Goal: Information Seeking & Learning: Check status

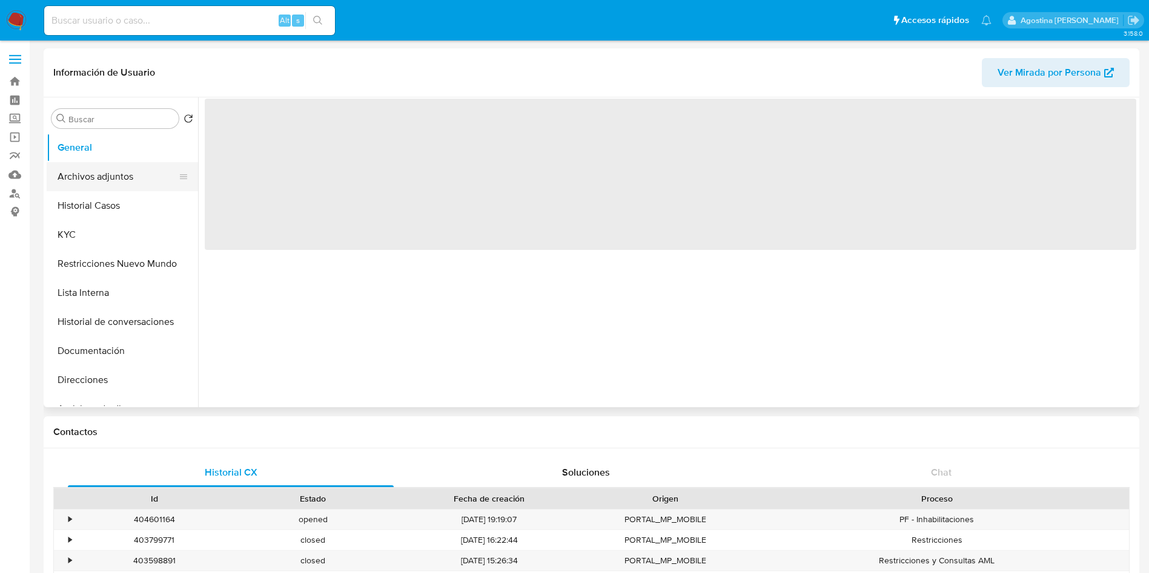
click at [110, 173] on button "Archivos adjuntos" at bounding box center [118, 176] width 142 height 29
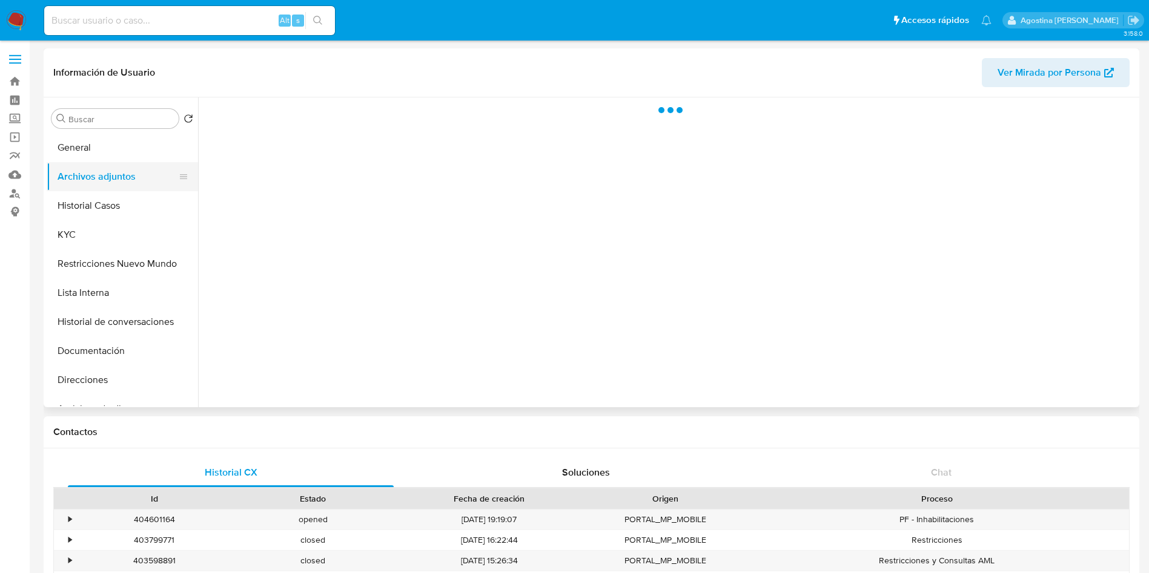
select select "10"
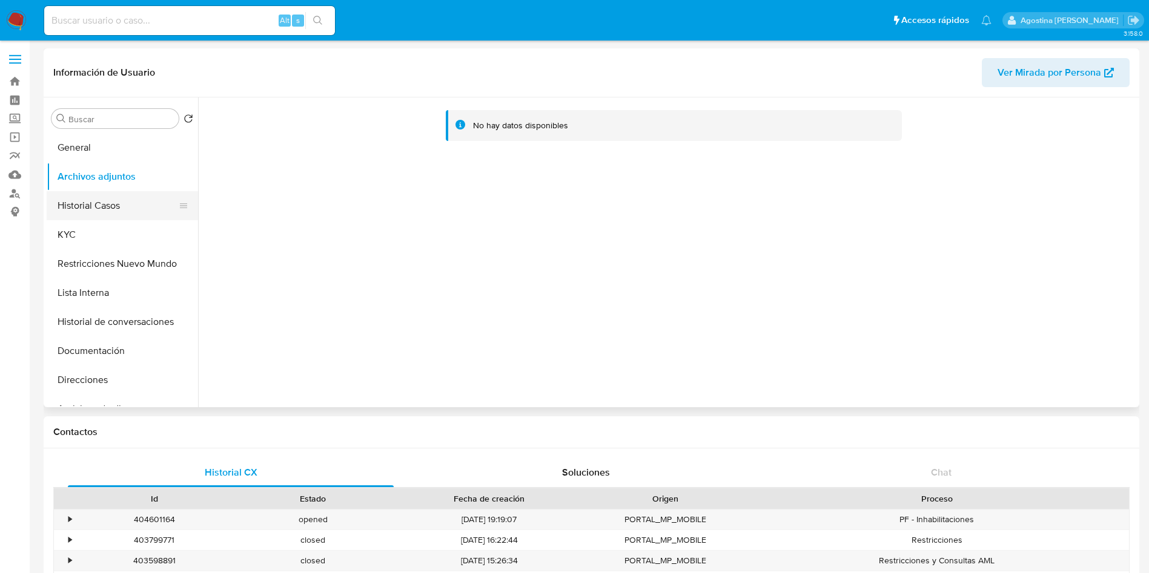
click at [128, 203] on button "Historial Casos" at bounding box center [118, 205] width 142 height 29
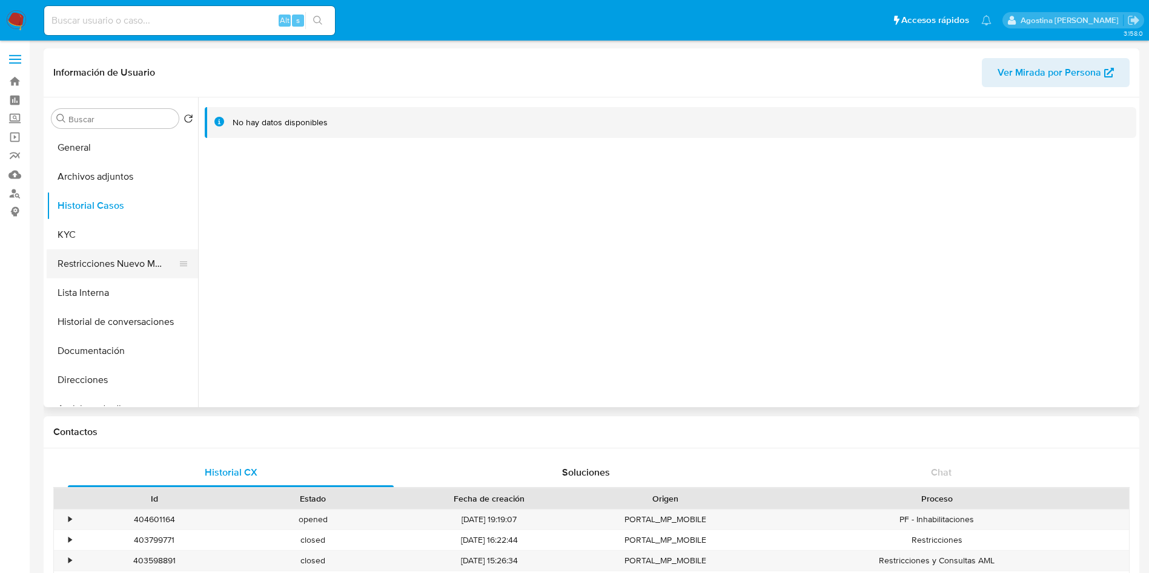
click at [134, 261] on button "Restricciones Nuevo Mundo" at bounding box center [118, 263] width 142 height 29
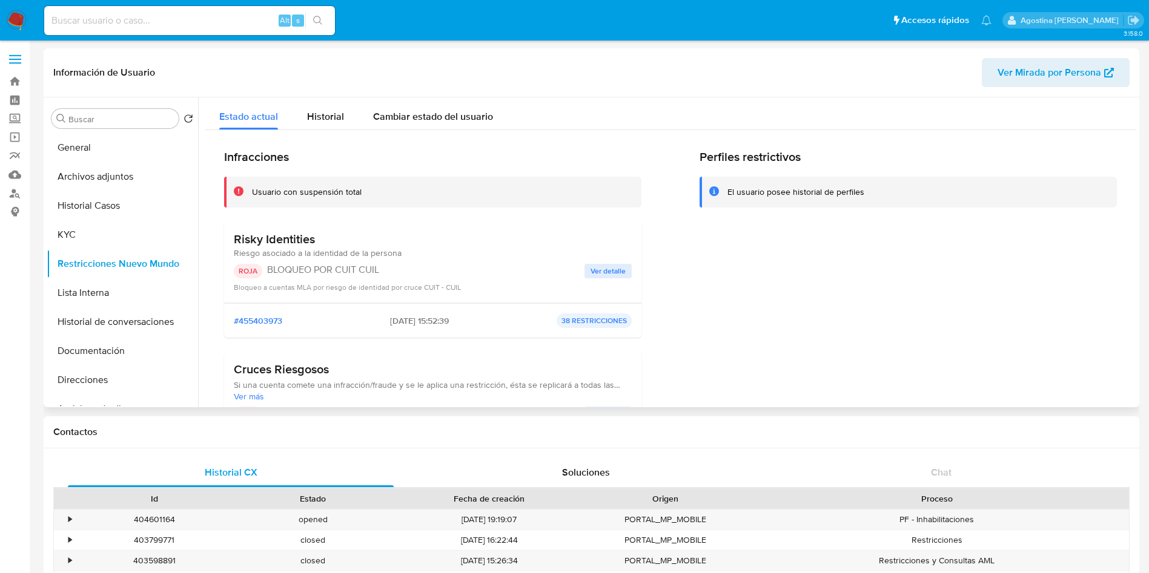
click at [621, 268] on span "Ver detalle" at bounding box center [607, 271] width 35 height 12
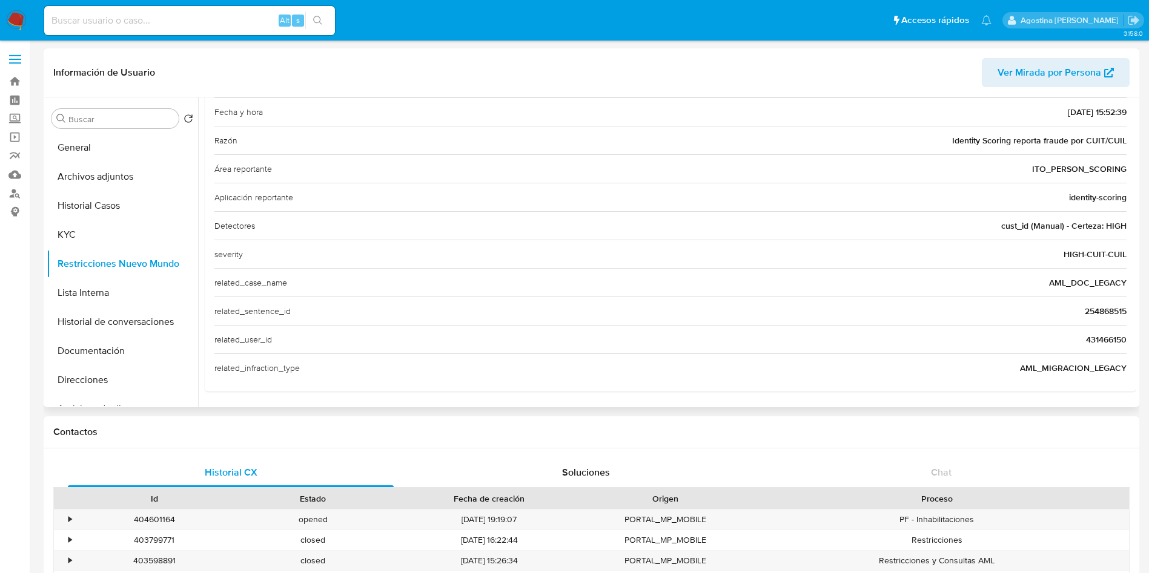
click at [1092, 341] on span "431466150" at bounding box center [1106, 340] width 41 height 12
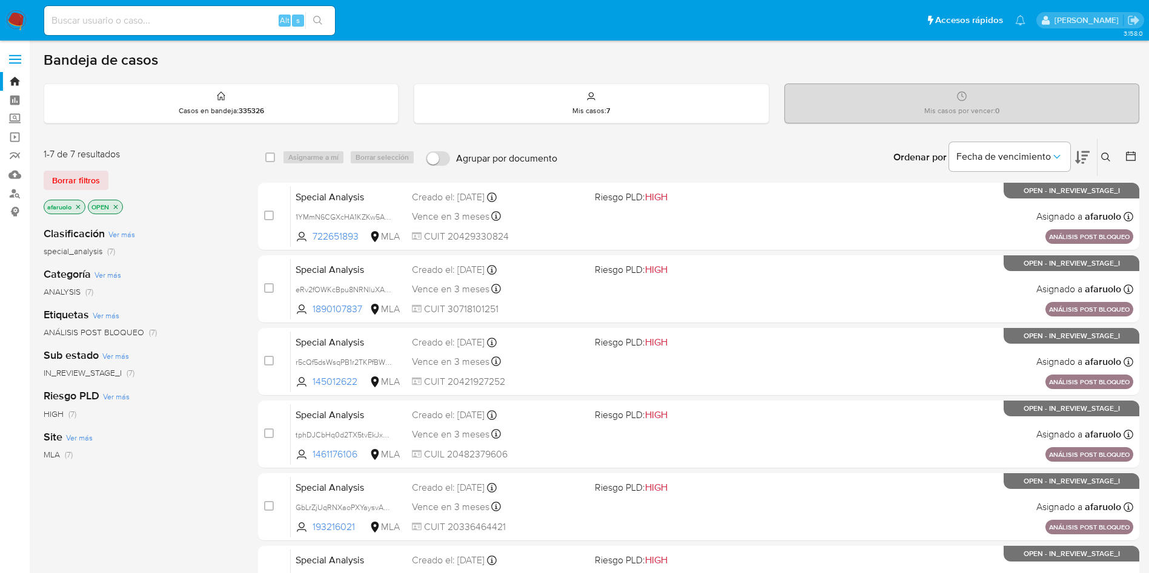
click at [211, 16] on input at bounding box center [189, 21] width 291 height 16
paste input "431466150"
type input "431466150"
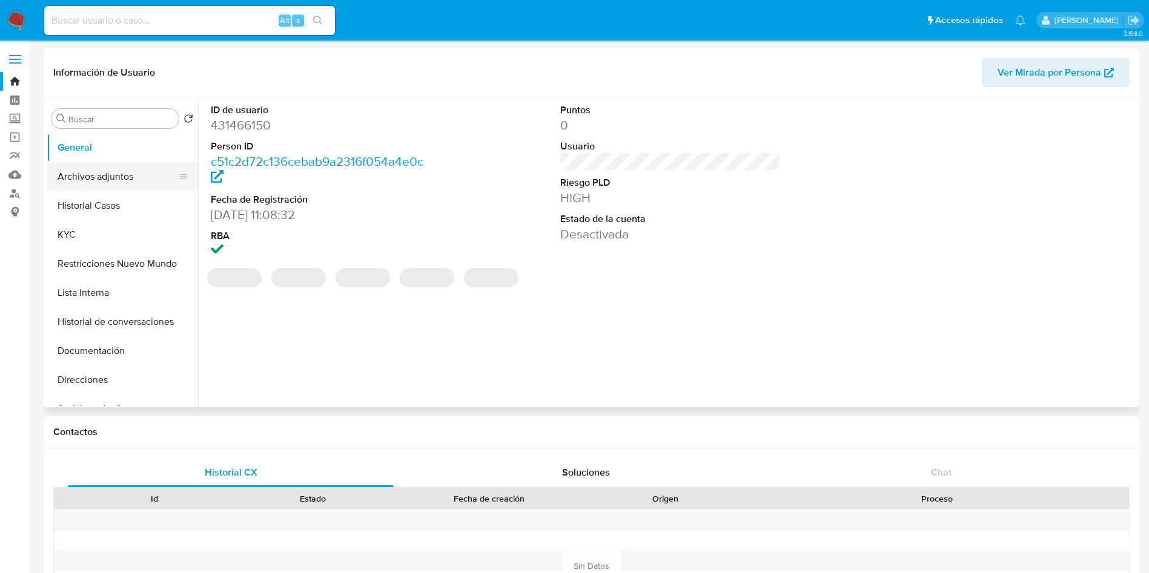
click at [101, 182] on button "Archivos adjuntos" at bounding box center [118, 176] width 142 height 29
select select "10"
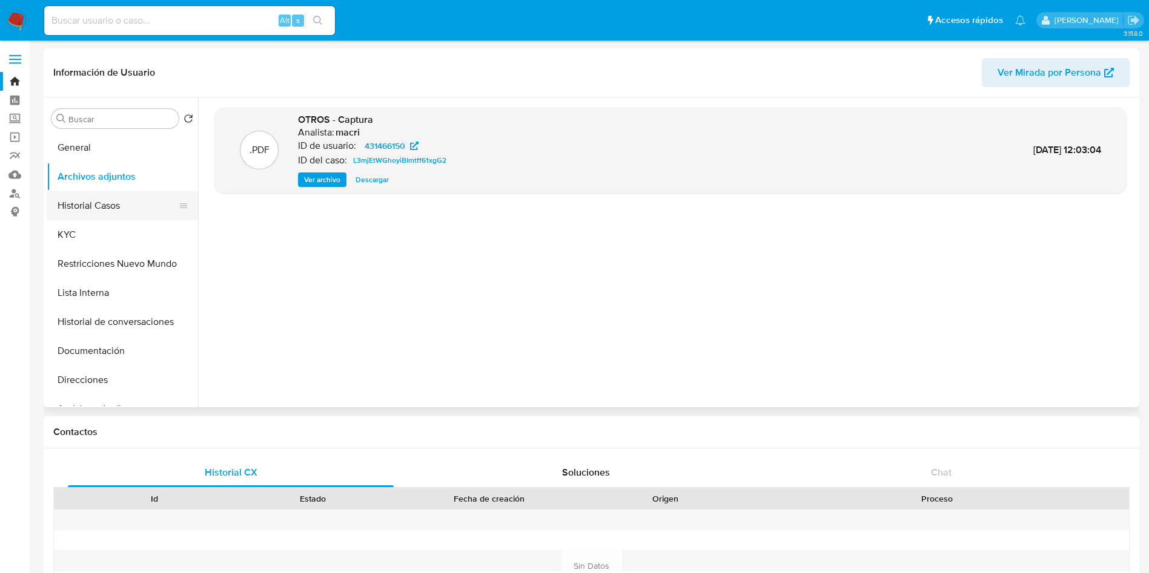
click at [86, 194] on button "Historial Casos" at bounding box center [118, 205] width 142 height 29
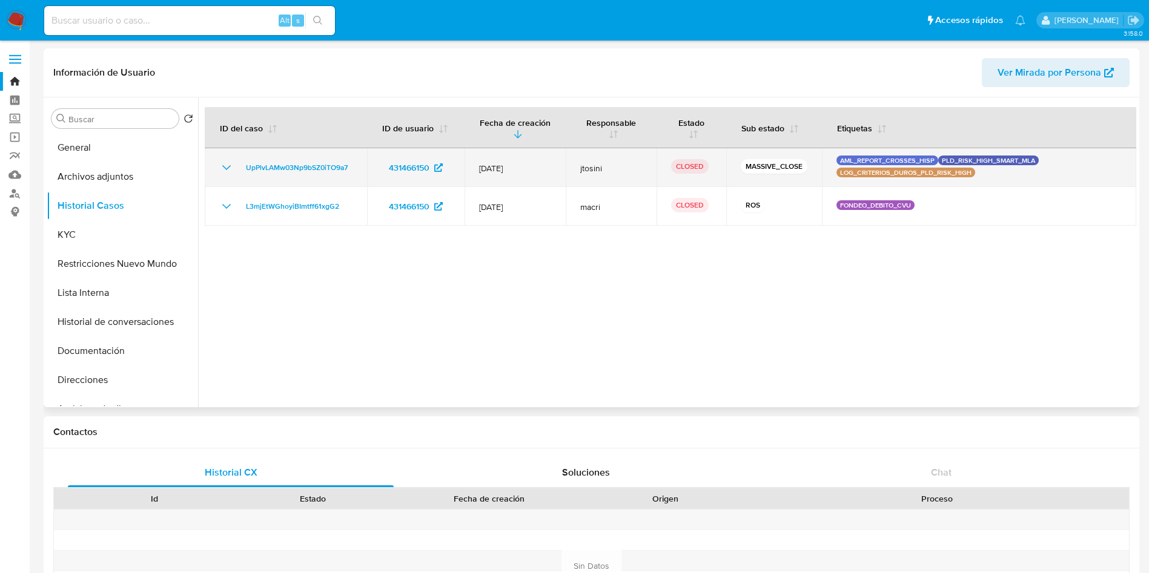
click at [223, 168] on icon "Mostrar/Ocultar" at bounding box center [226, 167] width 15 height 15
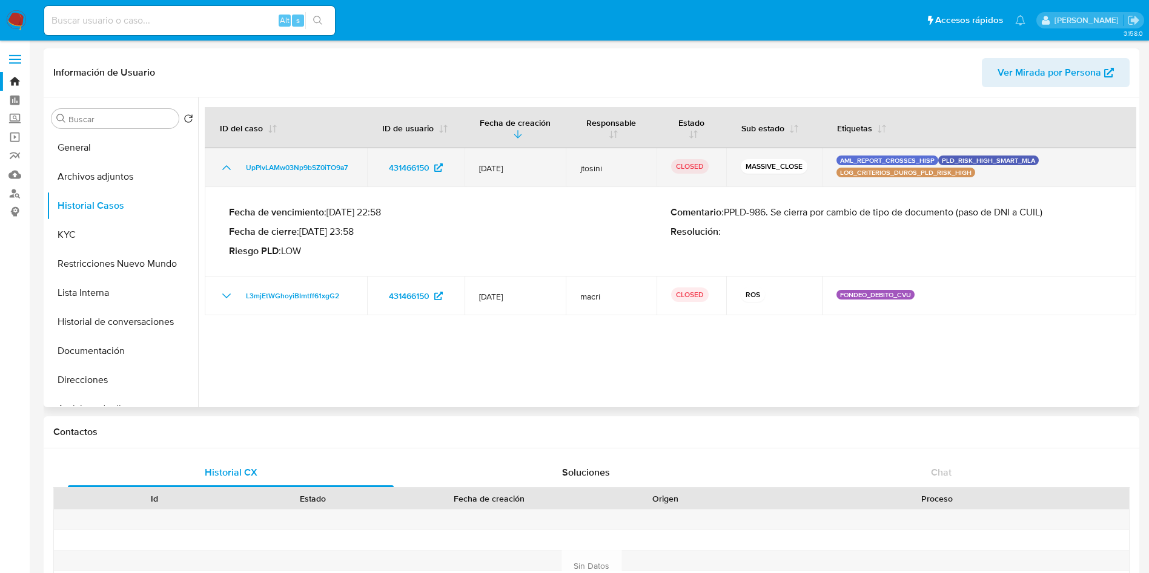
click at [223, 168] on icon "Mostrar/Ocultar" at bounding box center [226, 167] width 15 height 15
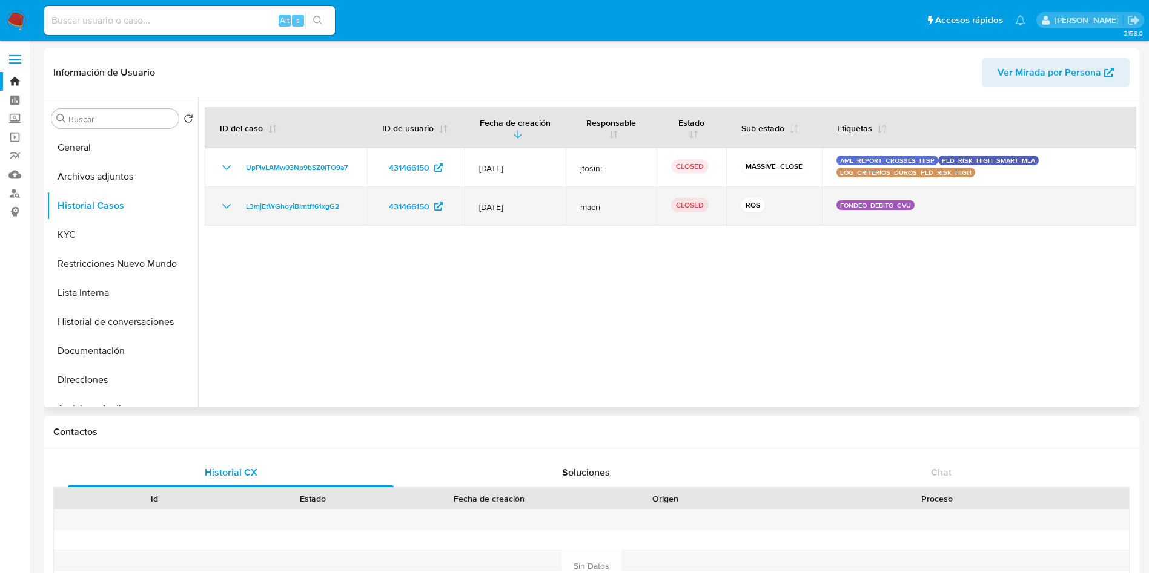
click at [223, 201] on icon "Mostrar/Ocultar" at bounding box center [226, 206] width 15 height 15
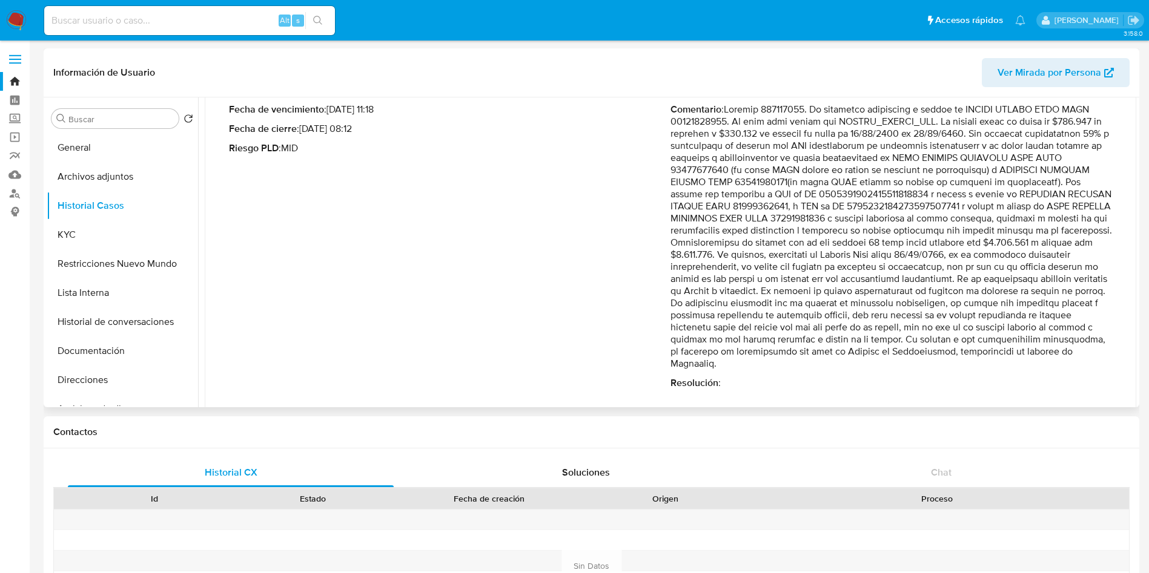
scroll to position [145, 0]
drag, startPoint x: 1130, startPoint y: 326, endPoint x: 1131, endPoint y: 295, distance: 30.9
click at [1131, 295] on div at bounding box center [667, 252] width 938 height 310
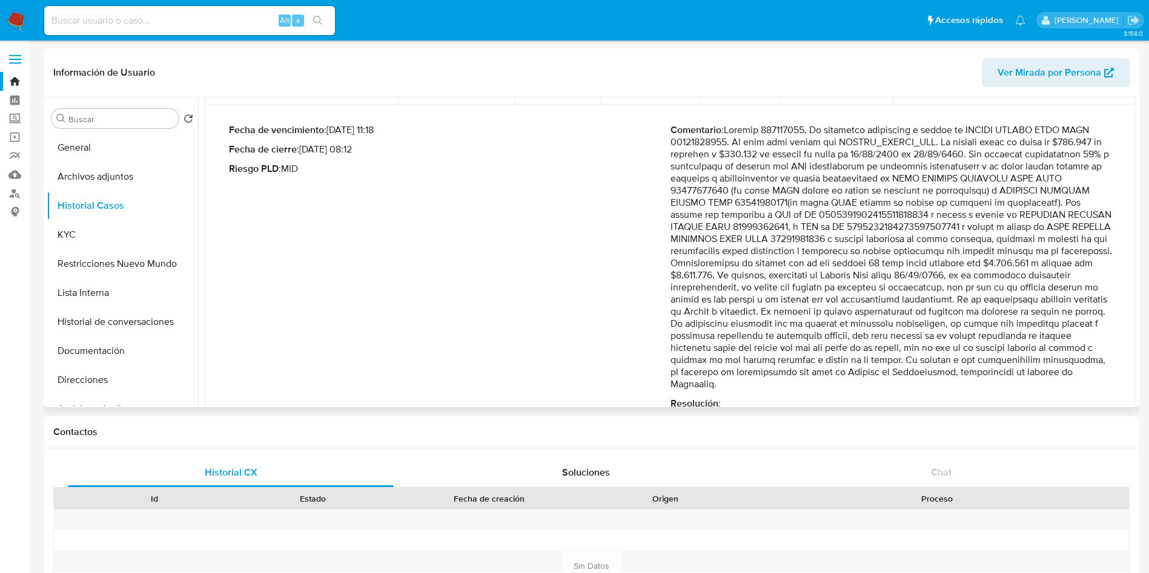
scroll to position [124, 0]
click at [1103, 281] on p "Comentario :" at bounding box center [890, 254] width 441 height 266
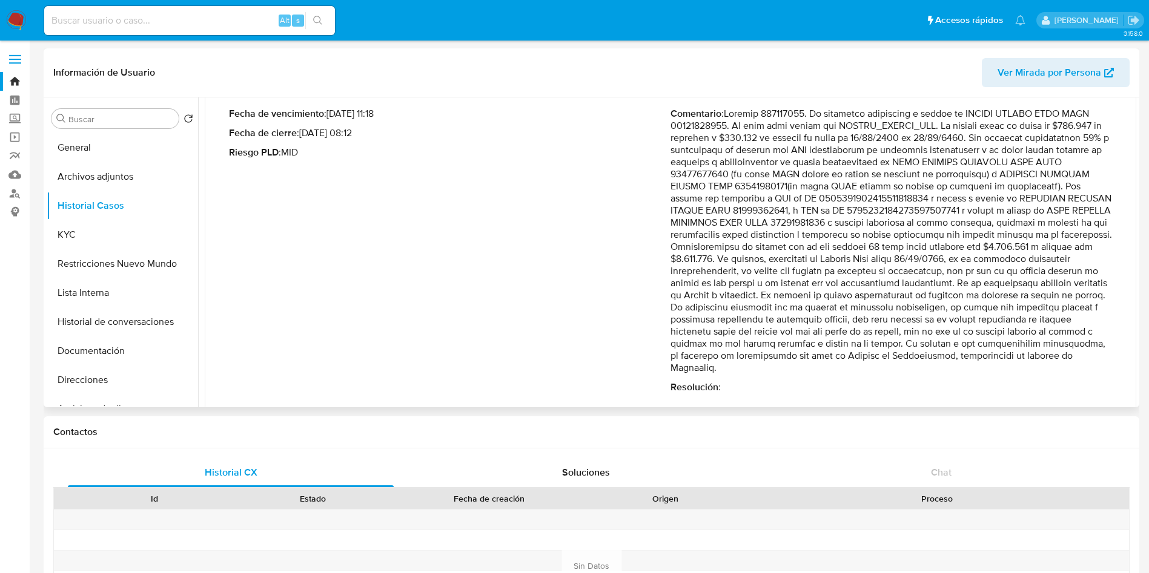
scroll to position [140, 0]
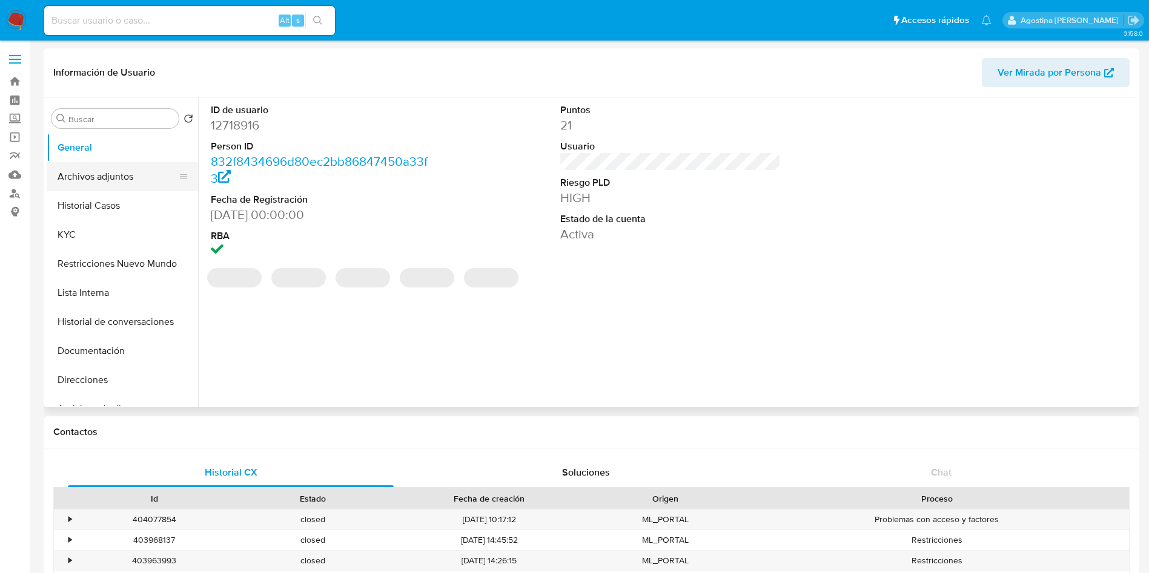
click at [128, 179] on button "Archivos adjuntos" at bounding box center [118, 176] width 142 height 29
select select "10"
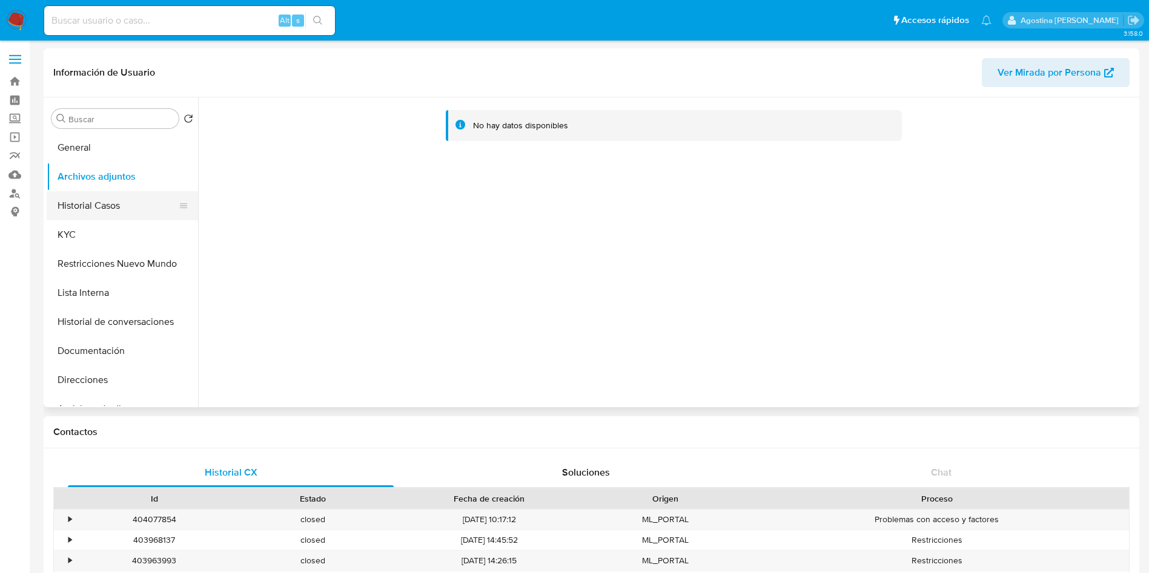
click at [122, 205] on button "Historial Casos" at bounding box center [118, 205] width 142 height 29
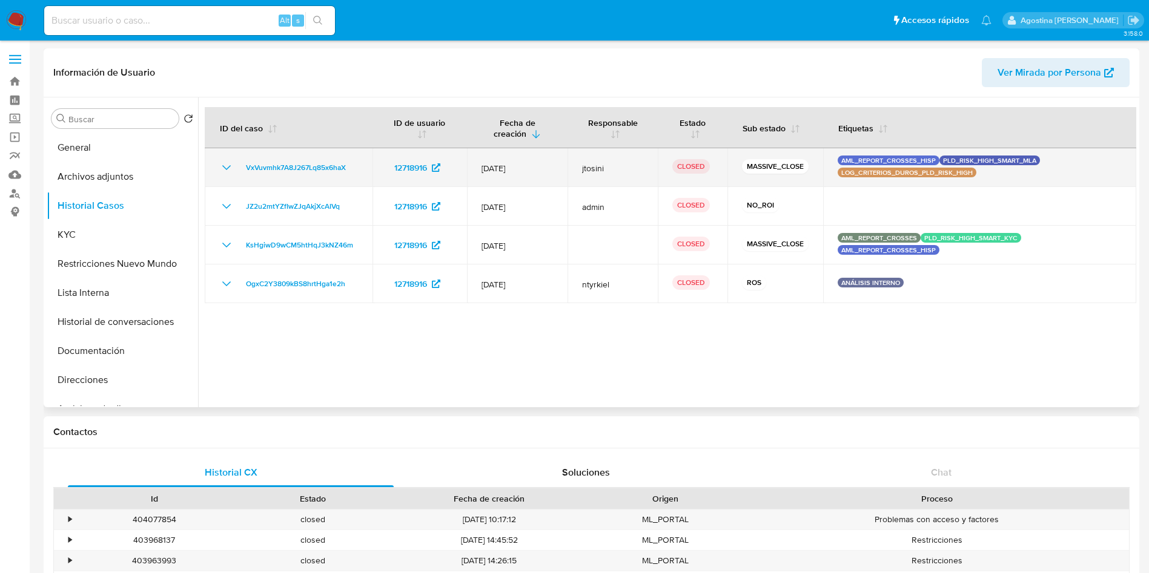
click at [221, 165] on icon "Mostrar/Ocultar" at bounding box center [226, 167] width 15 height 15
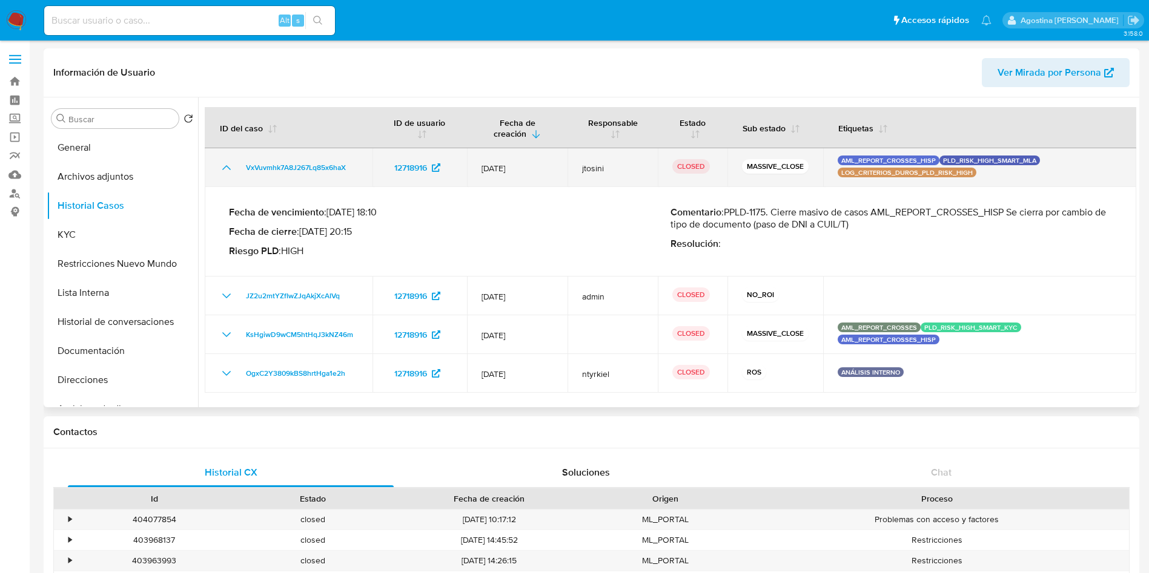
click at [221, 165] on icon "Mostrar/Ocultar" at bounding box center [226, 167] width 15 height 15
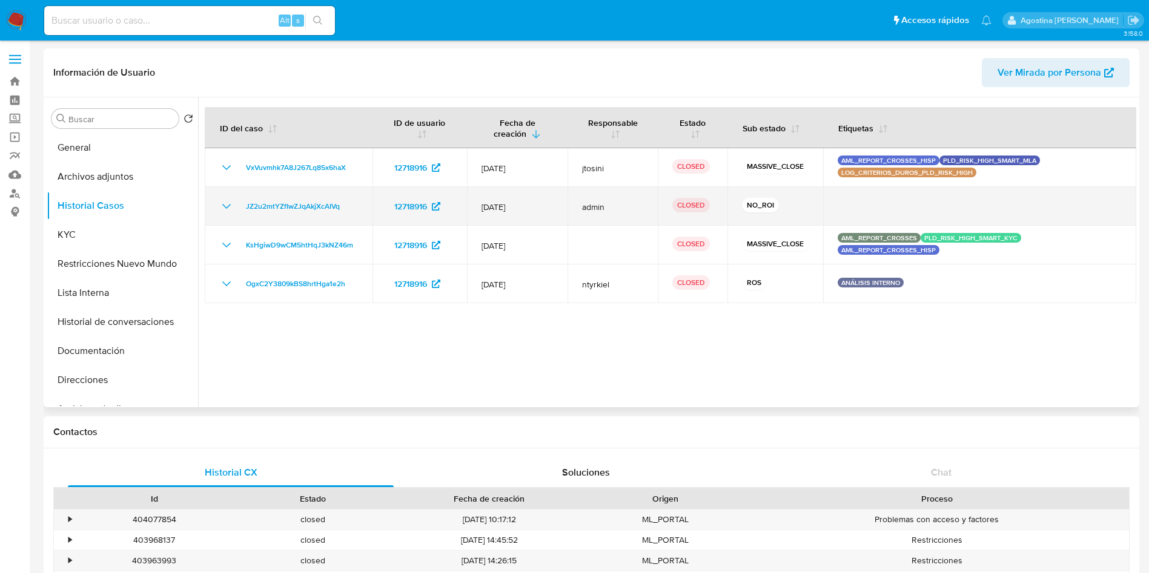
click at [229, 198] on td "JZ2u2mtYZfIwZJqAkjXcAIVq" at bounding box center [289, 206] width 168 height 39
click at [222, 205] on icon "Mostrar/Ocultar" at bounding box center [226, 206] width 15 height 15
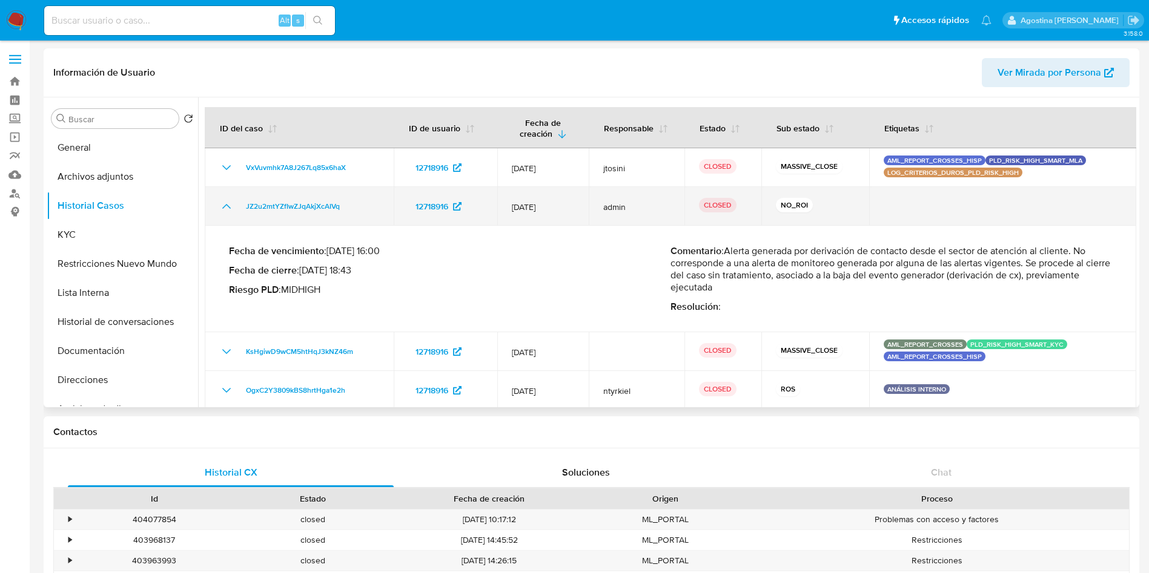
click at [222, 205] on icon "Mostrar/Ocultar" at bounding box center [226, 206] width 15 height 15
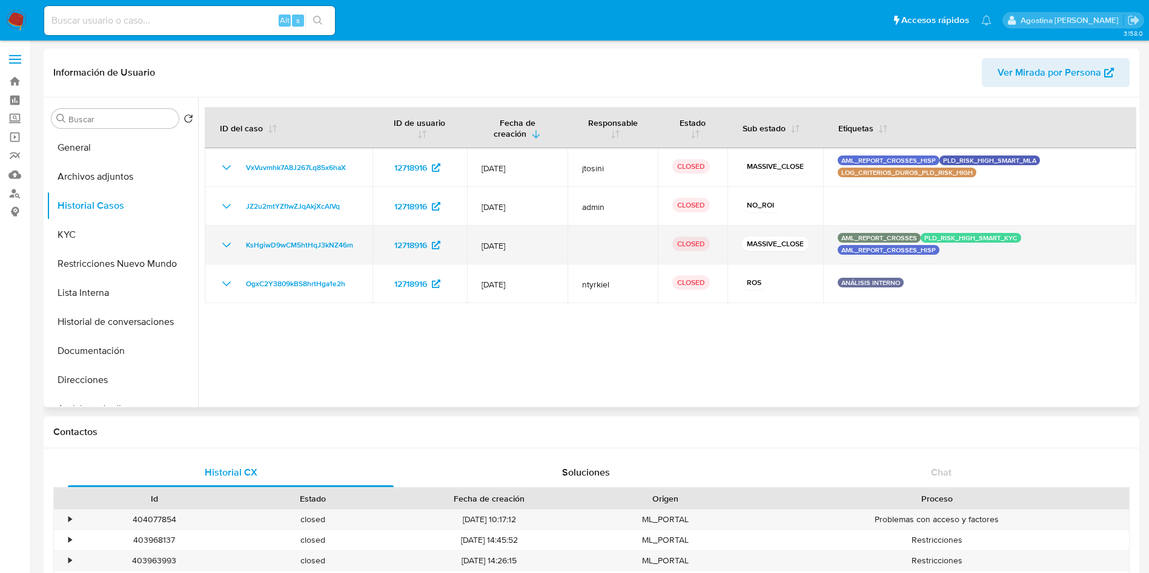
click at [236, 244] on div "KsHgiwD9wCM5htHqJ3kNZ46m" at bounding box center [288, 245] width 139 height 15
click at [227, 244] on icon "Mostrar/Ocultar" at bounding box center [226, 245] width 15 height 15
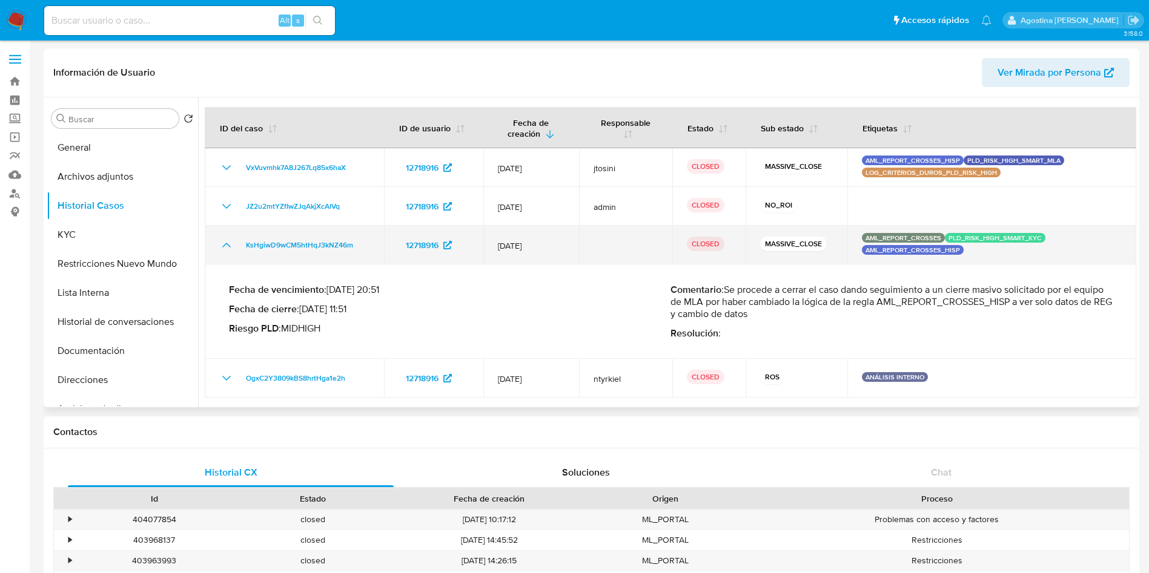
click at [227, 244] on icon "Mostrar/Ocultar" at bounding box center [226, 245] width 8 height 5
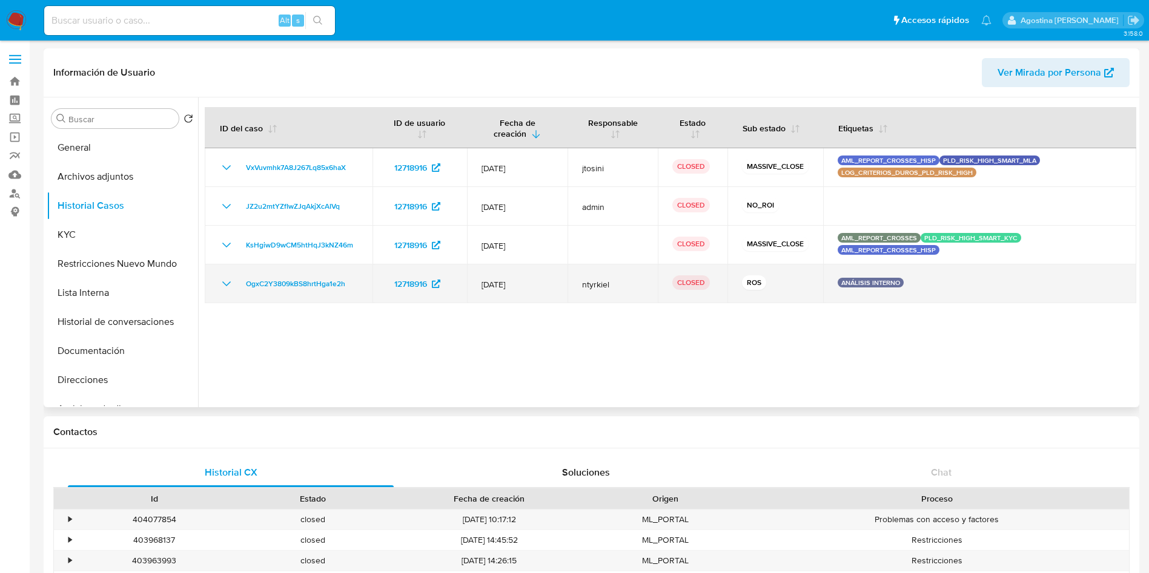
click at [225, 291] on td "OgxC2Y3809kBS8hrtHga1e2h" at bounding box center [289, 284] width 168 height 39
click at [225, 282] on icon "Mostrar/Ocultar" at bounding box center [226, 284] width 15 height 15
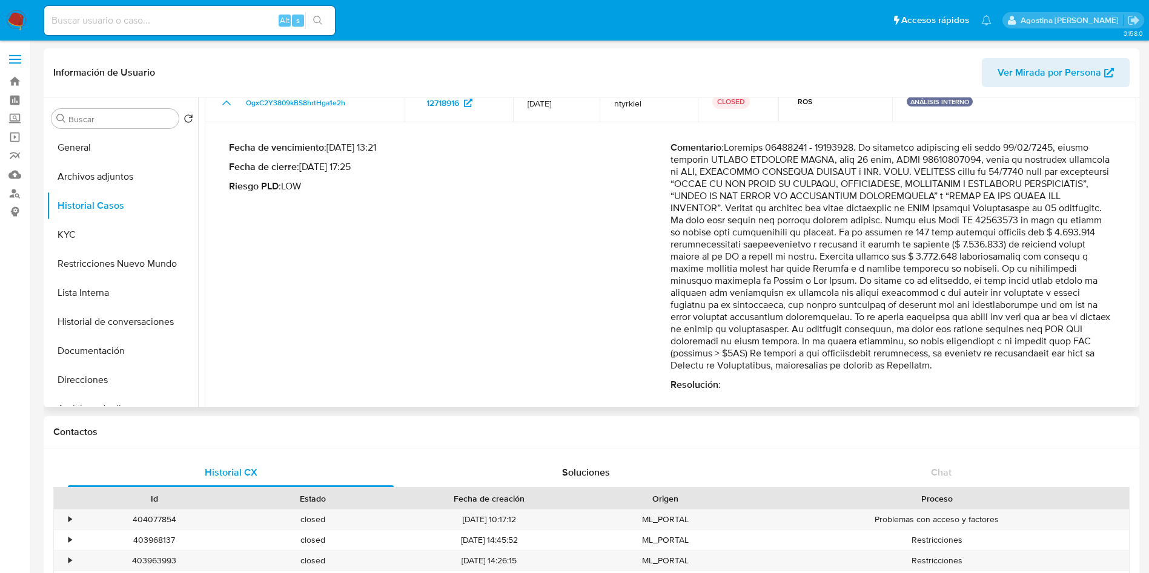
scroll to position [182, 0]
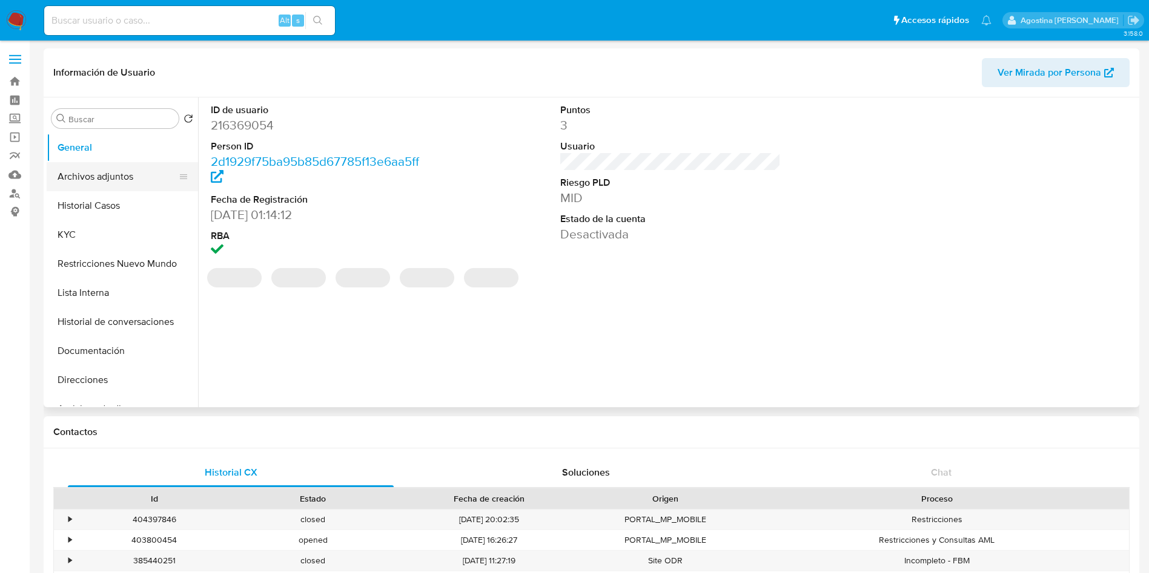
select select "10"
click at [104, 185] on button "Archivos adjuntos" at bounding box center [118, 176] width 142 height 29
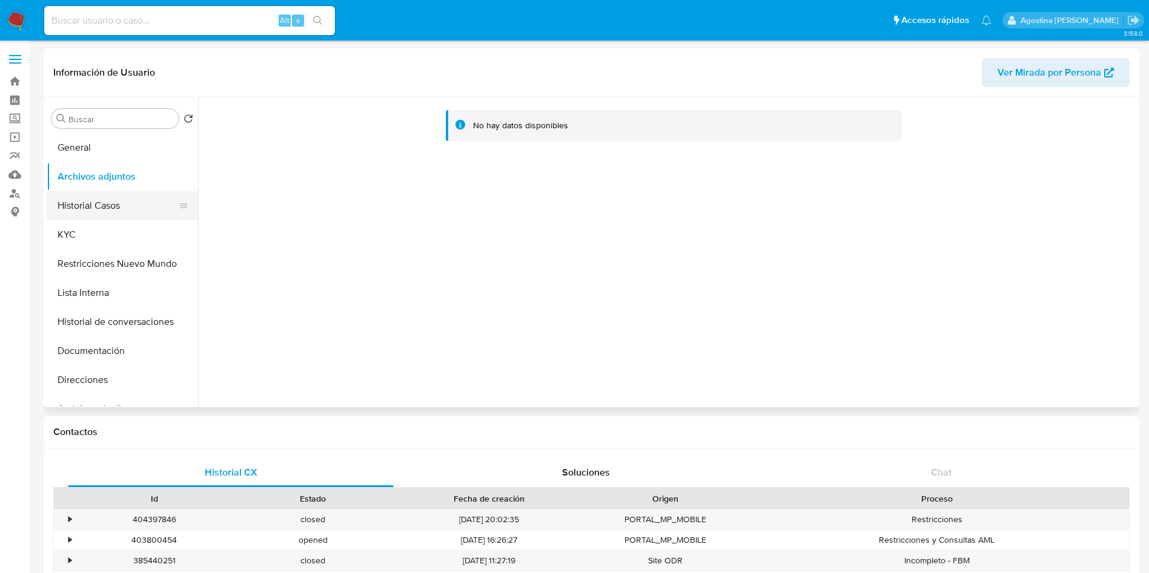
click at [111, 198] on button "Historial Casos" at bounding box center [118, 205] width 142 height 29
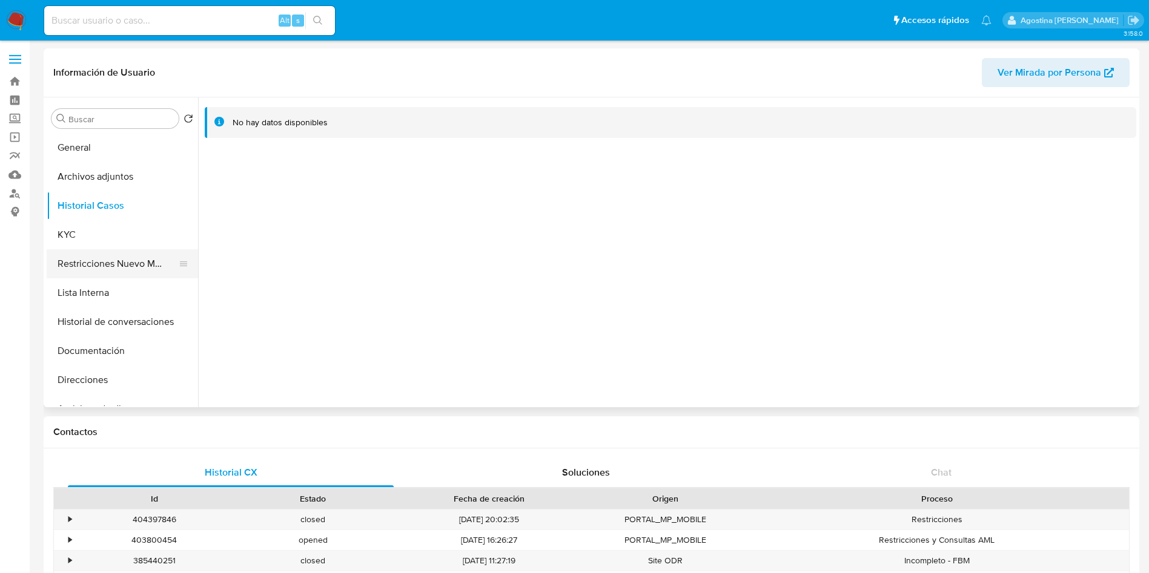
click at [127, 254] on button "Restricciones Nuevo Mundo" at bounding box center [118, 263] width 142 height 29
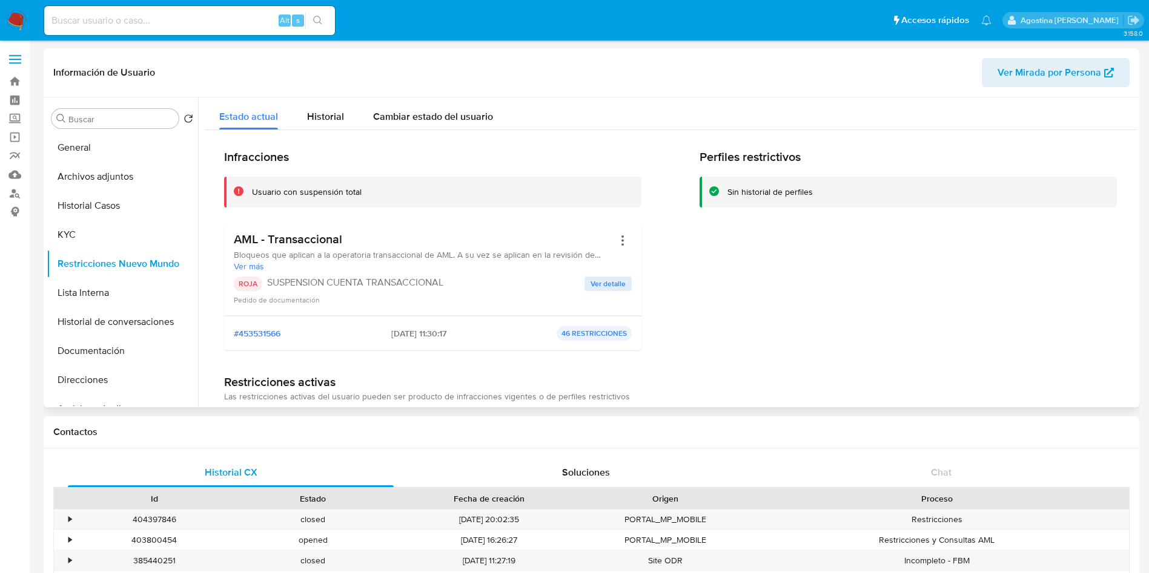
click at [599, 285] on span "Ver detalle" at bounding box center [607, 284] width 35 height 12
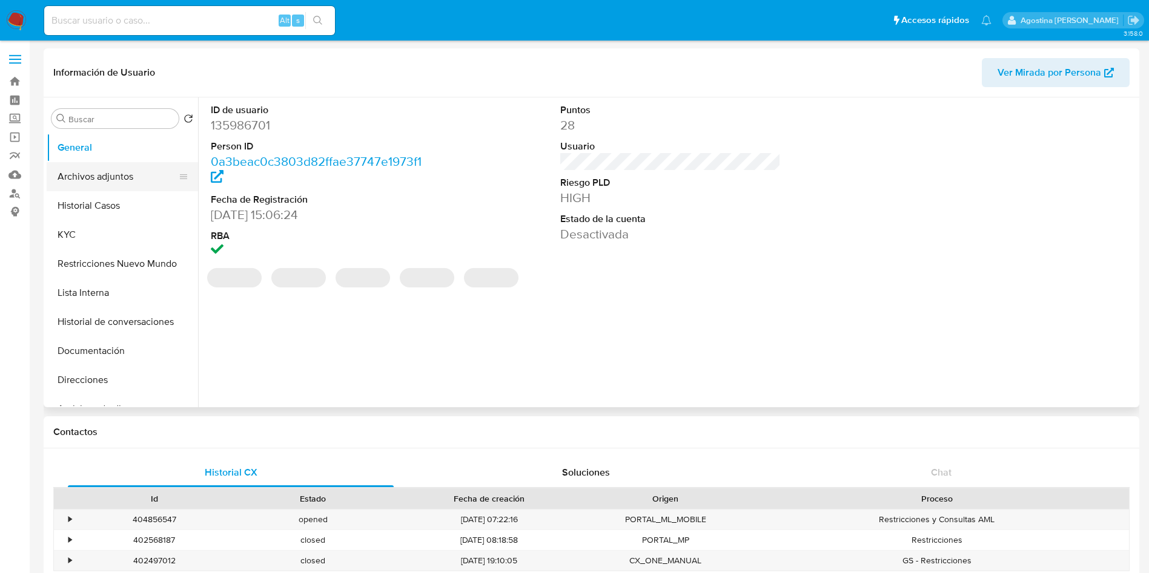
select select "10"
click at [124, 175] on button "Archivos adjuntos" at bounding box center [118, 176] width 142 height 29
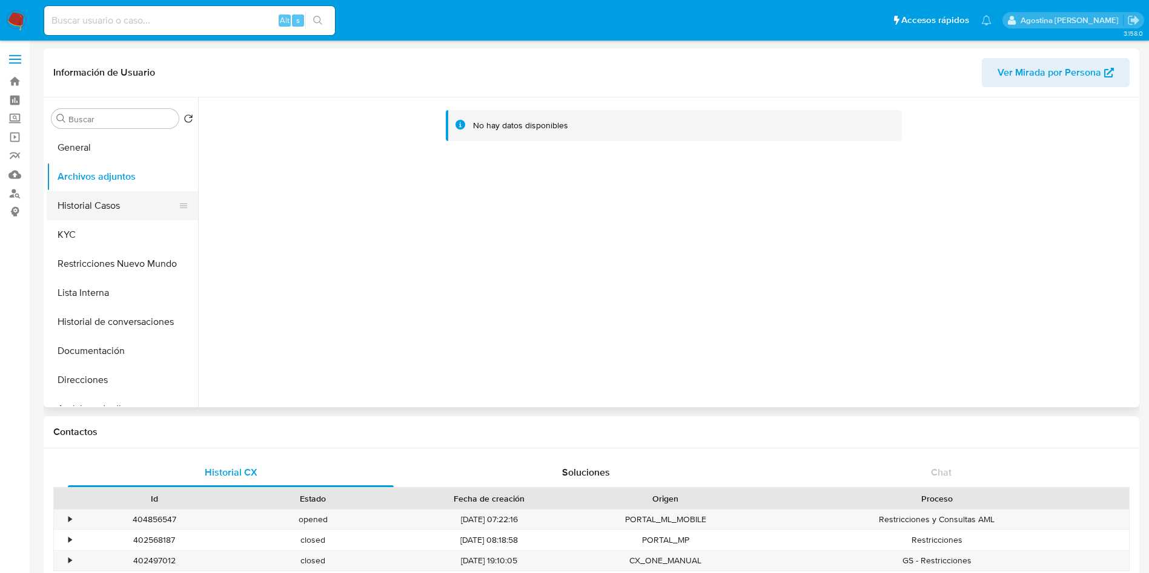
click at [143, 197] on button "Historial Casos" at bounding box center [118, 205] width 142 height 29
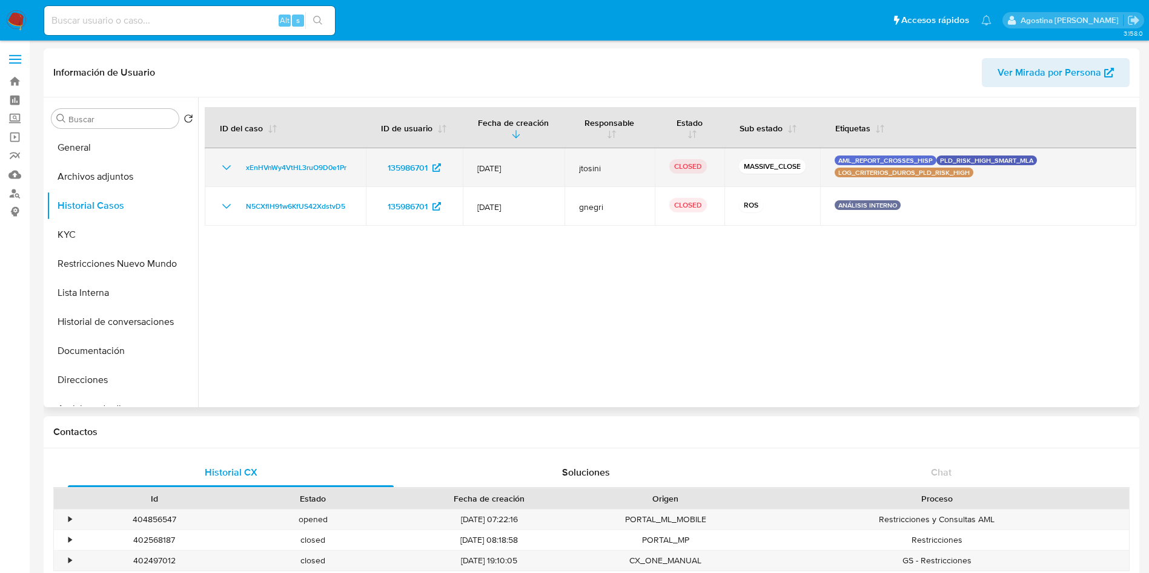
click at [228, 169] on icon "Mostrar/Ocultar" at bounding box center [226, 167] width 15 height 15
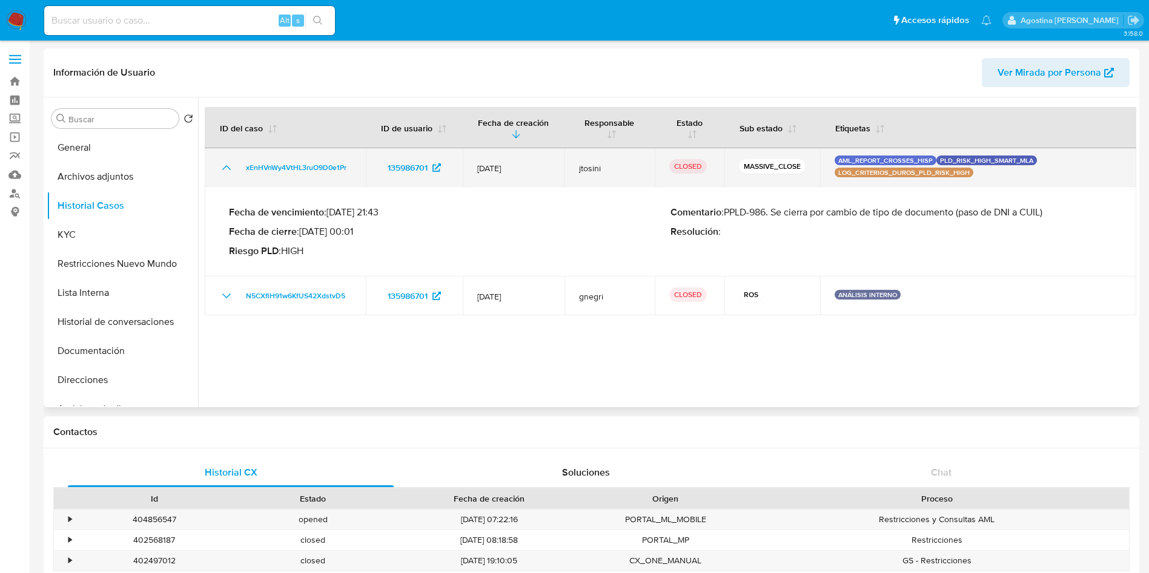
click at [228, 169] on icon "Mostrar/Ocultar" at bounding box center [226, 167] width 15 height 15
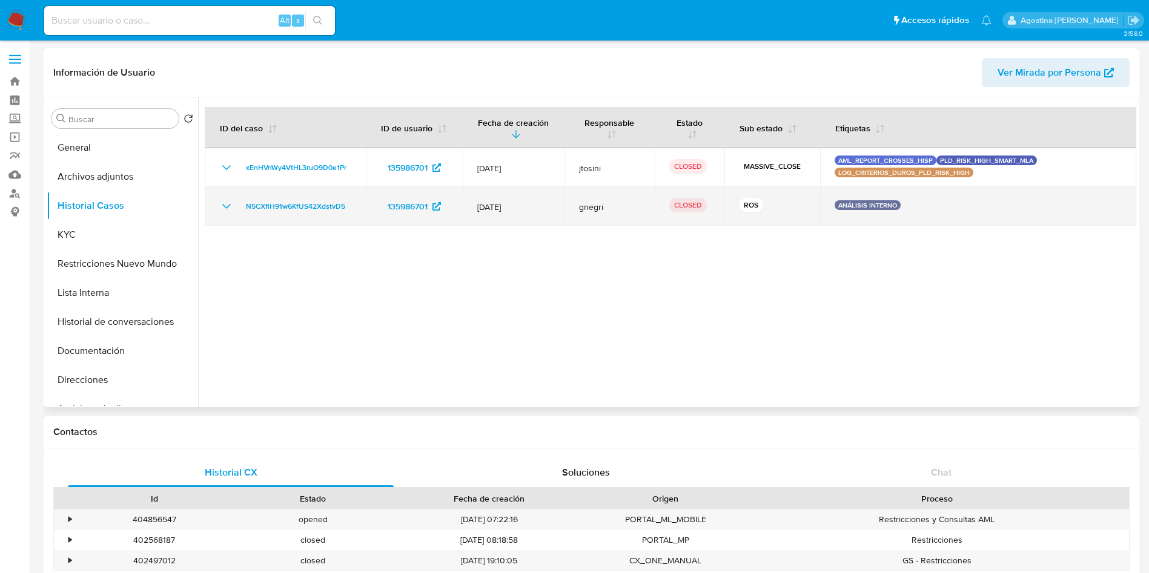
click at [223, 203] on icon "Mostrar/Ocultar" at bounding box center [226, 206] width 15 height 15
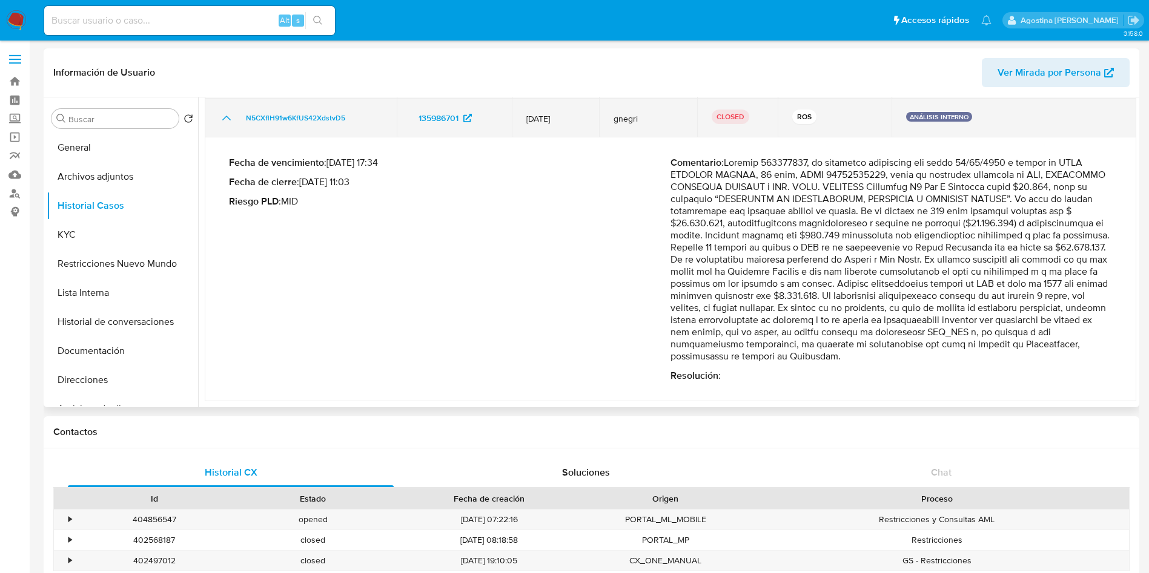
click at [230, 126] on td "N5CXflH91w6KfUS42XdstvD5" at bounding box center [301, 118] width 192 height 39
click at [228, 123] on icon "Mostrar/Ocultar" at bounding box center [226, 118] width 15 height 15
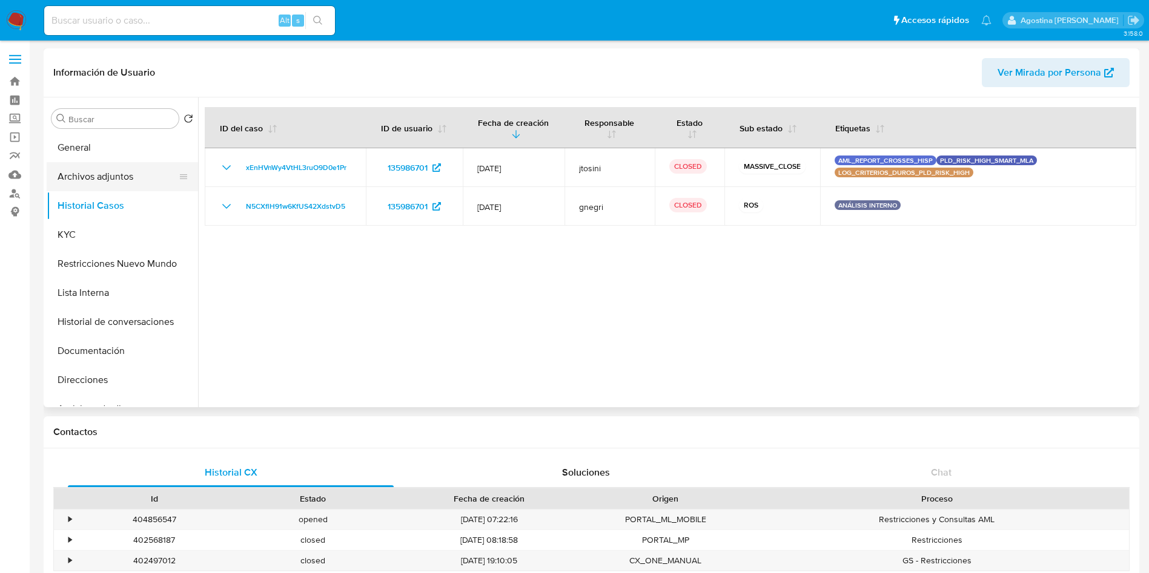
click at [121, 184] on button "Archivos adjuntos" at bounding box center [118, 176] width 142 height 29
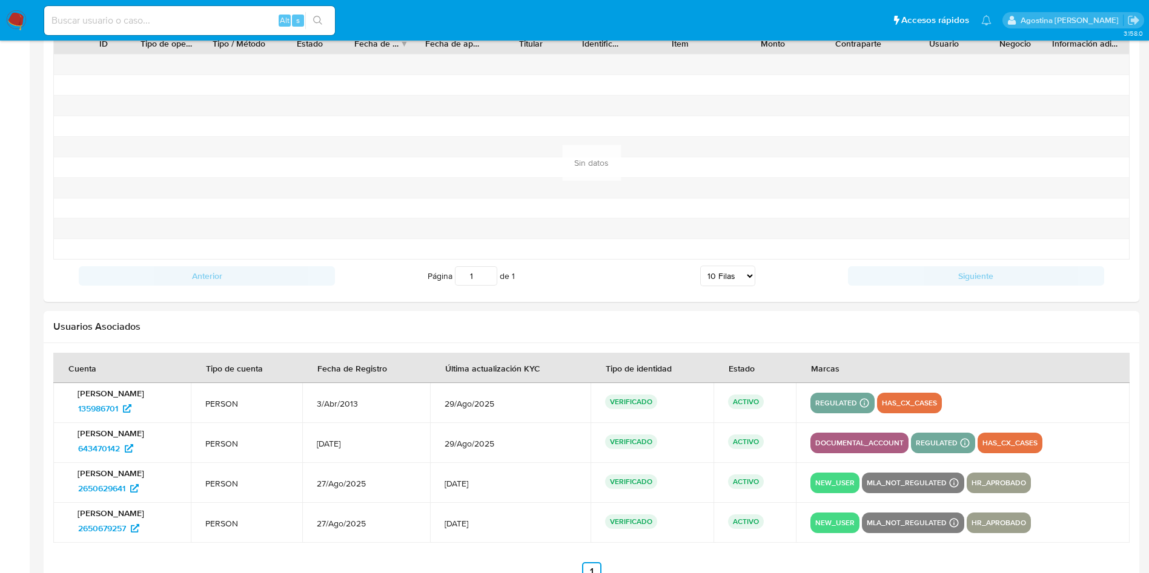
scroll to position [1255, 0]
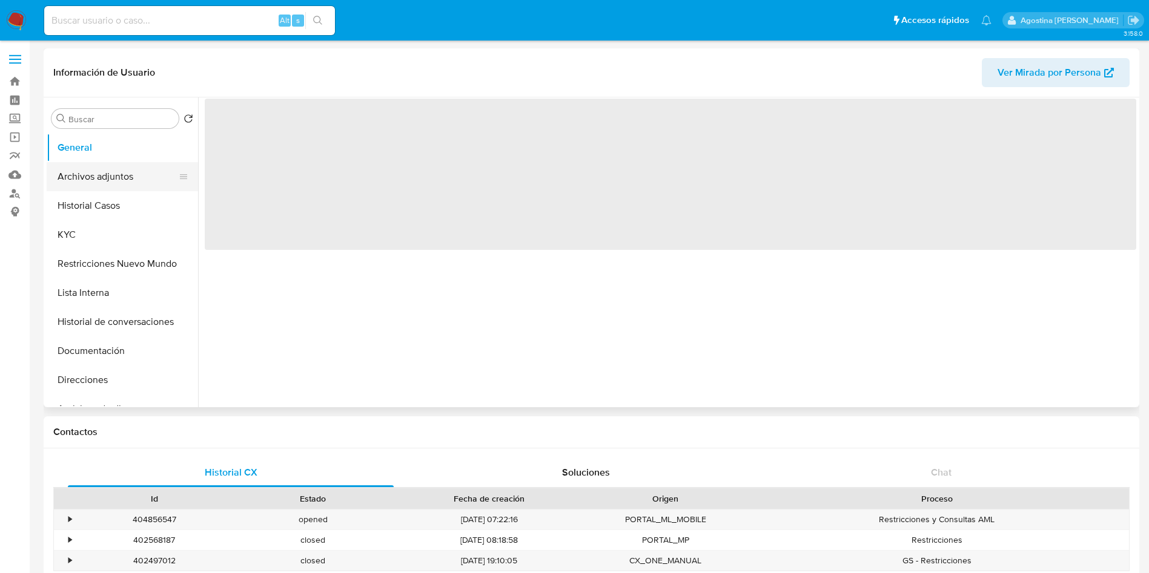
click at [141, 178] on button "Archivos adjuntos" at bounding box center [118, 176] width 142 height 29
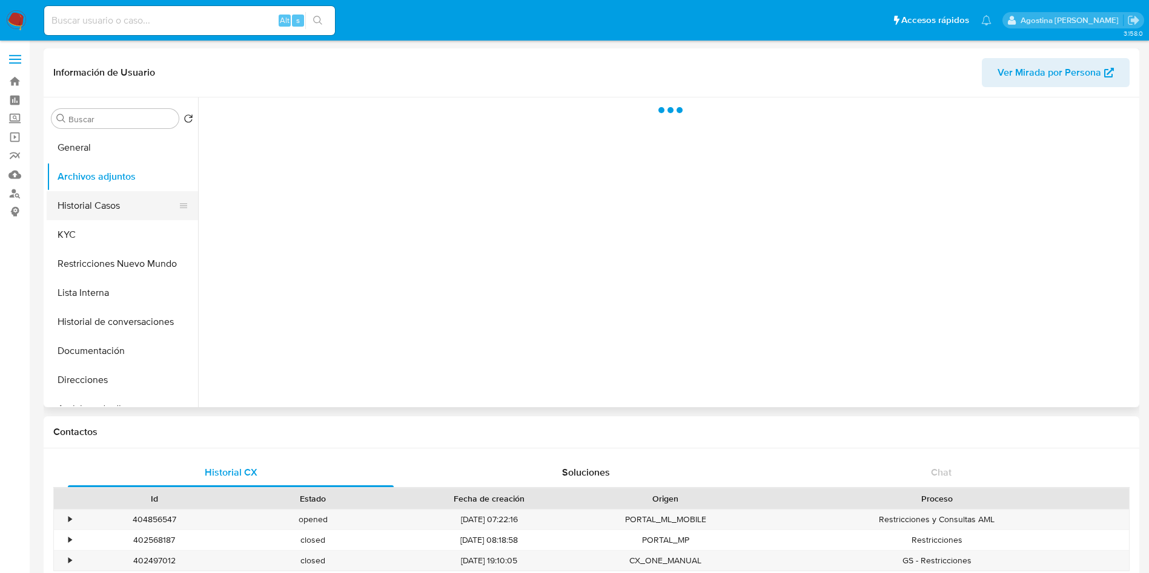
select select "10"
click at [128, 204] on button "Historial Casos" at bounding box center [118, 205] width 142 height 29
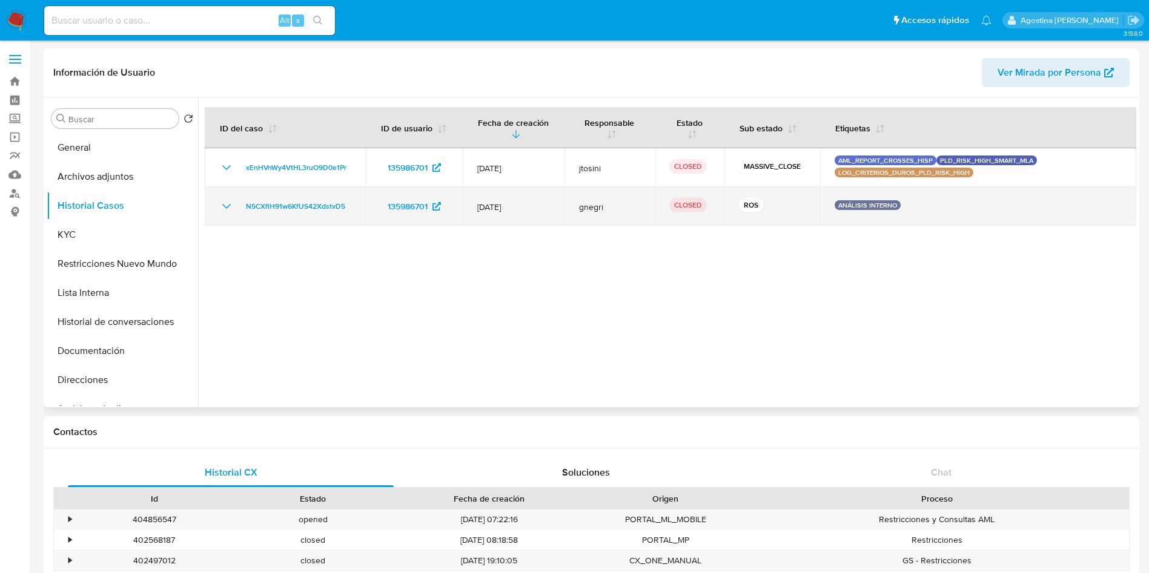
click at [228, 214] on td "N5CXflH91w6KfUS42XdstvD5" at bounding box center [285, 206] width 161 height 39
click at [226, 199] on icon "Mostrar/Ocultar" at bounding box center [226, 206] width 15 height 15
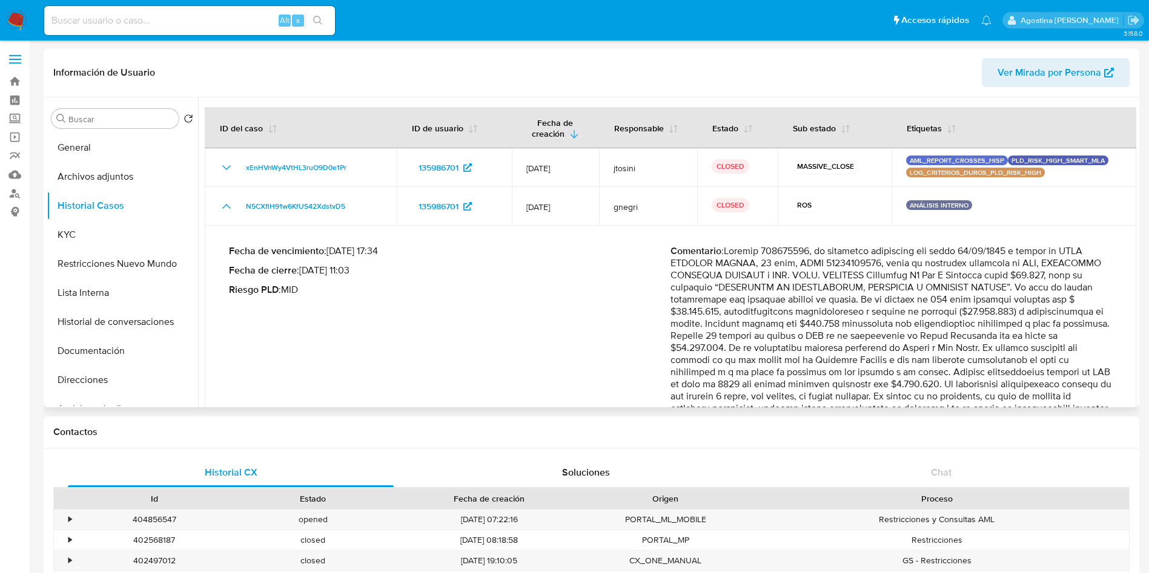
scroll to position [88, 0]
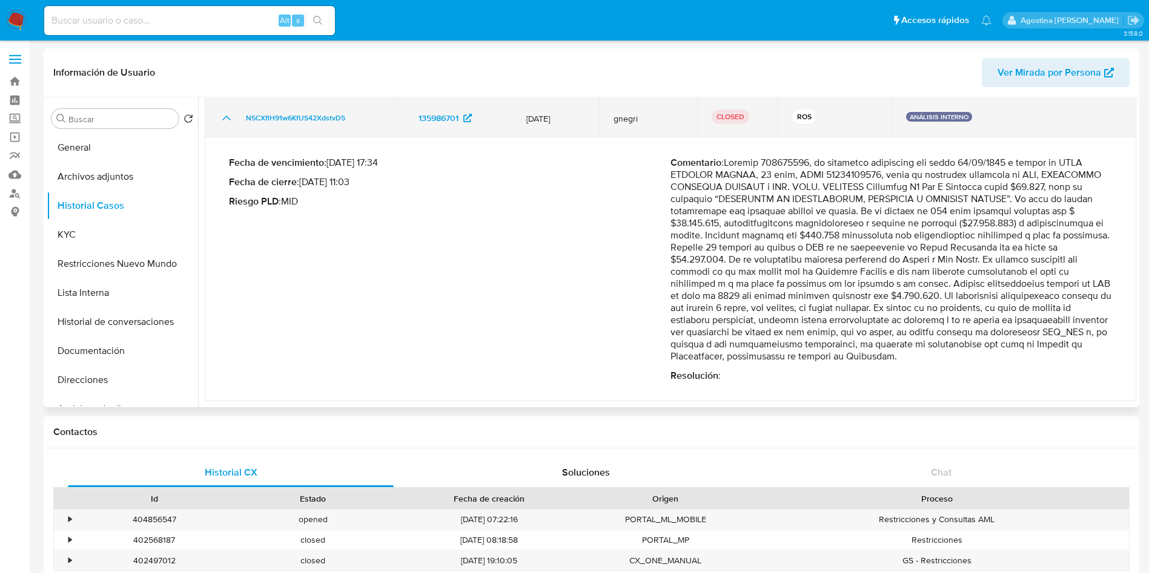
click at [229, 114] on icon "Mostrar/Ocultar" at bounding box center [226, 118] width 15 height 15
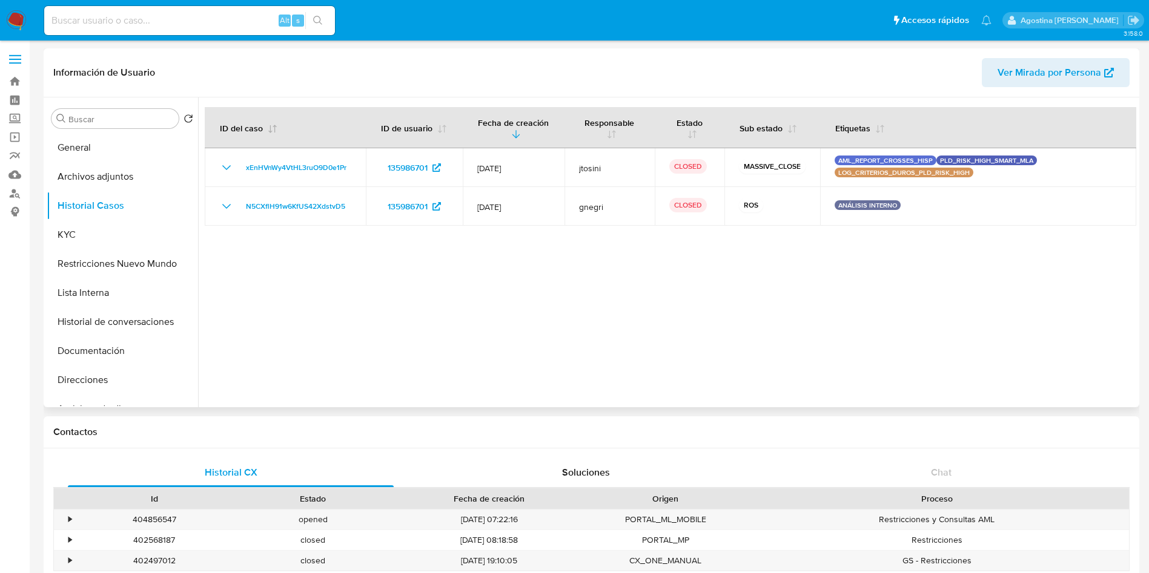
scroll to position [0, 0]
click at [131, 250] on button "Restricciones Nuevo Mundo" at bounding box center [118, 263] width 142 height 29
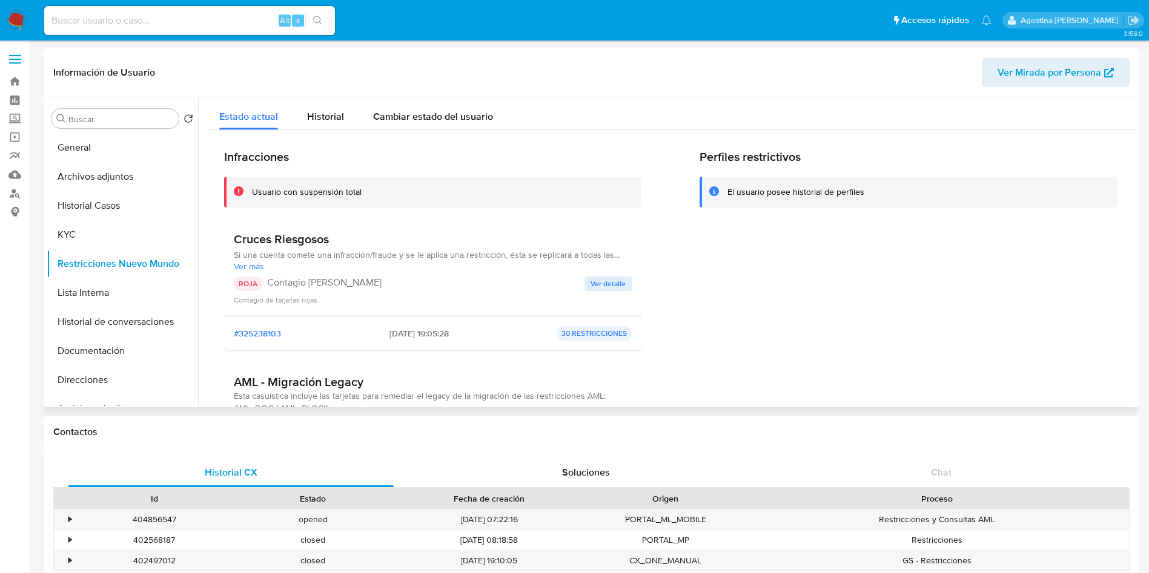
click at [627, 289] on button "Ver detalle" at bounding box center [607, 284] width 47 height 15
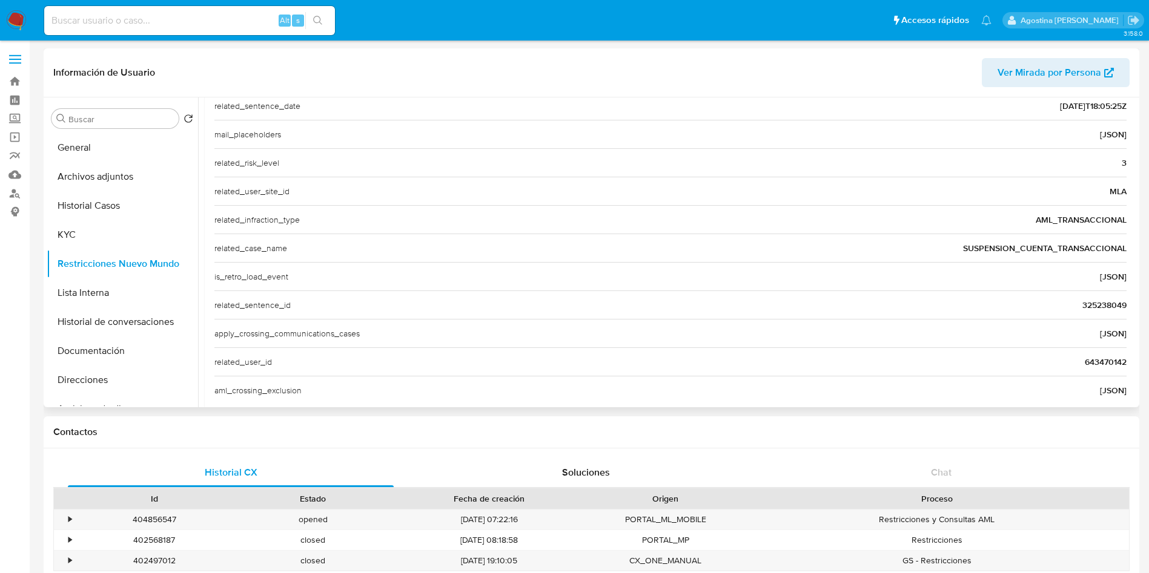
scroll to position [411, 0]
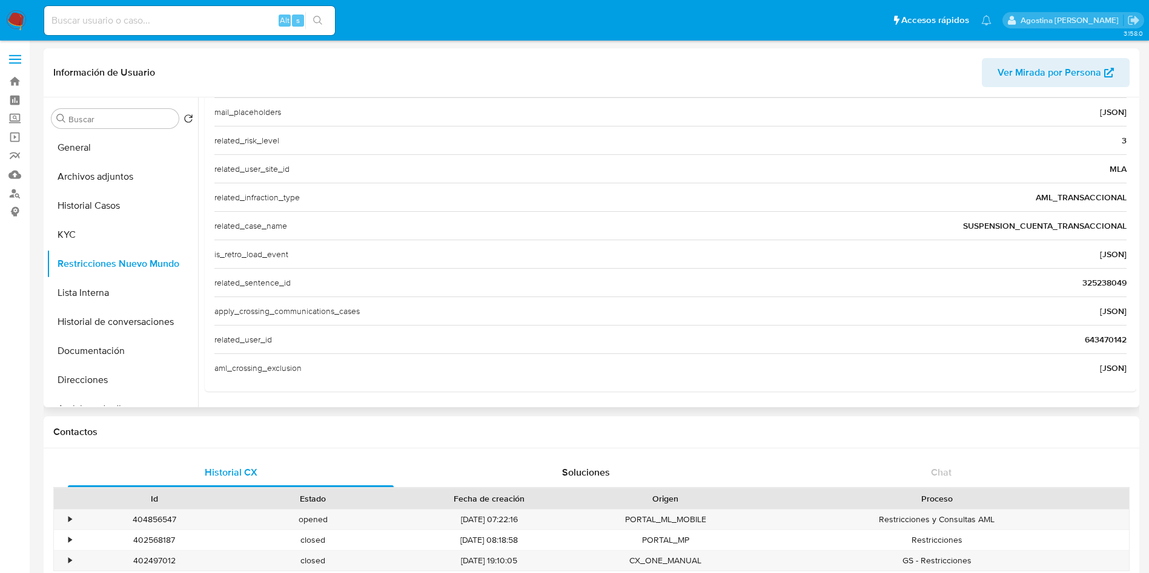
click at [1097, 337] on span "643470142" at bounding box center [1105, 340] width 42 height 12
click at [1101, 343] on span "643470142" at bounding box center [1105, 340] width 42 height 12
click at [1039, 334] on div "related_user_id 643470142" at bounding box center [670, 339] width 912 height 28
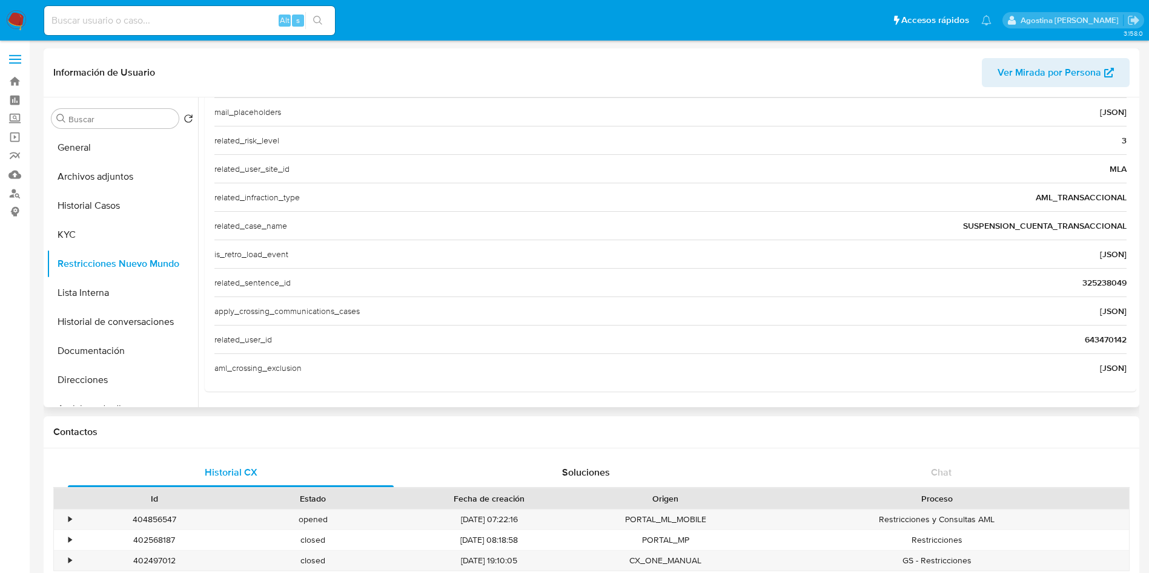
click at [1090, 338] on span "643470142" at bounding box center [1105, 340] width 42 height 12
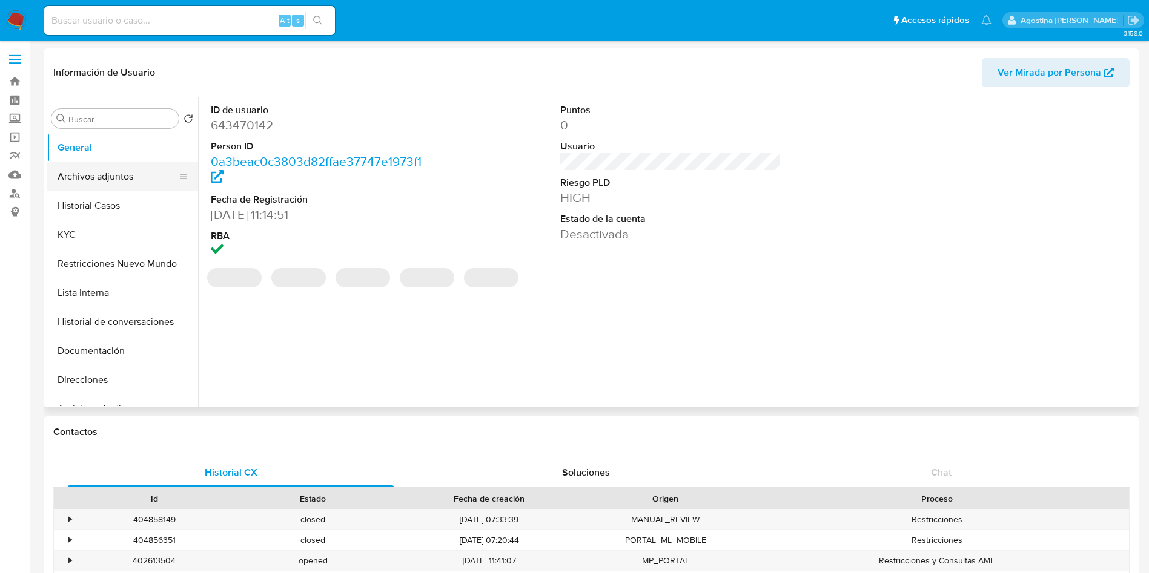
click at [116, 180] on button "Archivos adjuntos" at bounding box center [118, 176] width 142 height 29
select select "10"
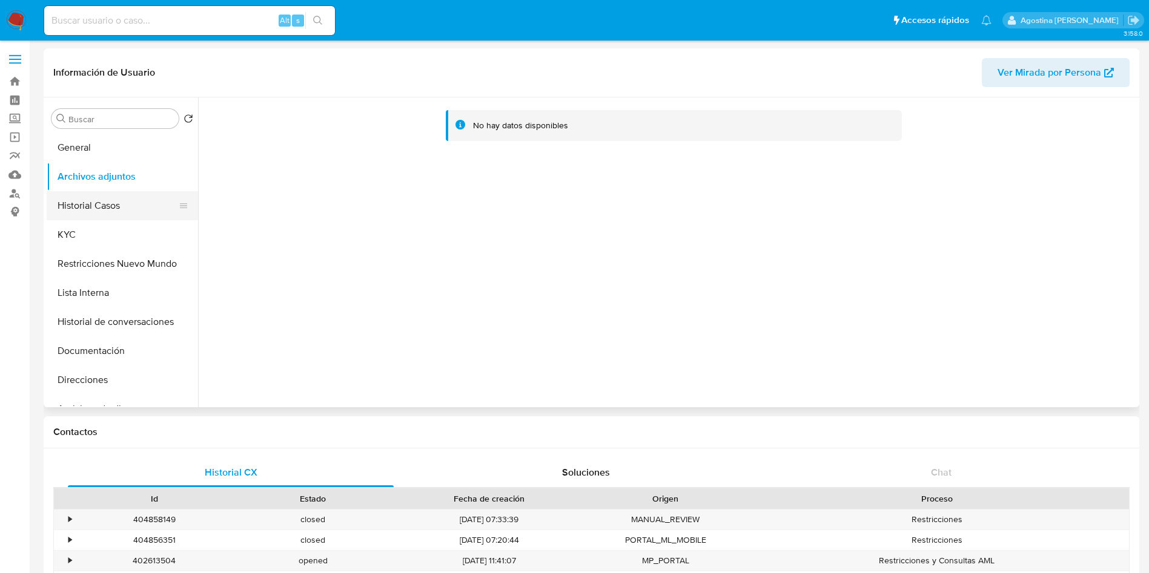
click at [120, 197] on button "Historial Casos" at bounding box center [118, 205] width 142 height 29
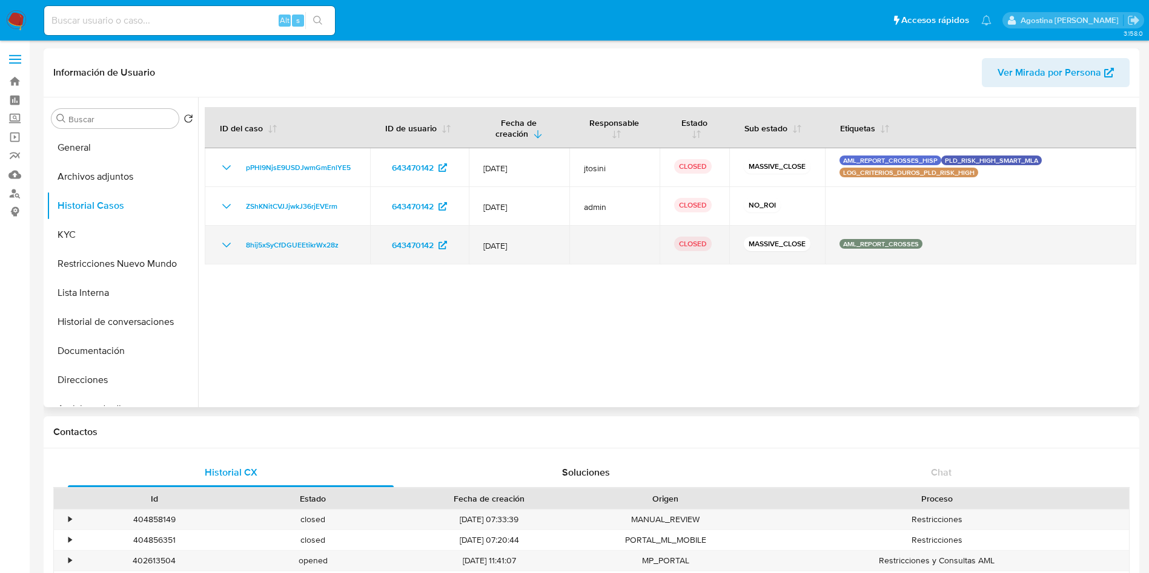
click at [225, 240] on icon "Mostrar/Ocultar" at bounding box center [226, 245] width 15 height 15
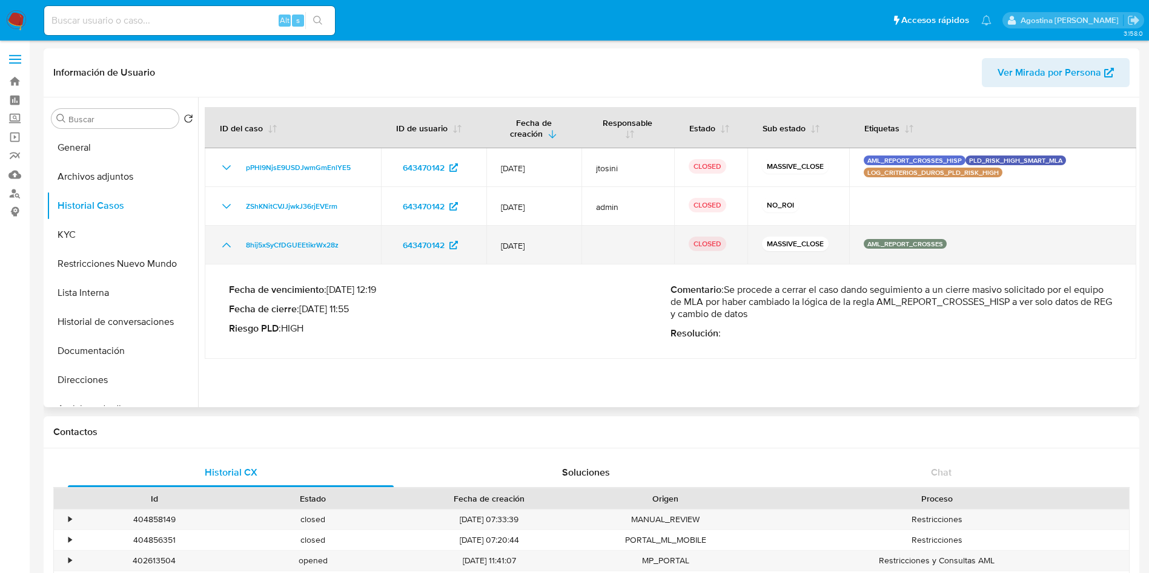
click at [225, 240] on icon "Mostrar/Ocultar" at bounding box center [226, 245] width 15 height 15
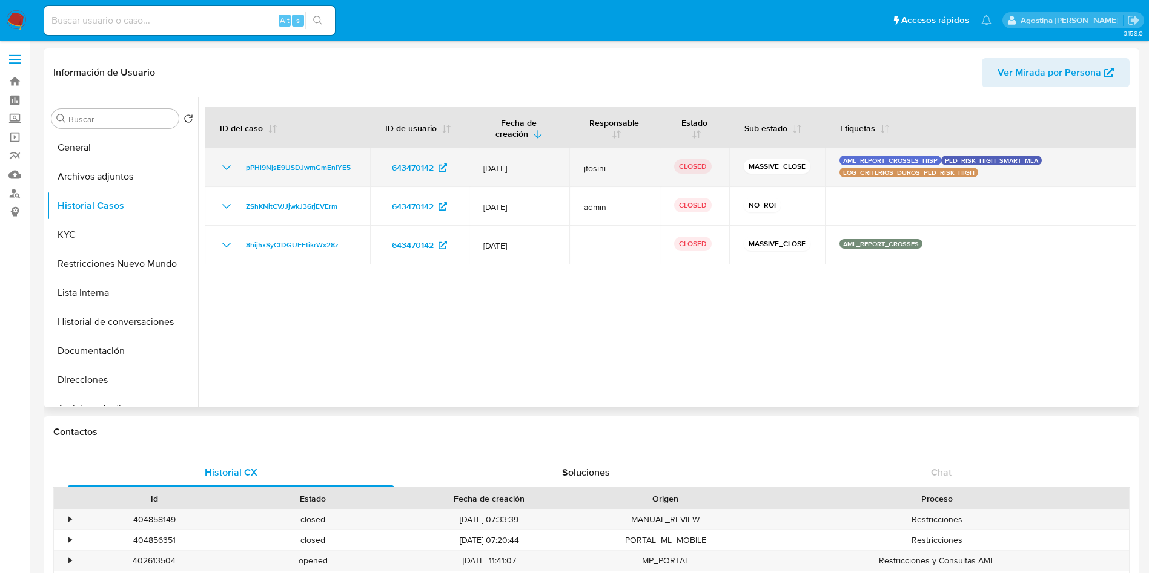
click at [238, 162] on div "pPHl9NjsE9USDJwmGmEnlYE5" at bounding box center [287, 167] width 136 height 15
click at [222, 176] on td "pPHl9NjsE9USDJwmGmEnlYE5" at bounding box center [287, 167] width 165 height 39
click at [225, 165] on icon "Mostrar/Ocultar" at bounding box center [226, 167] width 15 height 15
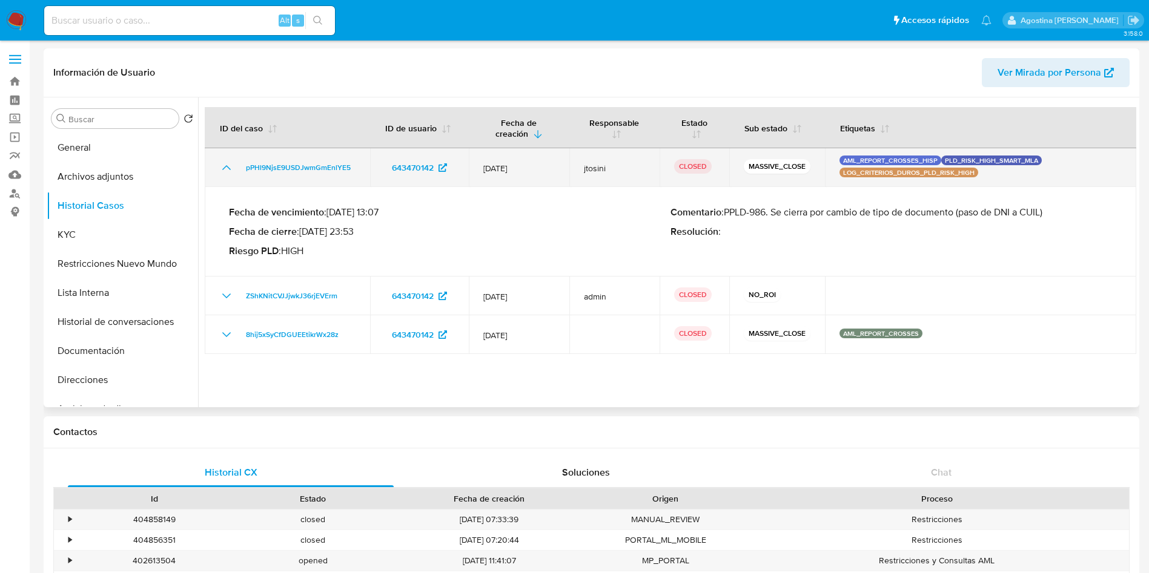
click at [225, 165] on icon "Mostrar/Ocultar" at bounding box center [226, 167] width 15 height 15
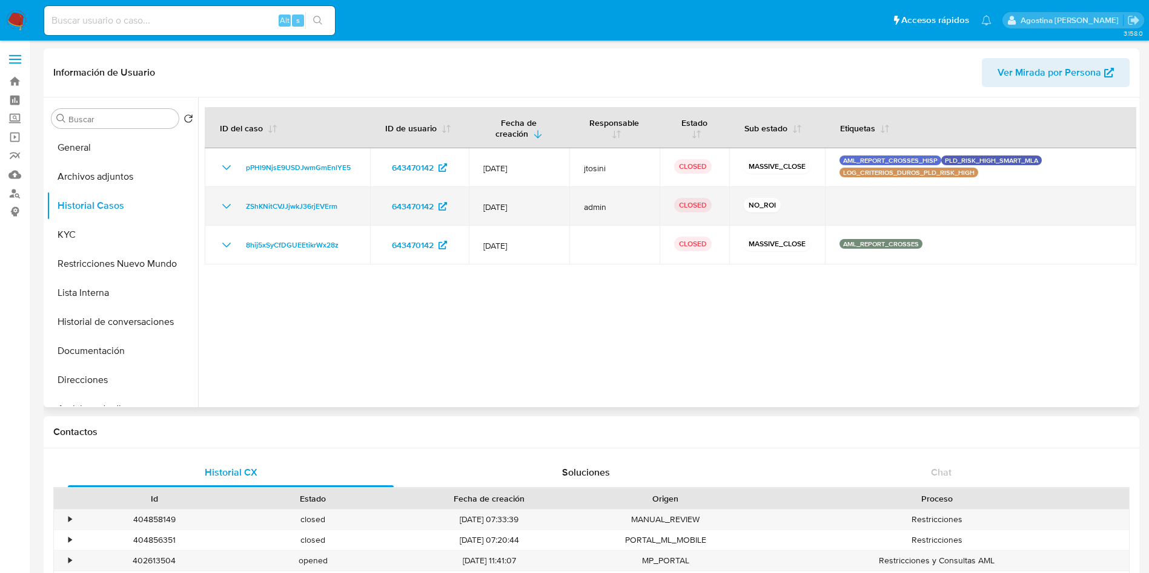
click at [227, 201] on icon "Mostrar/Ocultar" at bounding box center [226, 206] width 15 height 15
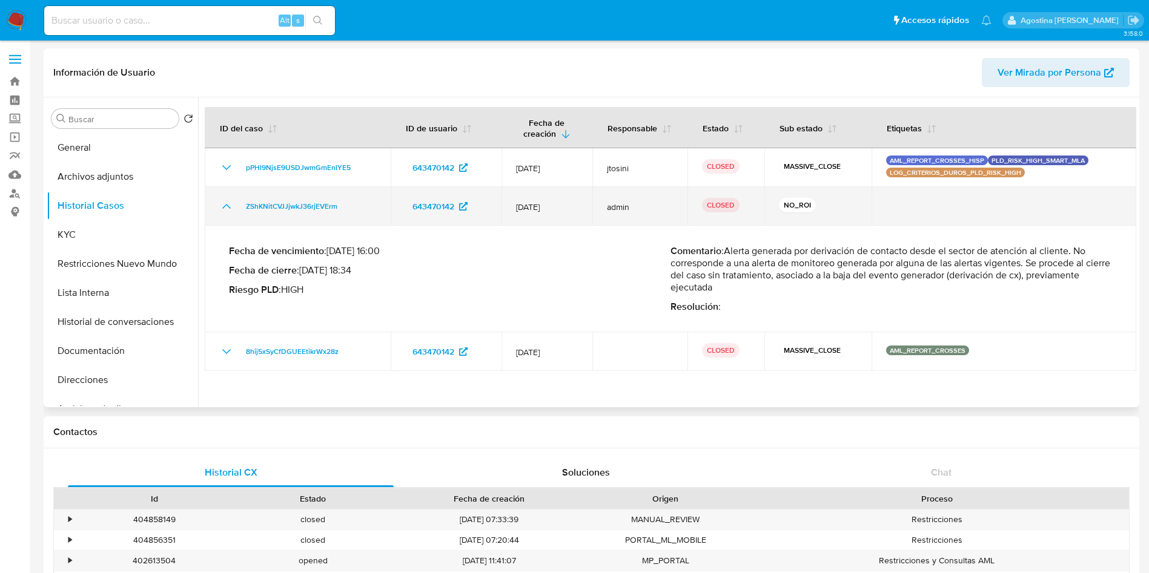
click at [227, 201] on icon "Mostrar/Ocultar" at bounding box center [226, 206] width 15 height 15
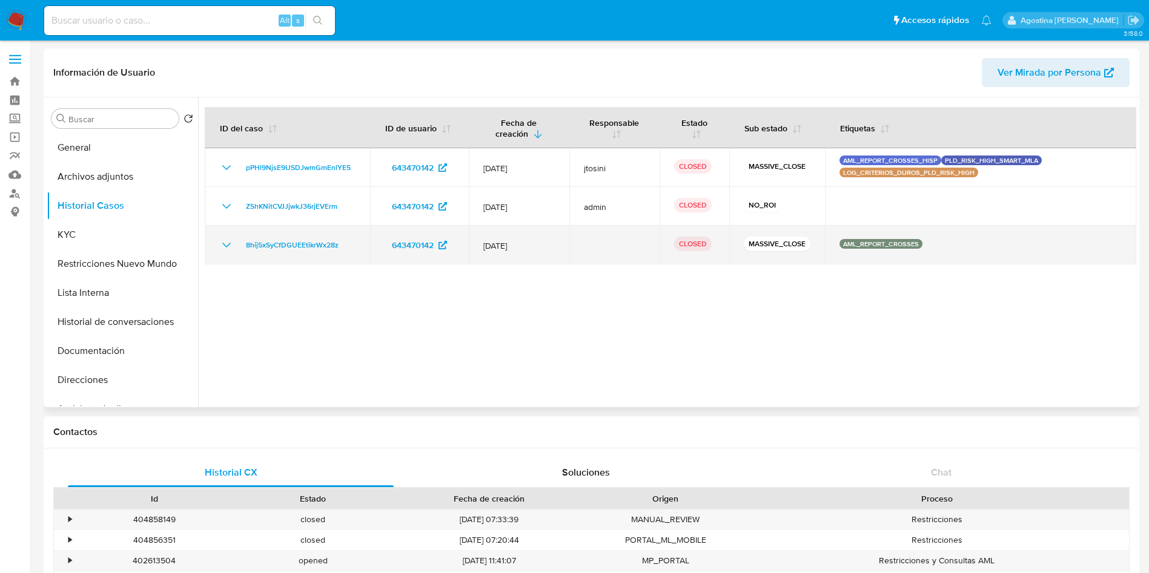
click at [222, 242] on icon "Mostrar/Ocultar" at bounding box center [226, 245] width 15 height 15
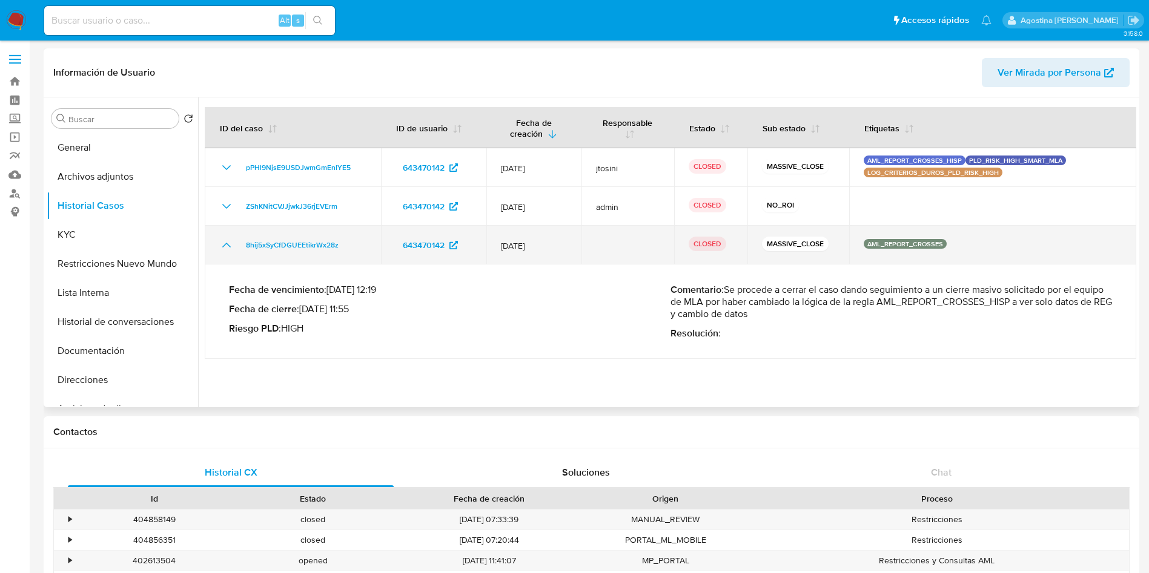
click at [222, 242] on icon "Mostrar/Ocultar" at bounding box center [226, 245] width 15 height 15
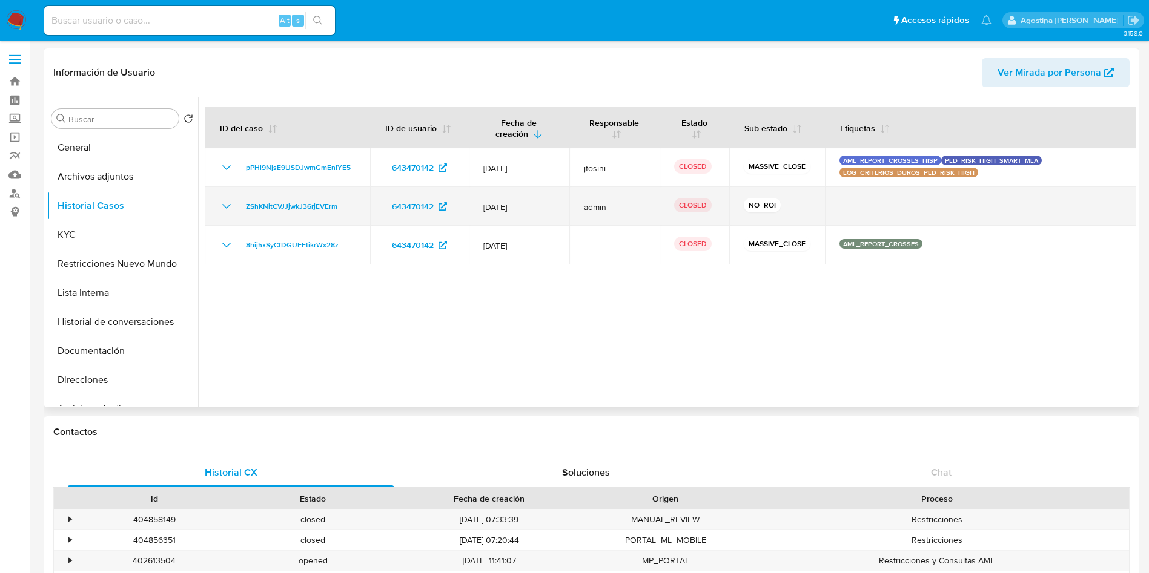
click at [233, 193] on td "ZShKNitCVJJjwkJ36rjEVErm" at bounding box center [287, 206] width 165 height 39
click at [231, 203] on icon "Mostrar/Ocultar" at bounding box center [226, 206] width 15 height 15
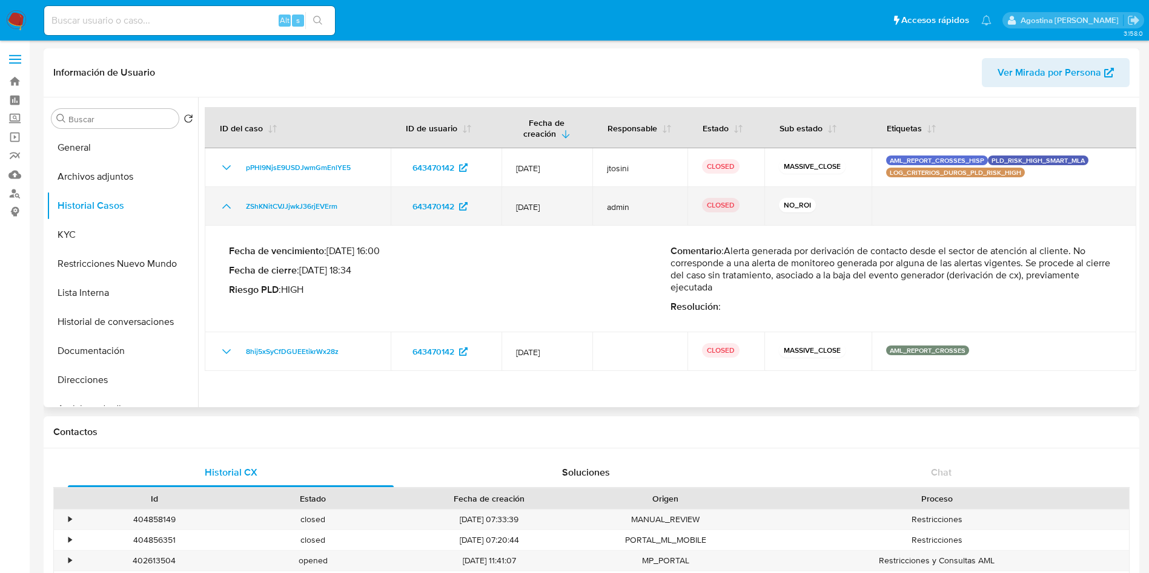
click at [231, 203] on icon "Mostrar/Ocultar" at bounding box center [226, 206] width 15 height 15
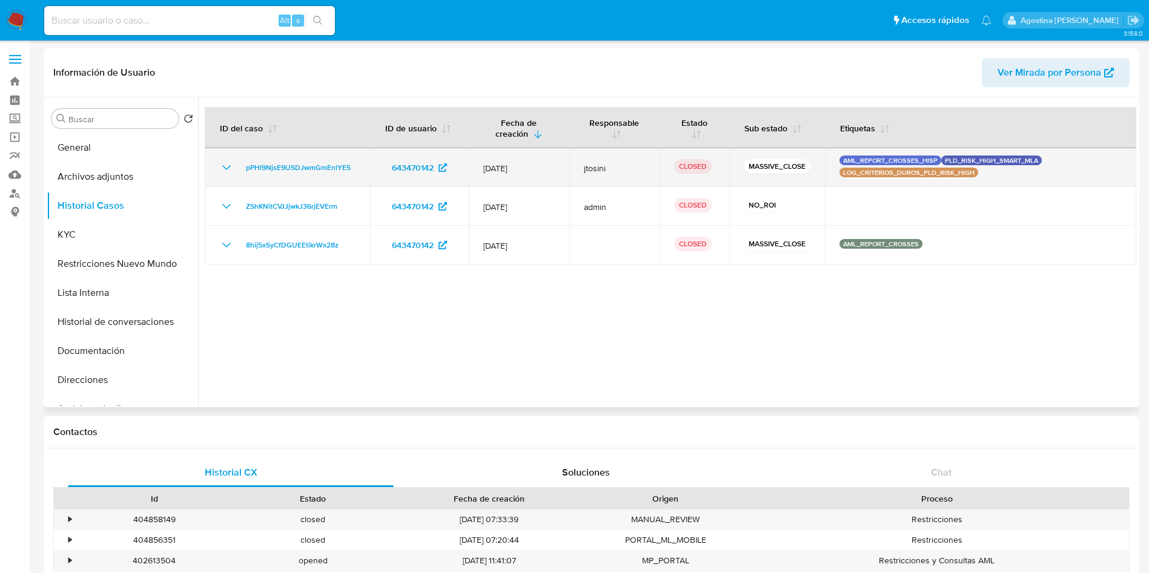
click at [221, 168] on icon "Mostrar/Ocultar" at bounding box center [226, 167] width 15 height 15
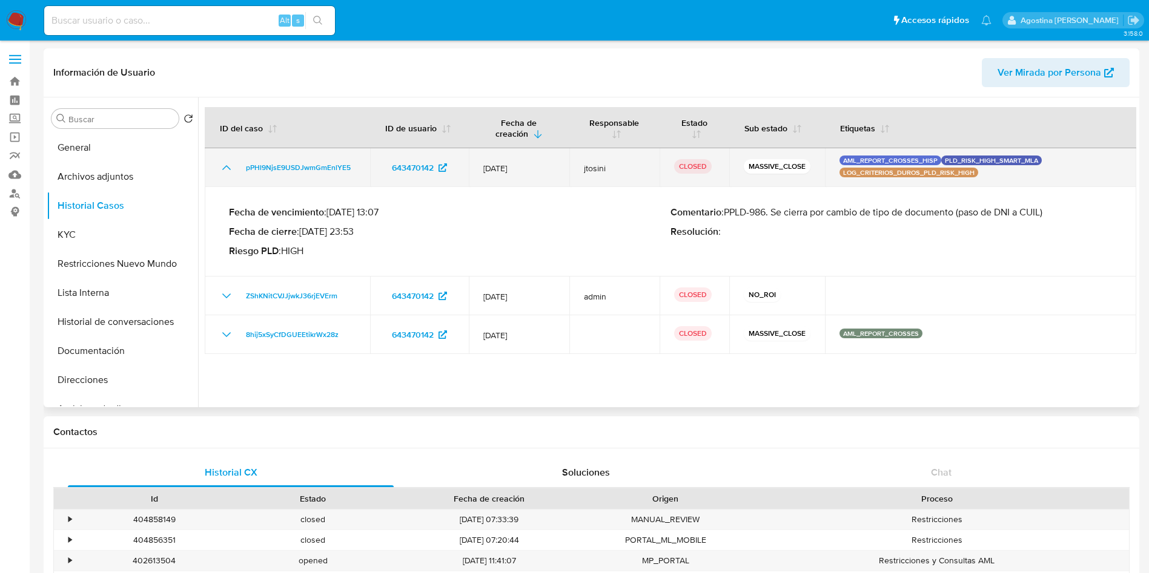
click at [221, 168] on icon "Mostrar/Ocultar" at bounding box center [226, 167] width 15 height 15
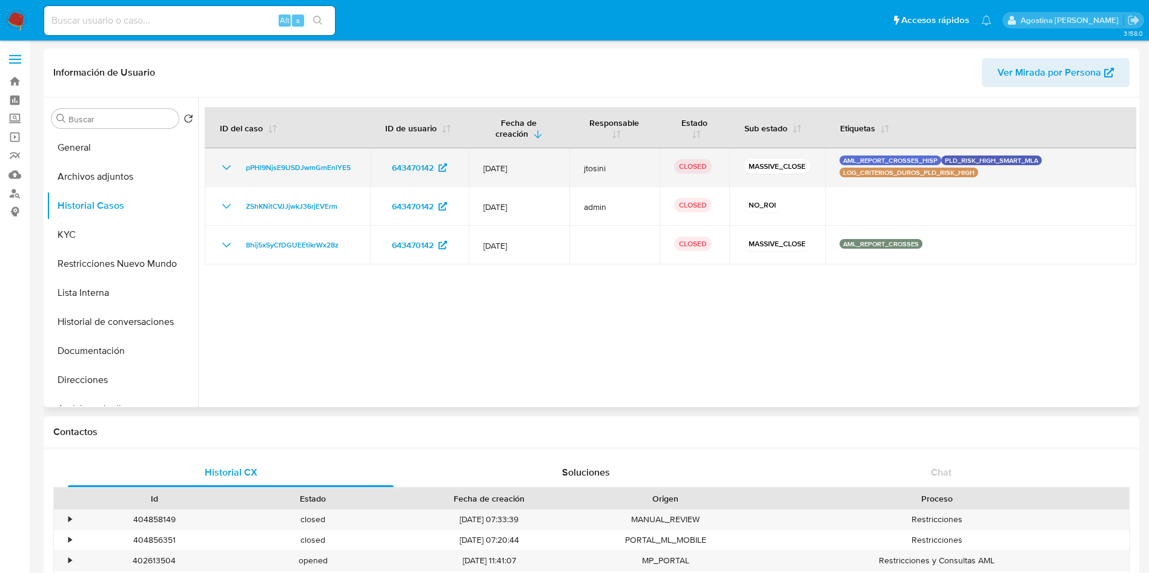
click at [222, 170] on icon "Mostrar/Ocultar" at bounding box center [226, 167] width 15 height 15
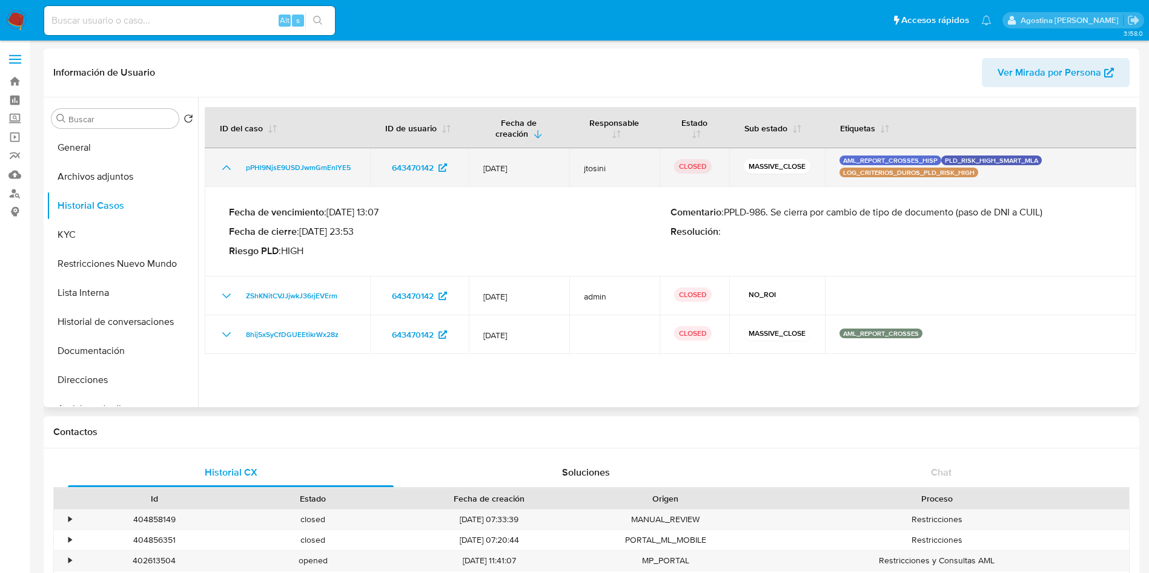
click at [222, 170] on icon "Mostrar/Ocultar" at bounding box center [226, 167] width 15 height 15
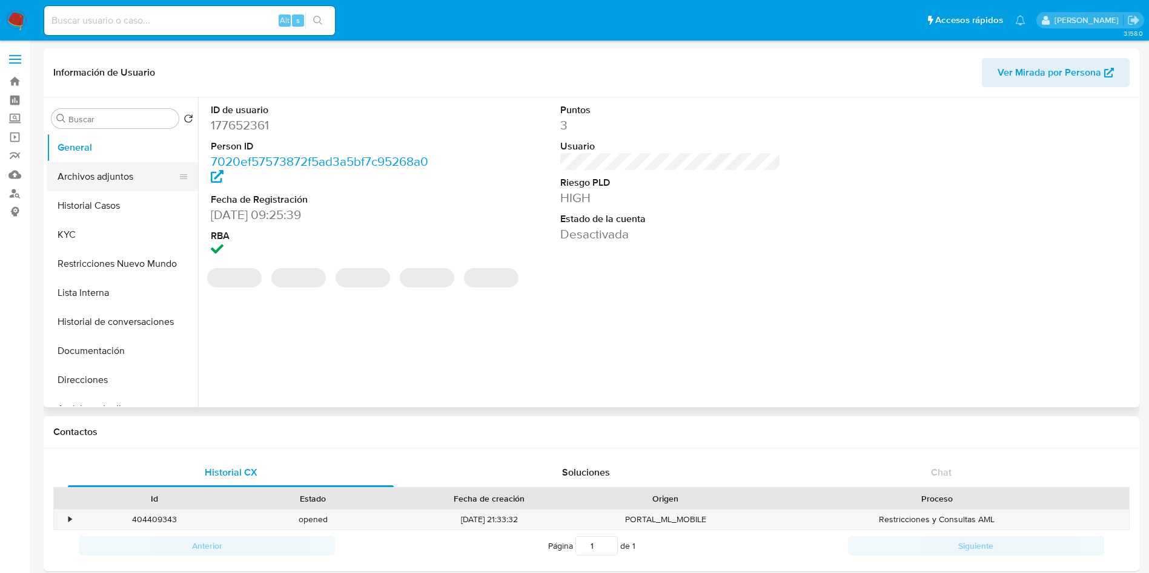
click at [112, 178] on button "Archivos adjuntos" at bounding box center [118, 176] width 142 height 29
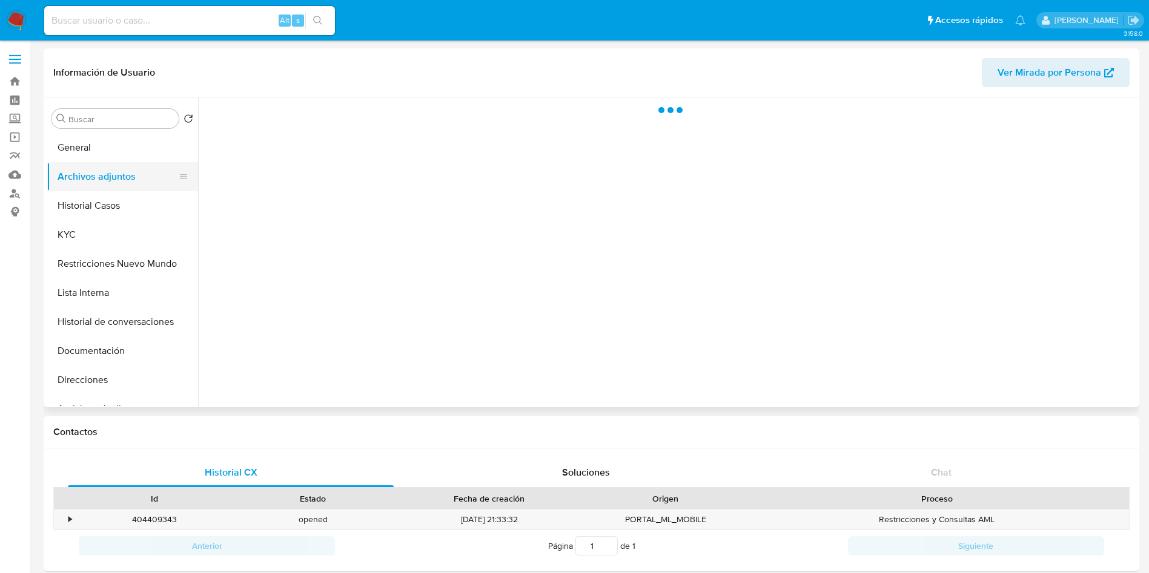
select select "10"
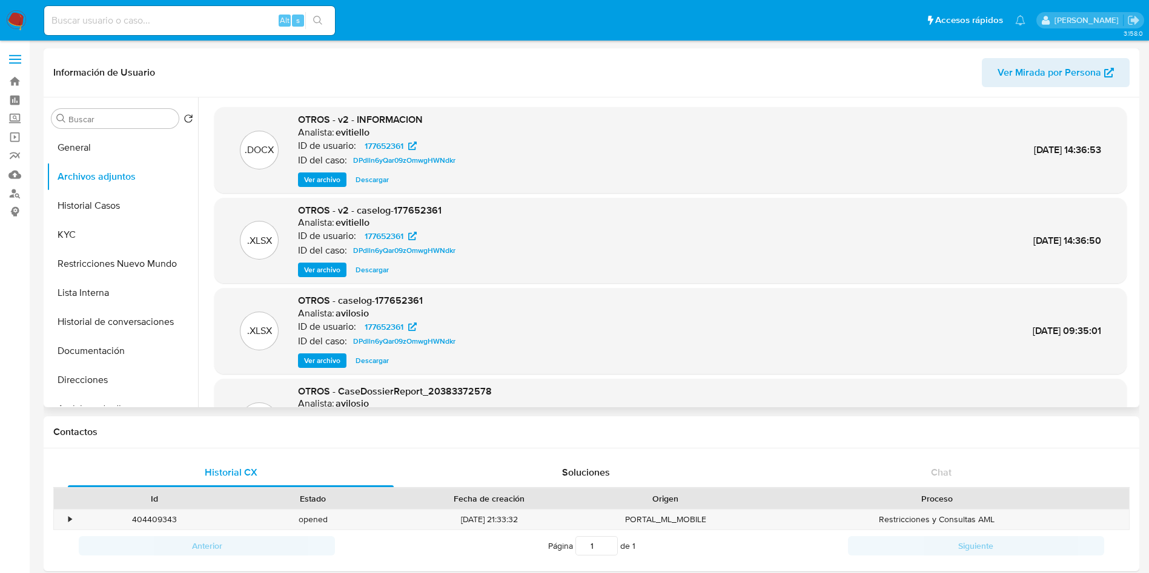
click at [341, 276] on button "Ver archivo" at bounding box center [322, 270] width 48 height 15
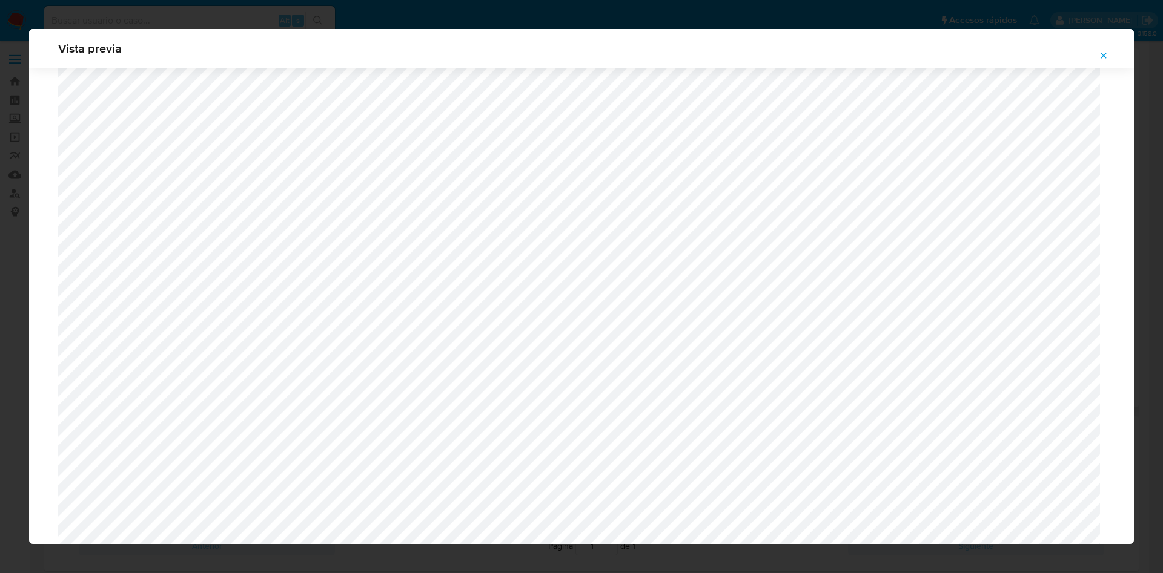
scroll to position [702, 0]
click at [1107, 51] on icon "Attachment preview" at bounding box center [1103, 56] width 10 height 10
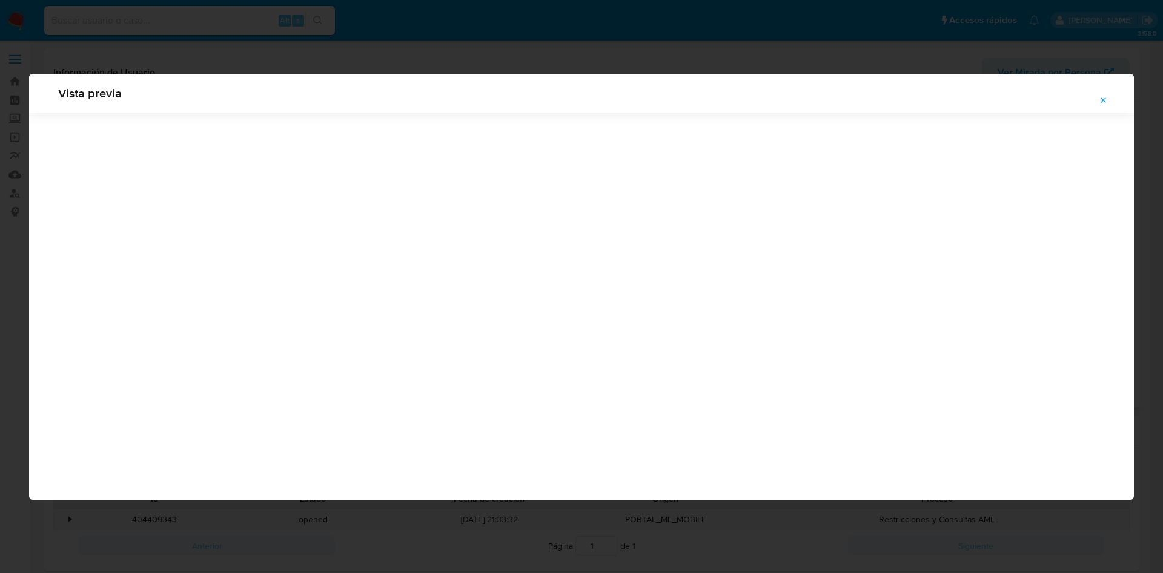
scroll to position [0, 0]
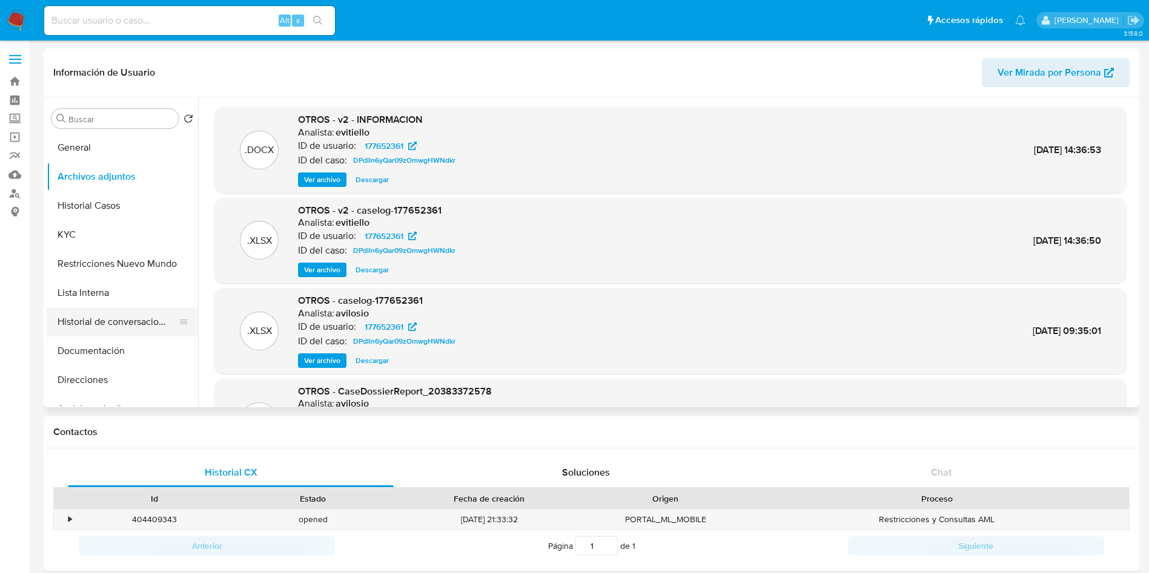
click at [128, 331] on button "Historial de conversaciones" at bounding box center [118, 322] width 142 height 29
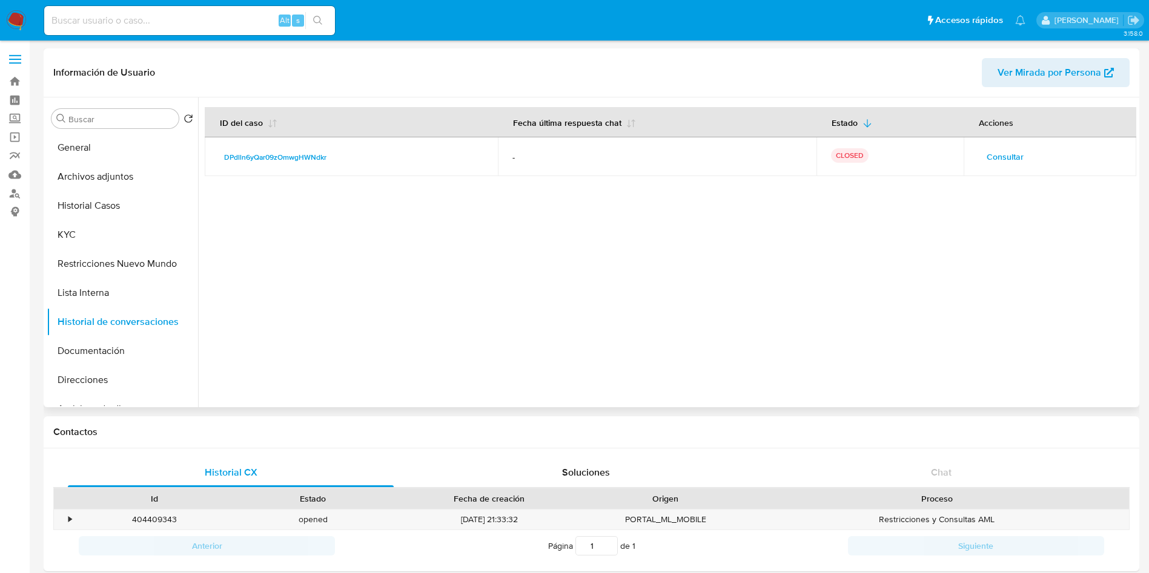
click at [992, 157] on span "Consultar" at bounding box center [1004, 156] width 37 height 17
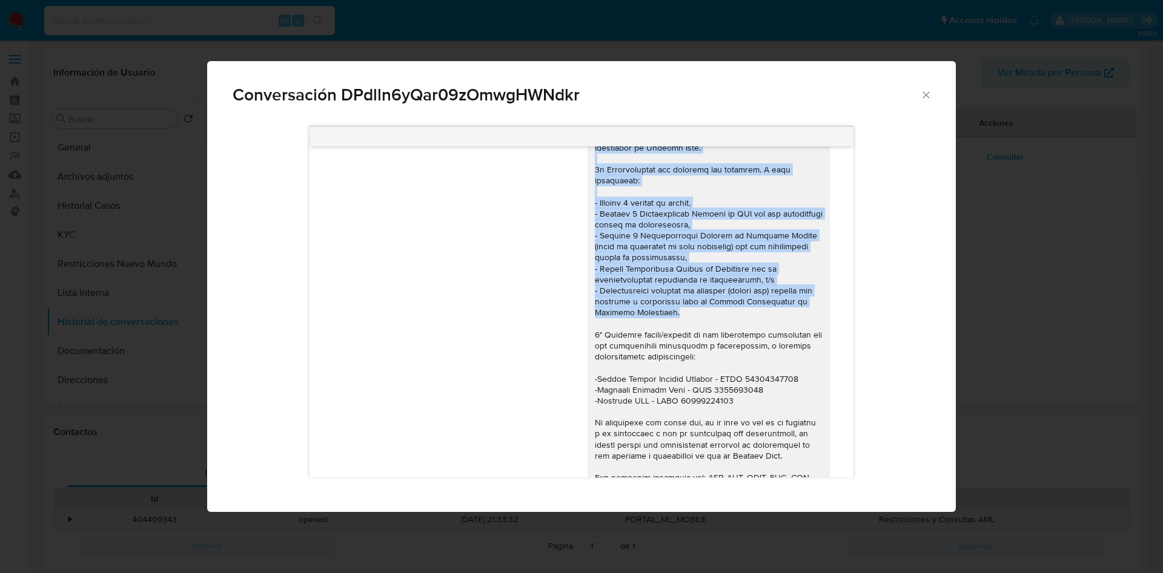
scroll to position [130, 0]
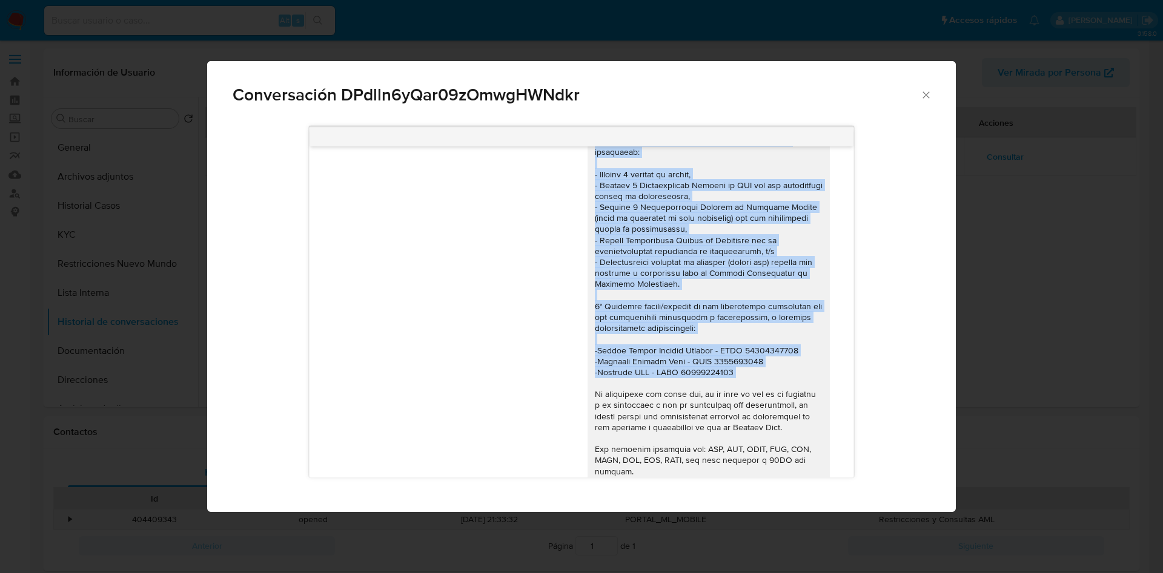
drag, startPoint x: 581, startPoint y: 196, endPoint x: 749, endPoint y: 380, distance: 249.4
click at [749, 380] on div "Comunicación" at bounding box center [709, 305] width 228 height 539
copy div "1º Actividad comercial o laboral canalizada a través de la plataforma de Mercad…"
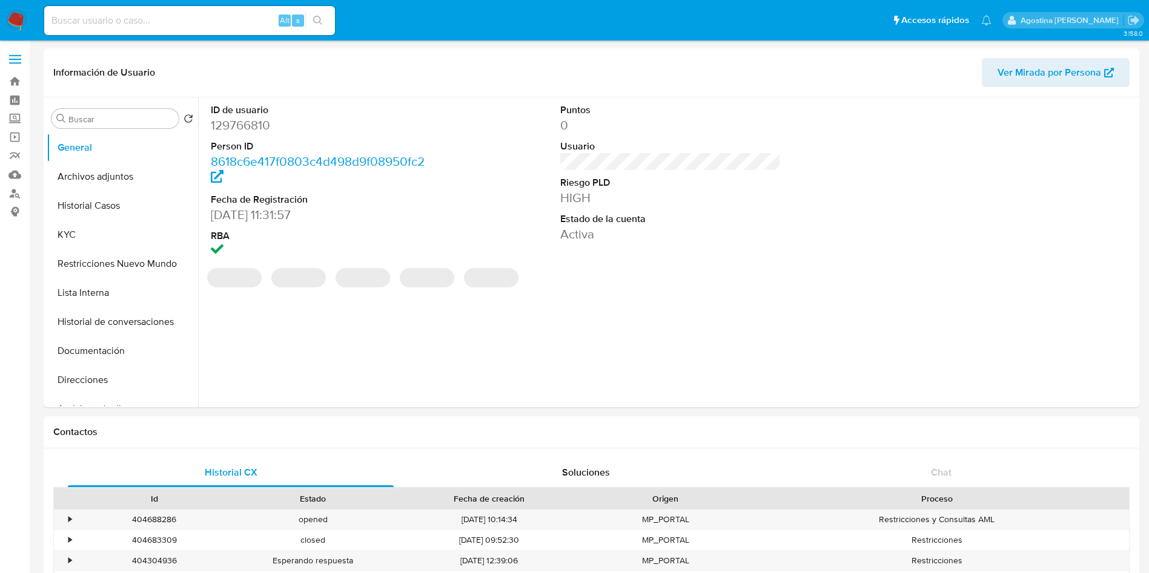
select select "10"
click at [101, 173] on button "Archivos adjuntos" at bounding box center [118, 176] width 142 height 29
select select "10"
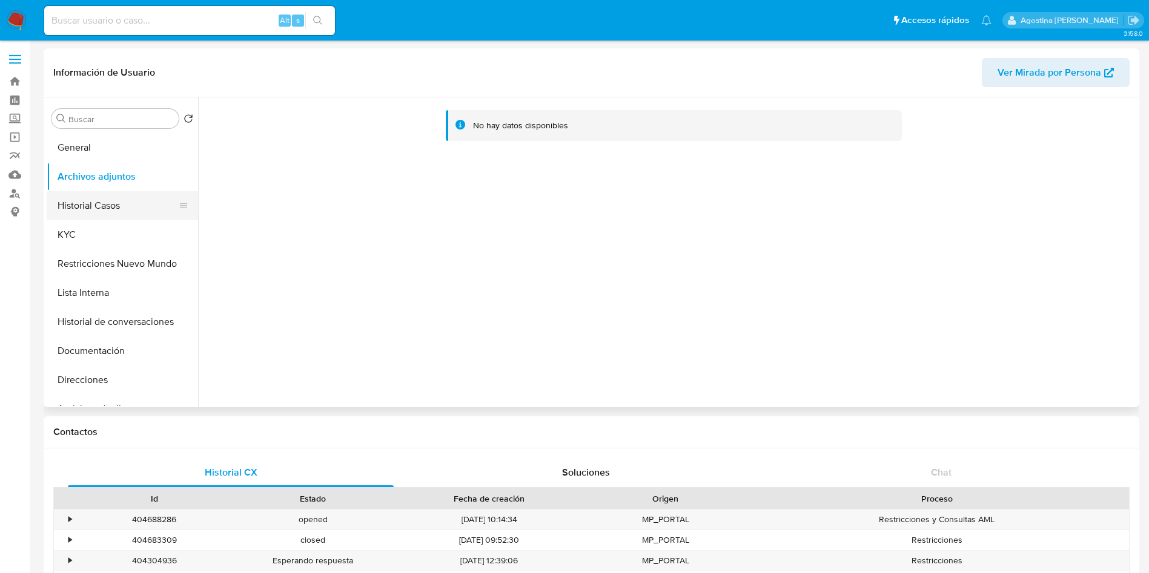
click at [75, 200] on button "Historial Casos" at bounding box center [118, 205] width 142 height 29
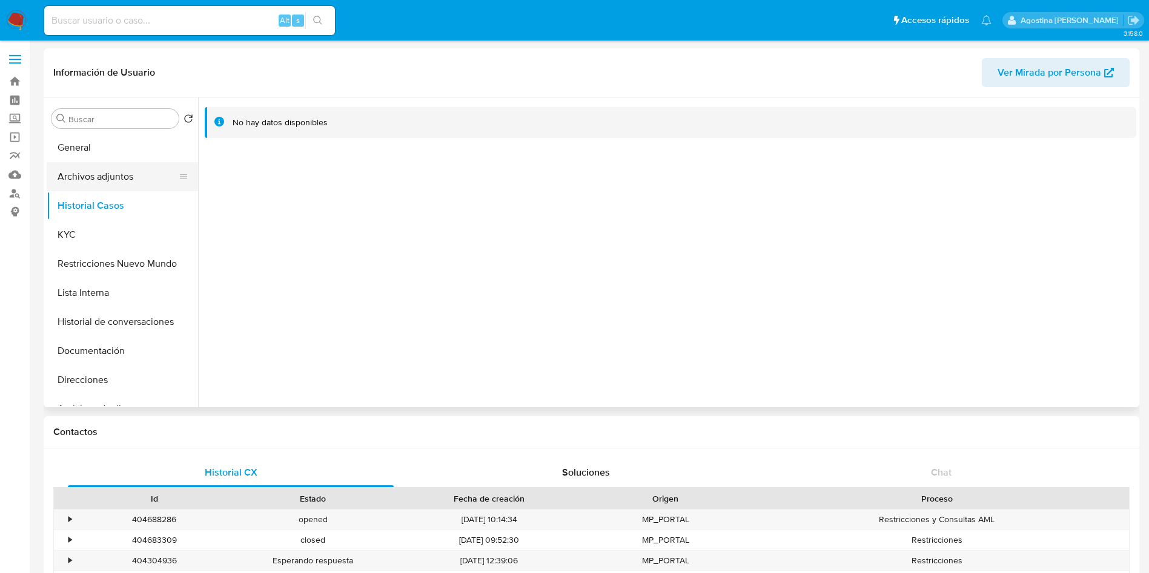
click at [127, 177] on button "Archivos adjuntos" at bounding box center [118, 176] width 142 height 29
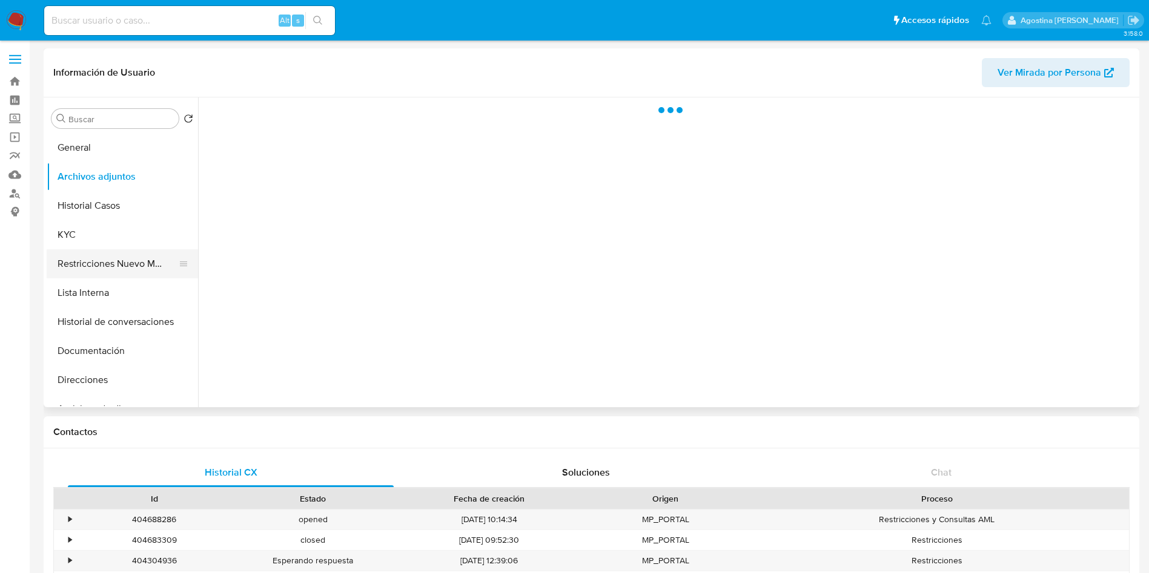
click at [136, 263] on button "Restricciones Nuevo Mundo" at bounding box center [118, 263] width 142 height 29
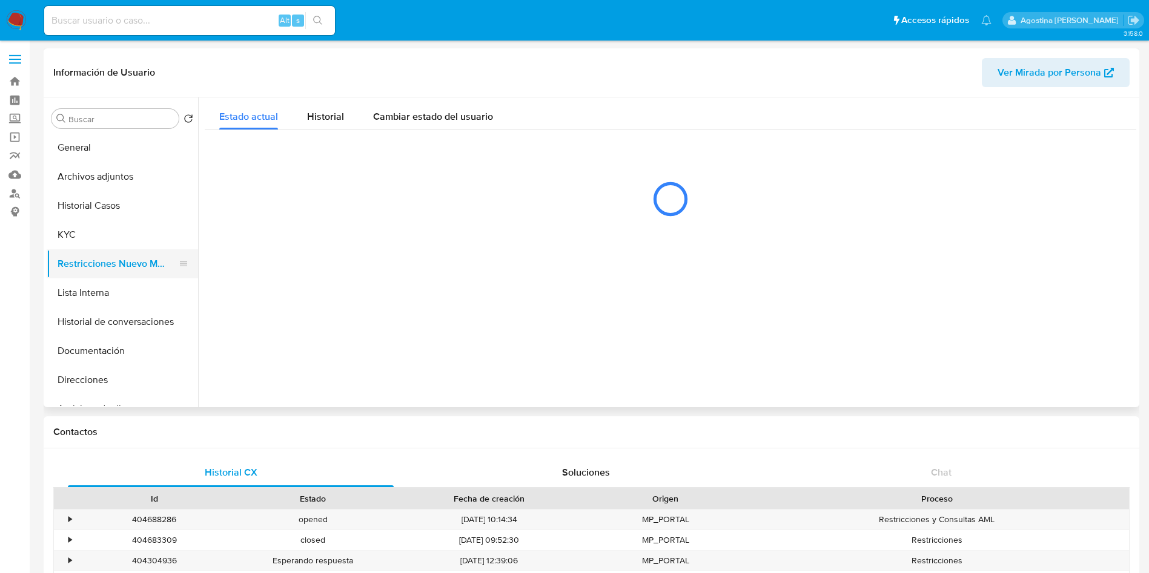
click at [136, 263] on button "Restricciones Nuevo Mundo" at bounding box center [118, 263] width 142 height 29
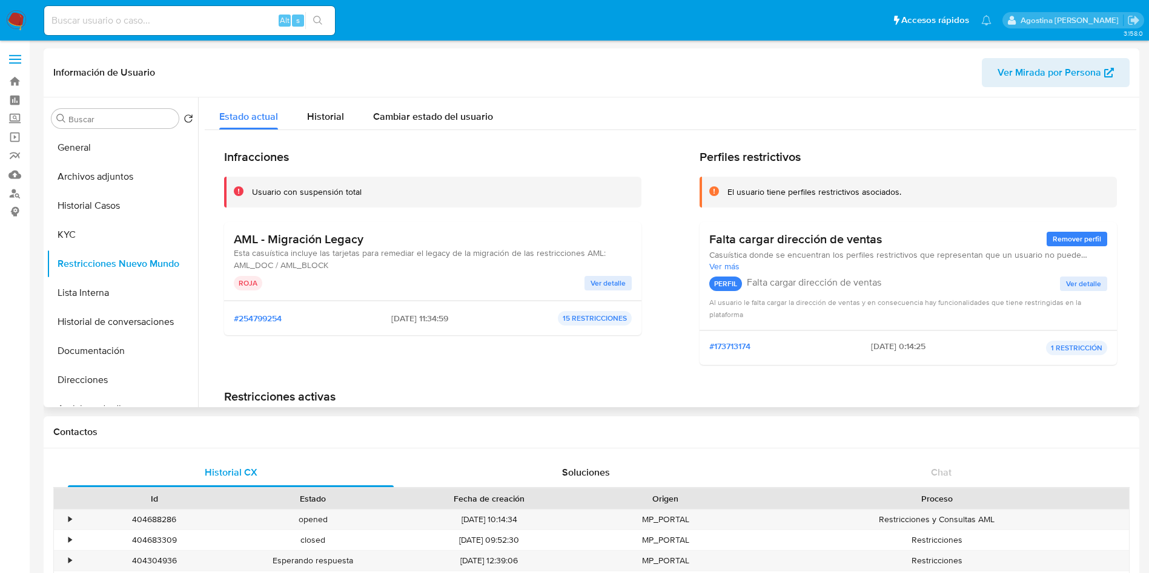
click at [605, 280] on span "Ver detalle" at bounding box center [607, 283] width 35 height 12
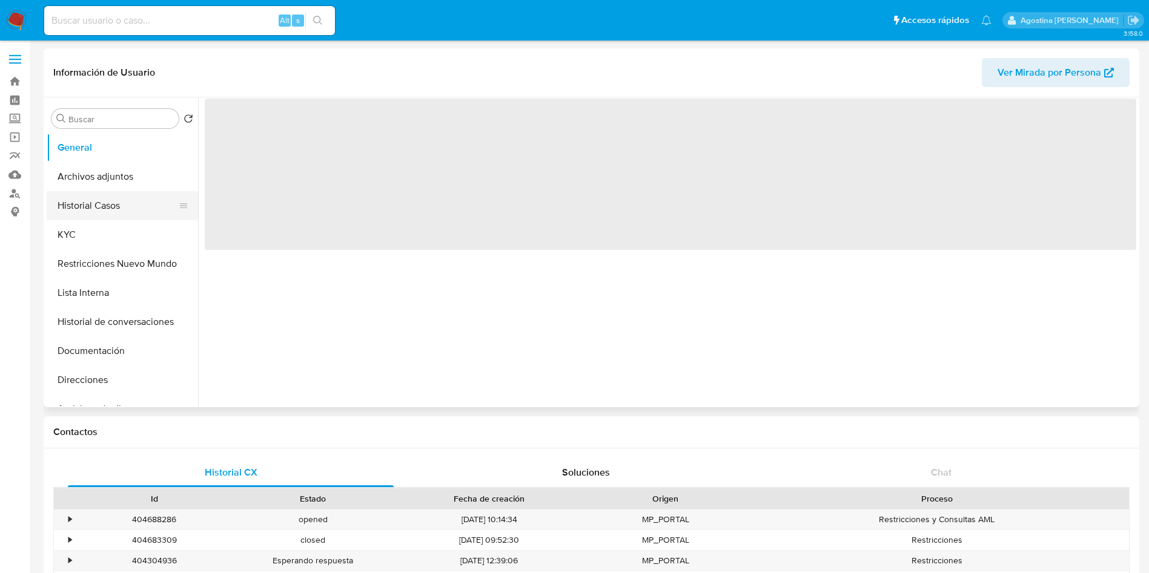
click at [137, 199] on button "Historial Casos" at bounding box center [118, 205] width 142 height 29
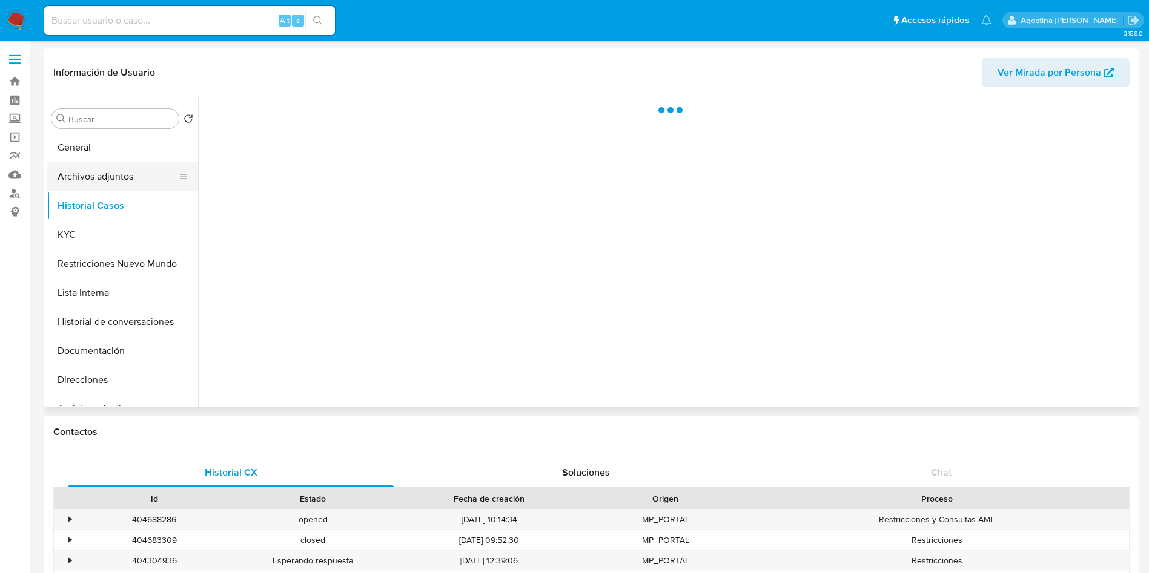
select select "10"
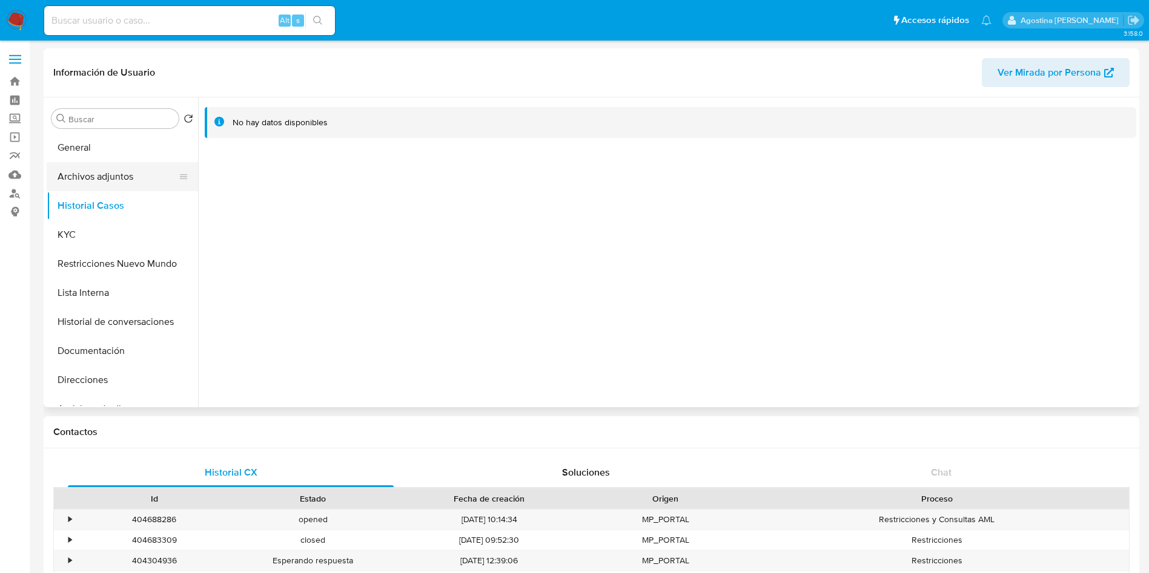
click at [128, 183] on button "Archivos adjuntos" at bounding box center [118, 176] width 142 height 29
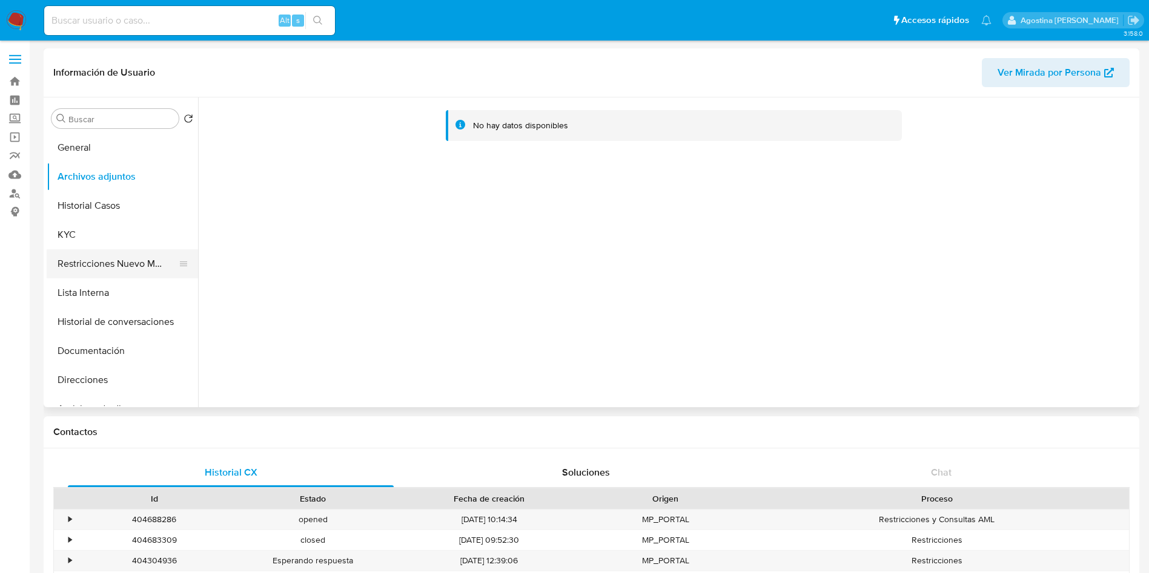
click at [136, 254] on button "Restricciones Nuevo Mundo" at bounding box center [118, 263] width 142 height 29
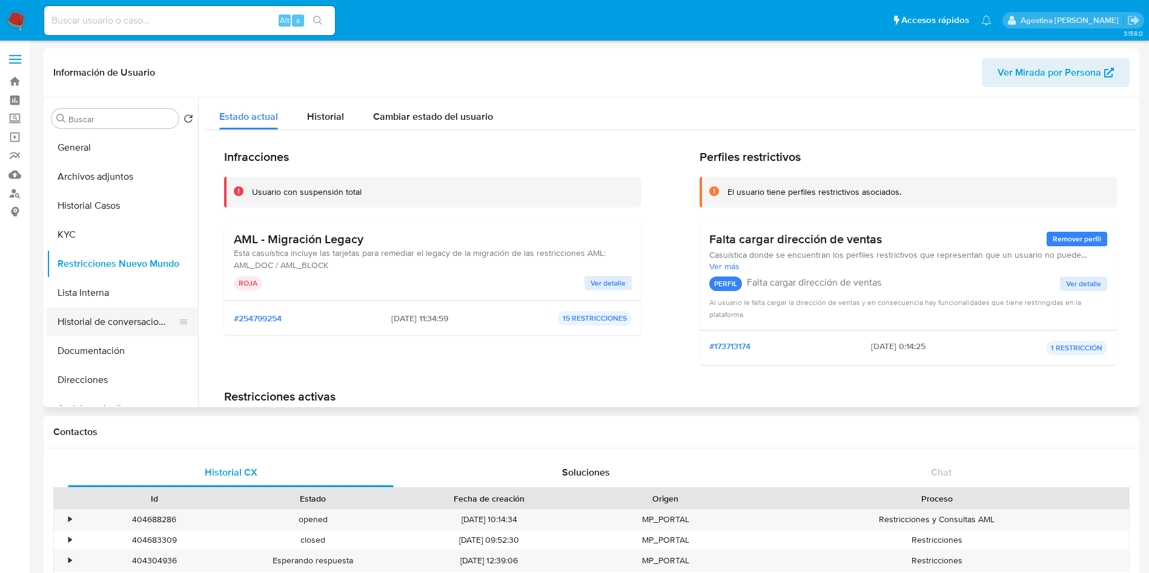
click at [153, 328] on button "Historial de conversaciones" at bounding box center [118, 322] width 142 height 29
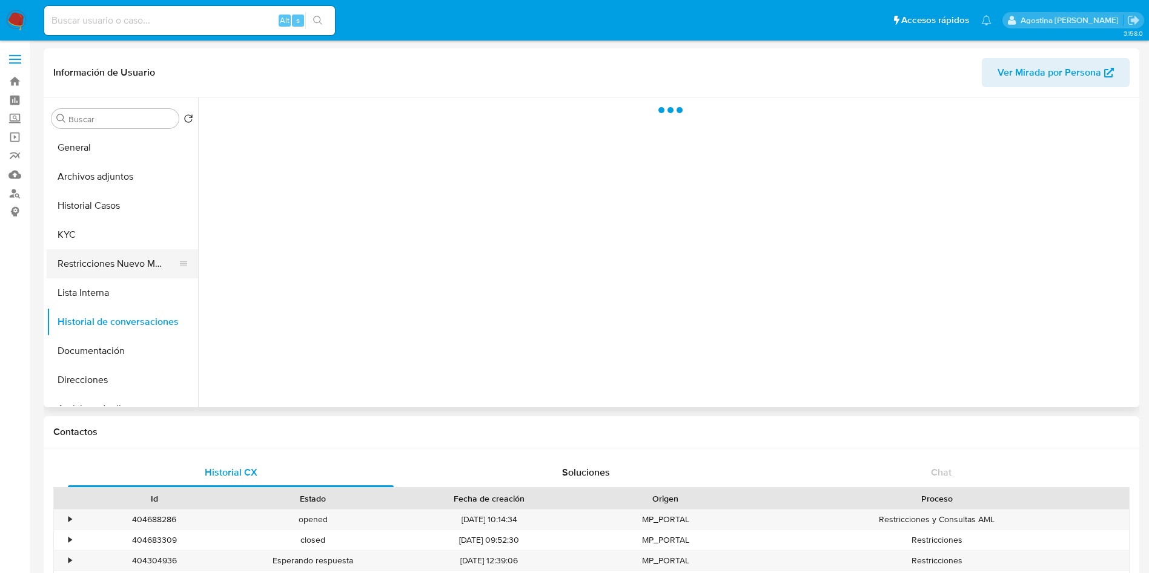
click at [110, 265] on button "Restricciones Nuevo Mundo" at bounding box center [118, 263] width 142 height 29
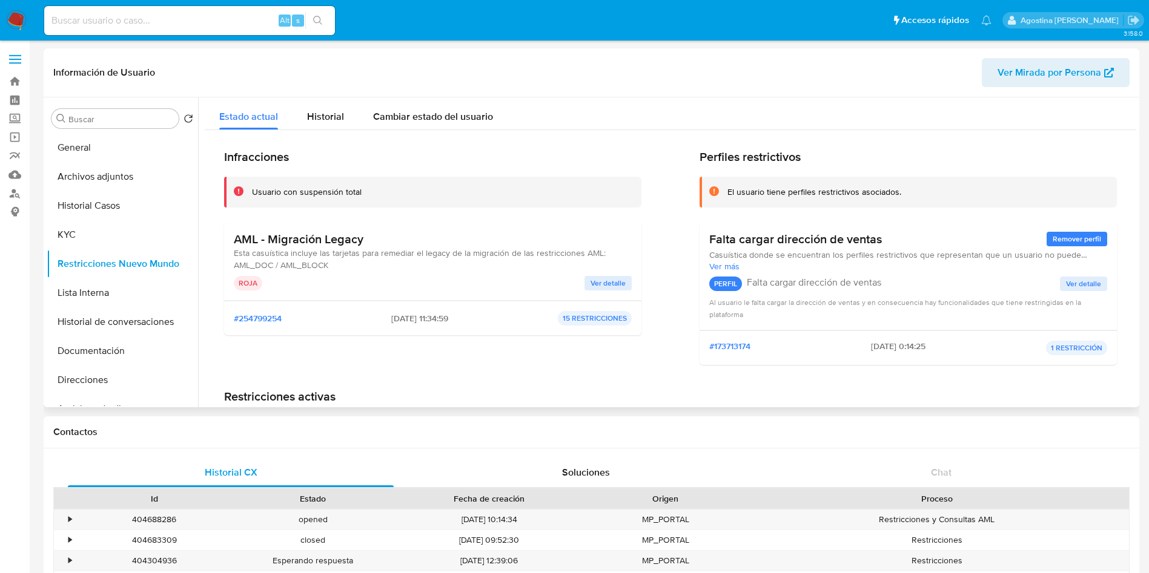
click at [604, 294] on div "AML - Migración Legacy Esta casuística incluye las tarjetas para remediar el le…" at bounding box center [432, 261] width 417 height 79
click at [601, 286] on span "Ver detalle" at bounding box center [607, 283] width 35 height 12
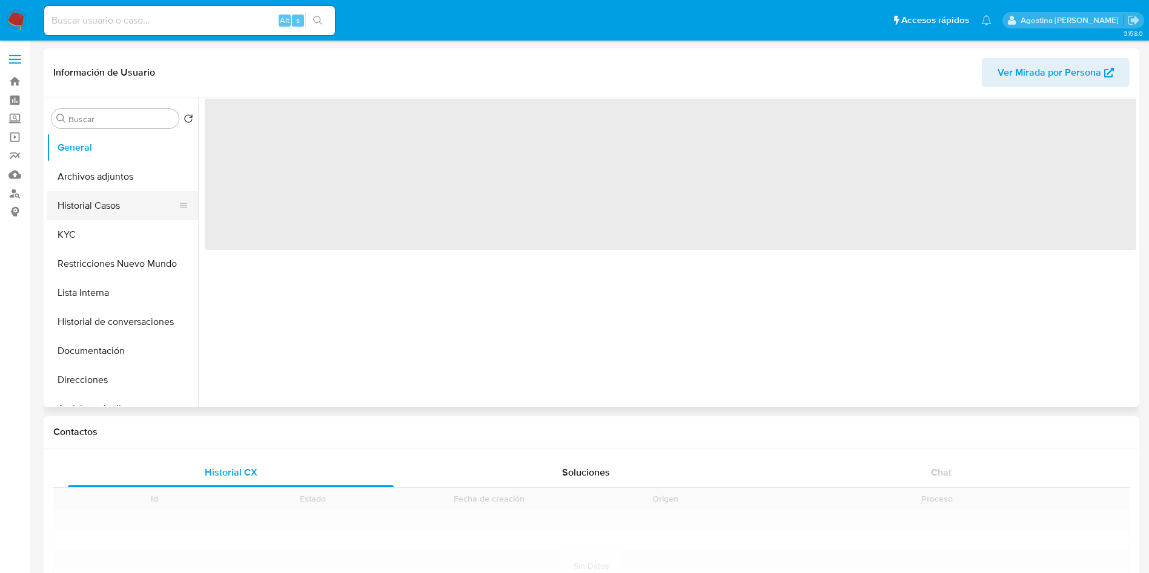
click at [122, 208] on button "Historial Casos" at bounding box center [118, 205] width 142 height 29
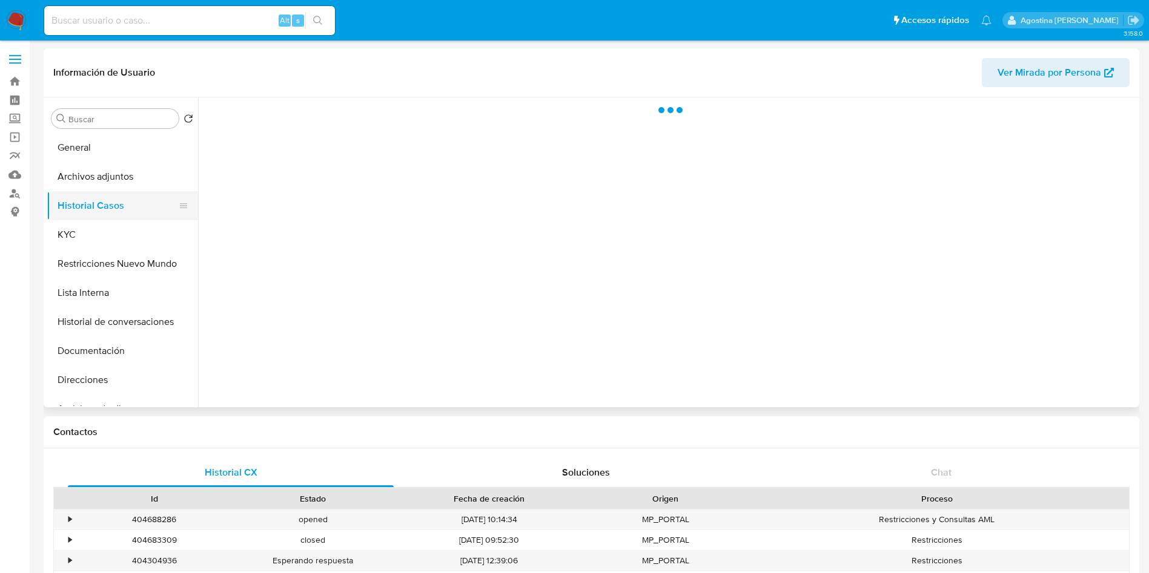
select select "10"
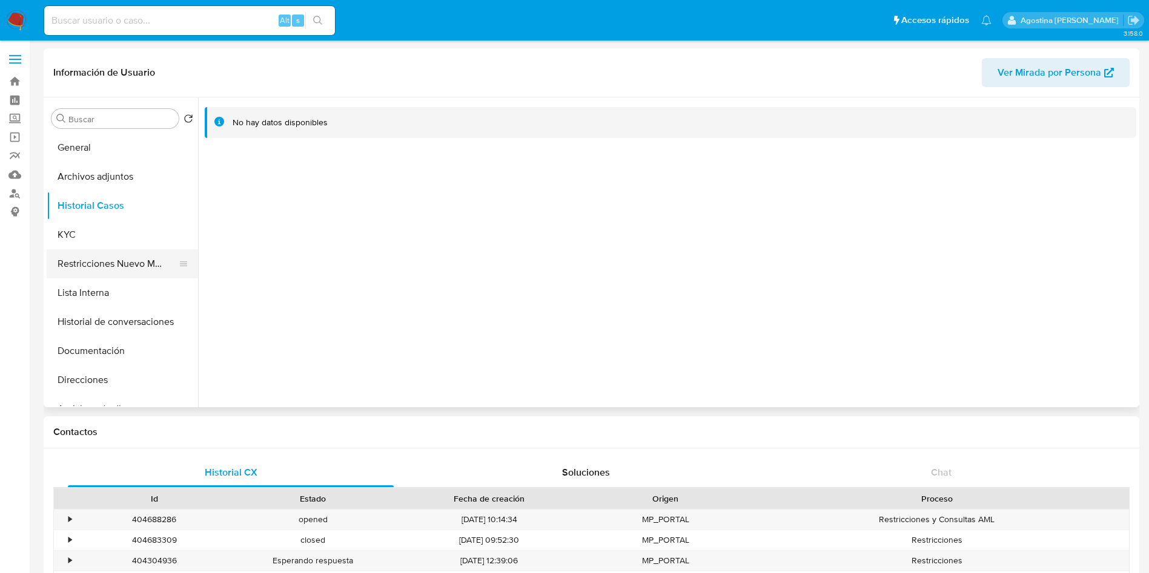
click at [158, 259] on button "Restricciones Nuevo Mundo" at bounding box center [118, 263] width 142 height 29
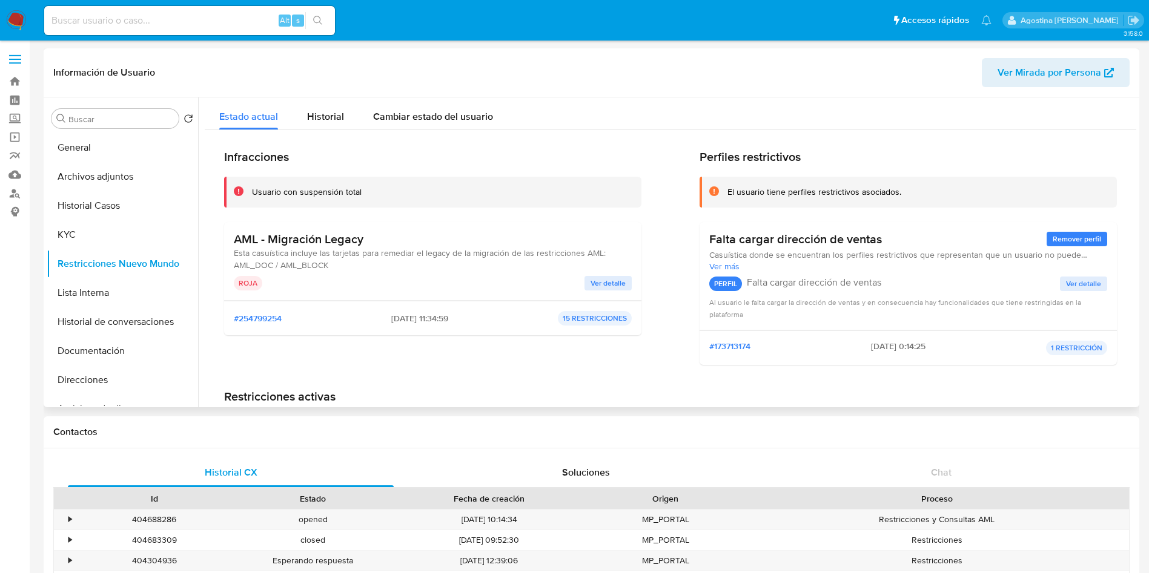
click at [590, 295] on div "AML - Migración Legacy Esta casuística incluye las tarjetas para remediar el le…" at bounding box center [432, 261] width 417 height 79
click at [595, 292] on div "AML - Migración Legacy Esta casuística incluye las tarjetas para remediar el le…" at bounding box center [432, 261] width 417 height 79
click at [601, 288] on span "Ver detalle" at bounding box center [607, 283] width 35 height 12
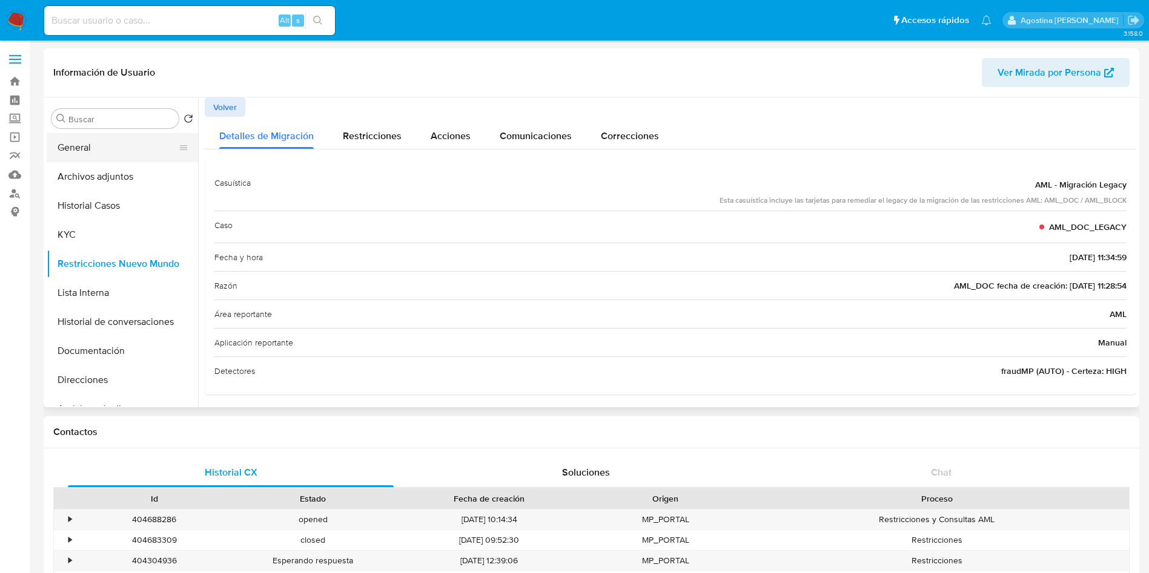
click at [118, 134] on button "General" at bounding box center [118, 147] width 142 height 29
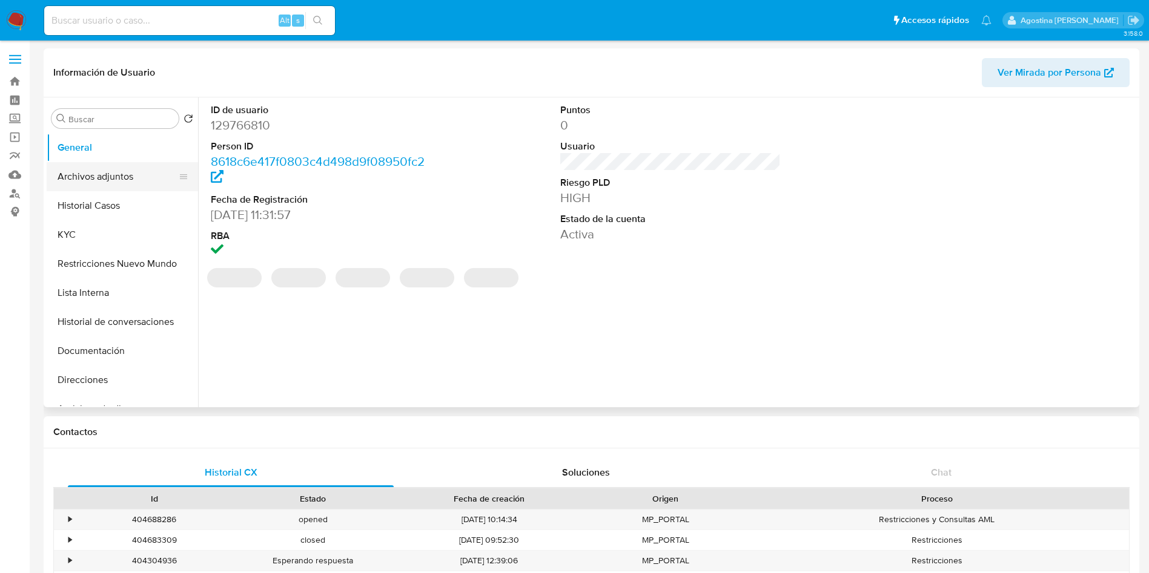
click at [105, 176] on button "Archivos adjuntos" at bounding box center [118, 176] width 142 height 29
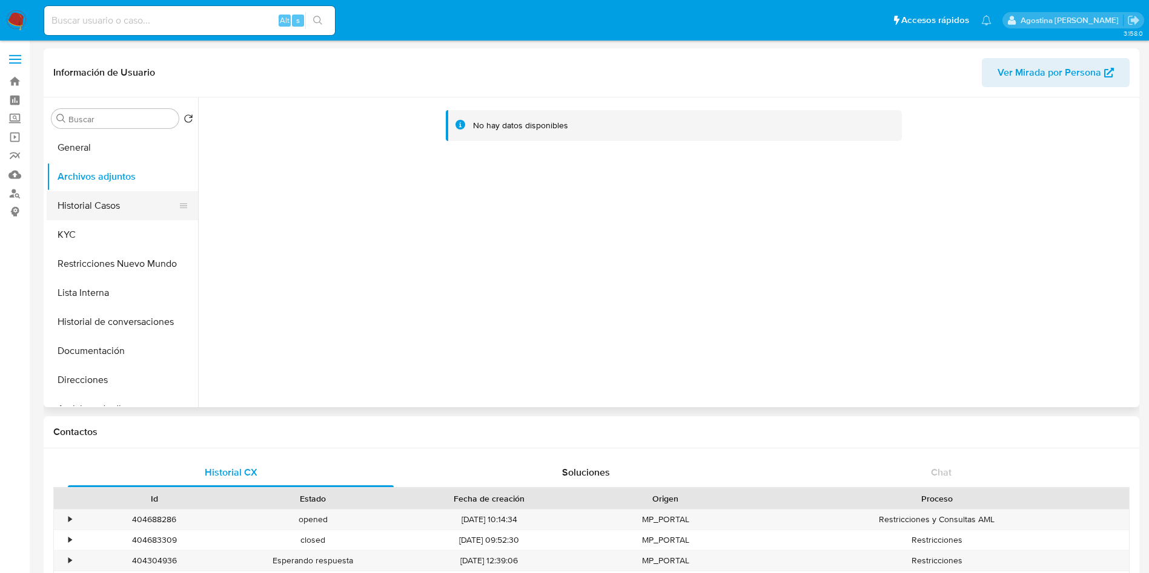
click at [143, 196] on button "Historial Casos" at bounding box center [118, 205] width 142 height 29
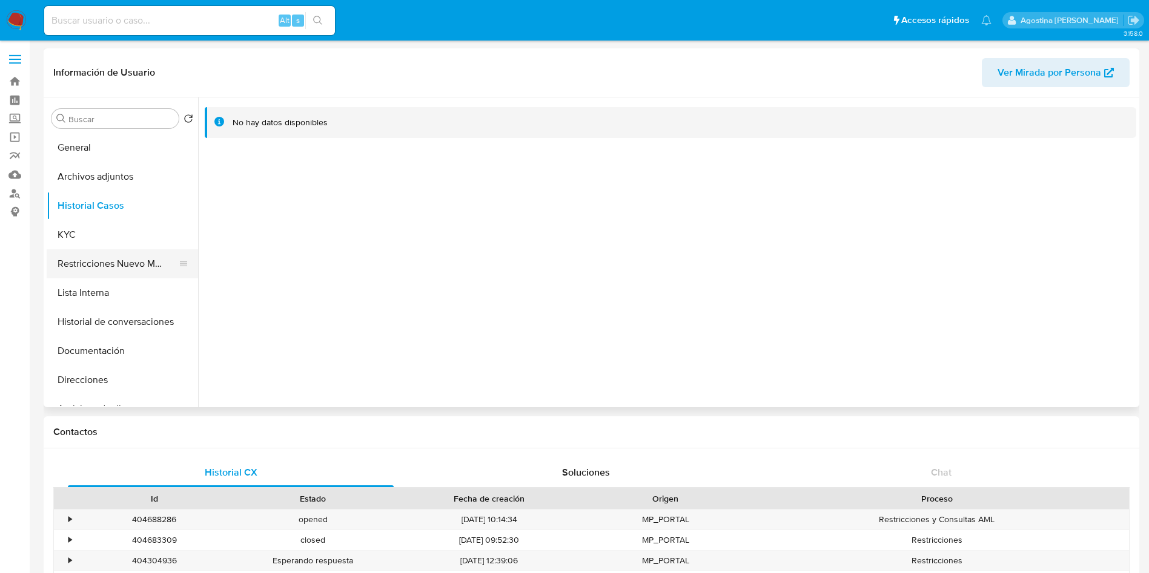
click at [140, 256] on button "Restricciones Nuevo Mundo" at bounding box center [118, 263] width 142 height 29
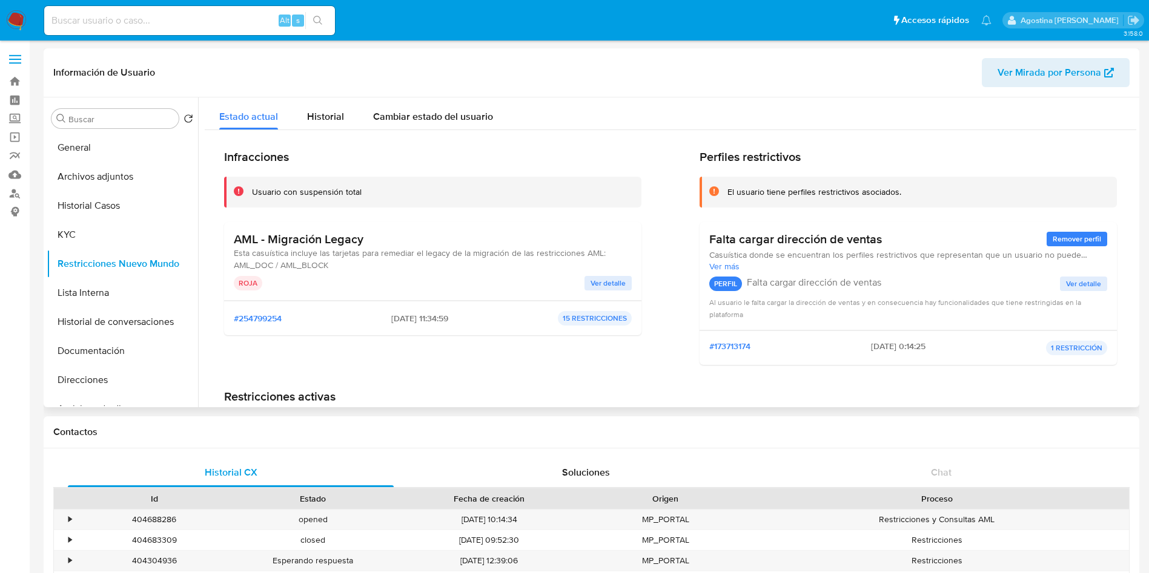
click at [616, 289] on span "Ver detalle" at bounding box center [607, 283] width 35 height 12
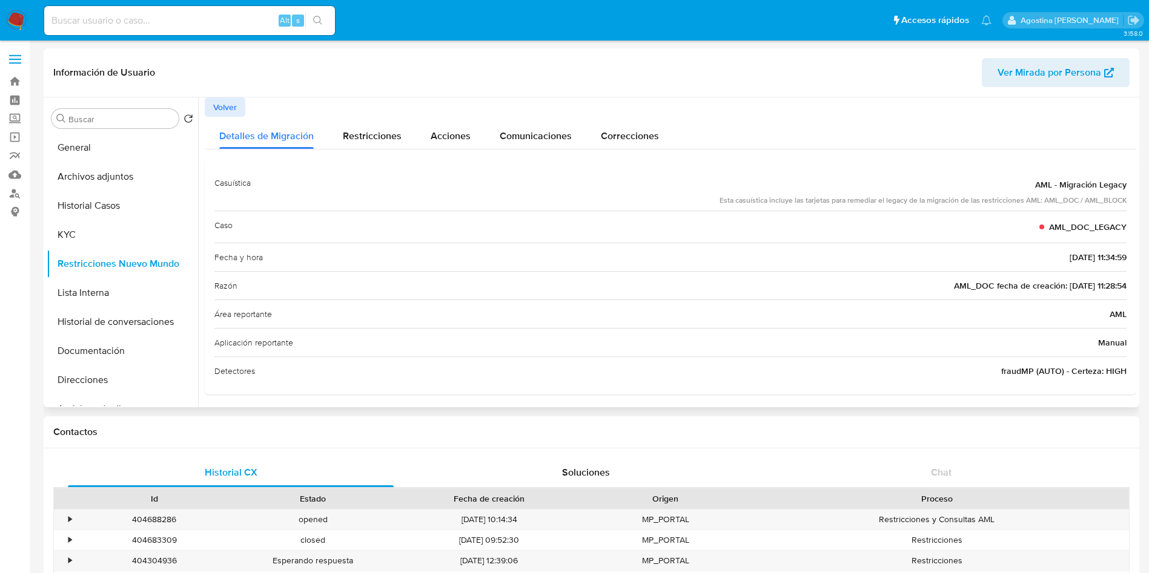
scroll to position [3, 0]
click at [140, 321] on button "Historial de conversaciones" at bounding box center [118, 322] width 142 height 29
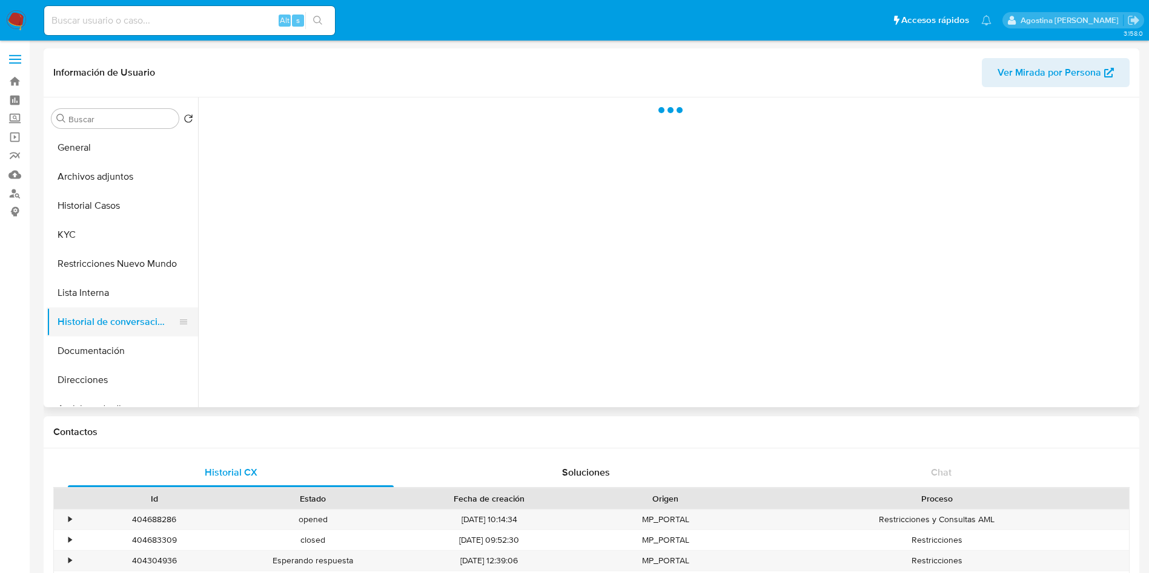
scroll to position [0, 0]
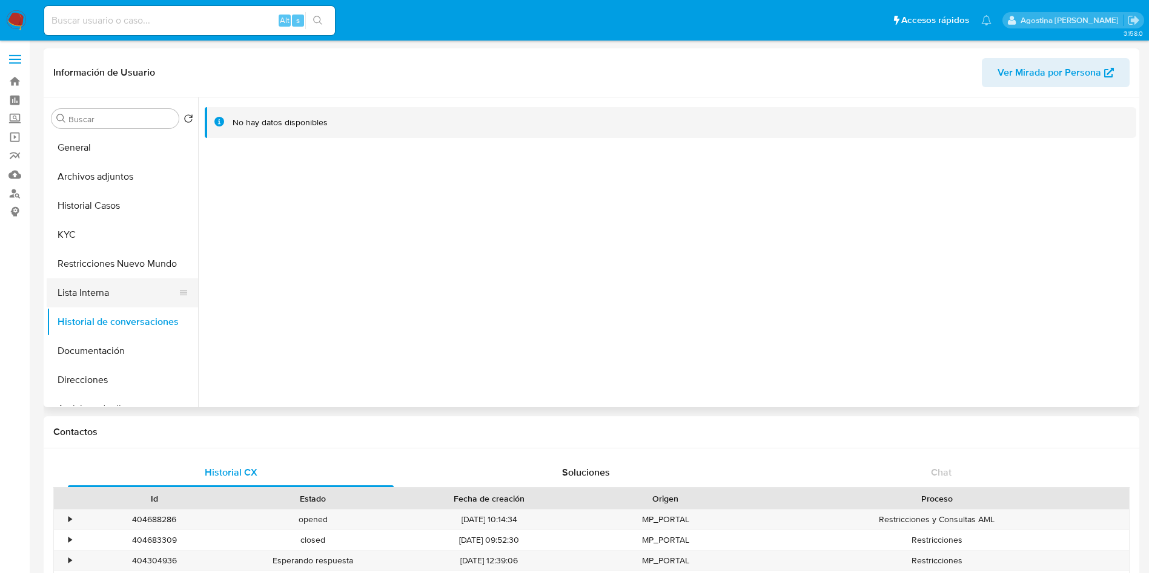
click at [119, 297] on button "Lista Interna" at bounding box center [118, 293] width 142 height 29
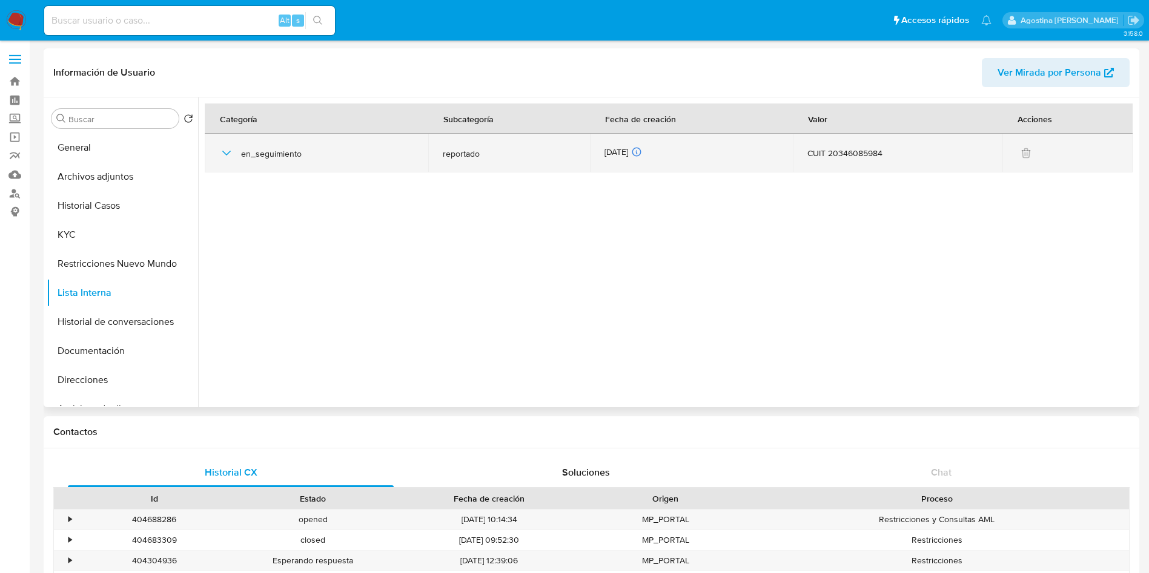
click at [223, 149] on icon "button" at bounding box center [226, 153] width 15 height 15
click at [224, 153] on icon "button" at bounding box center [226, 153] width 15 height 15
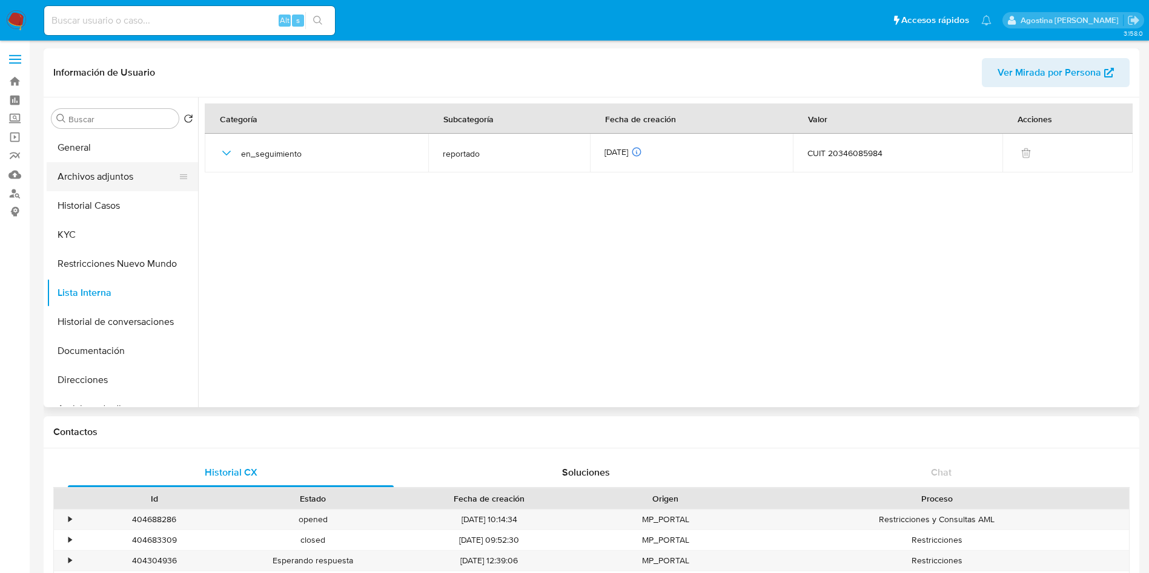
click at [110, 176] on button "Archivos adjuntos" at bounding box center [118, 176] width 142 height 29
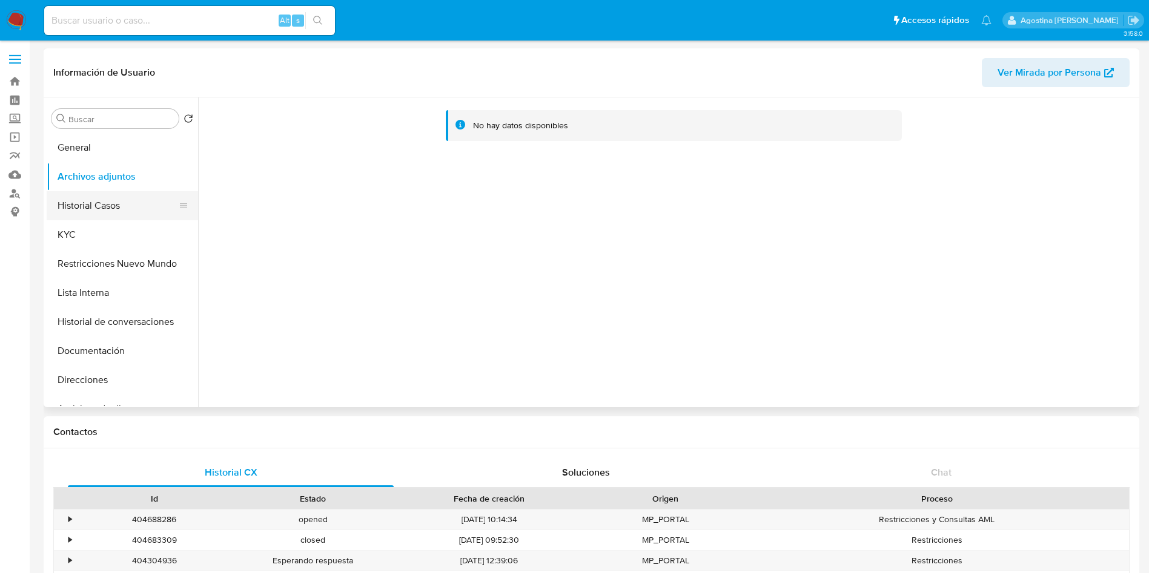
click at [124, 194] on button "Historial Casos" at bounding box center [118, 205] width 142 height 29
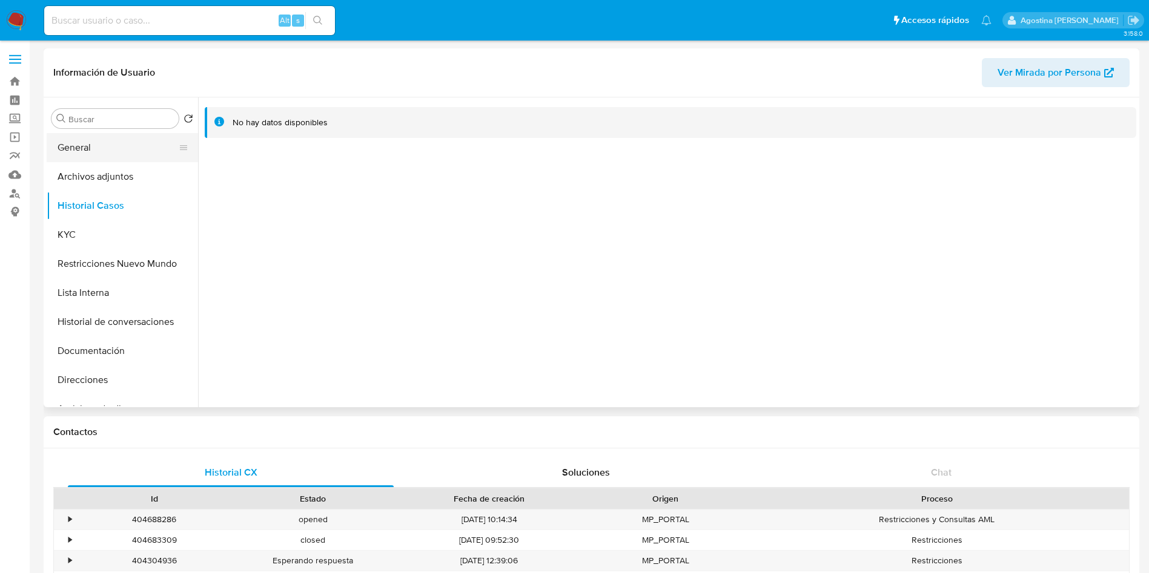
click at [140, 144] on button "General" at bounding box center [118, 147] width 142 height 29
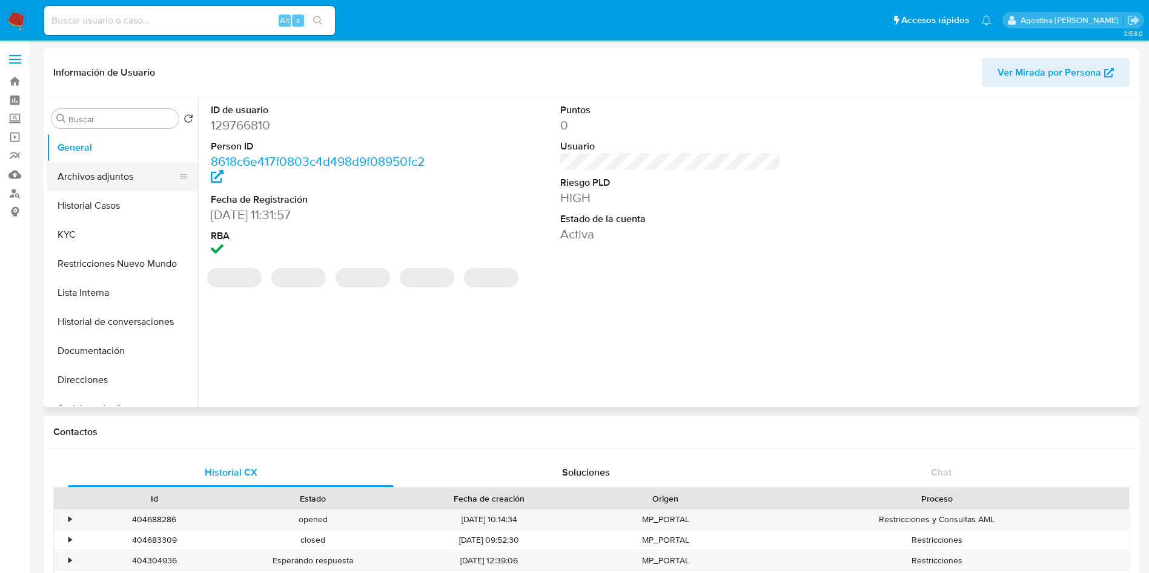
click at [127, 168] on button "Archivos adjuntos" at bounding box center [118, 176] width 142 height 29
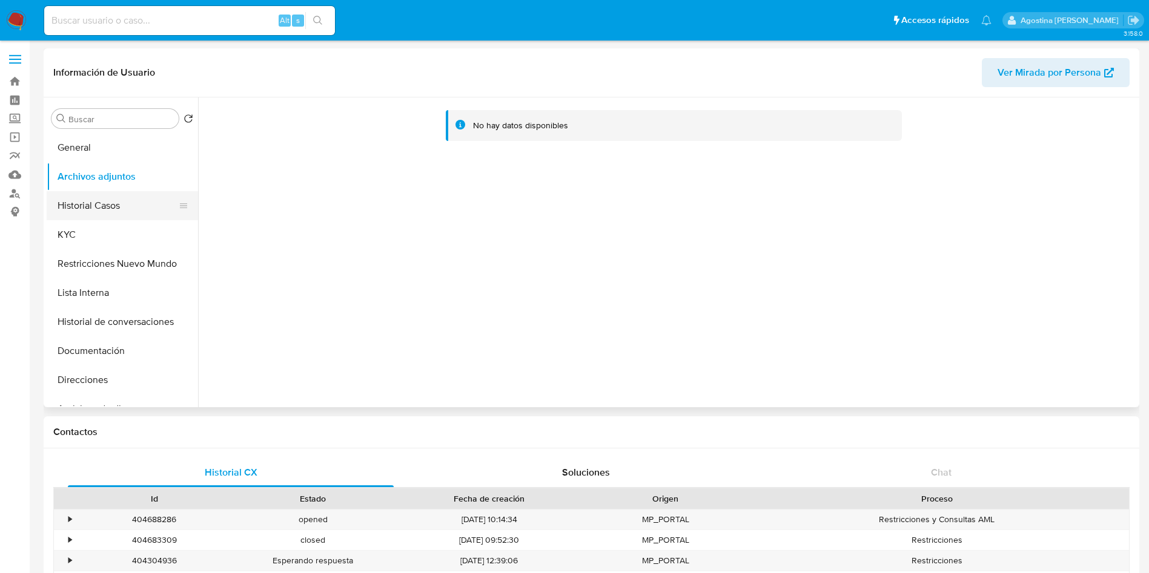
click at [129, 202] on button "Historial Casos" at bounding box center [118, 205] width 142 height 29
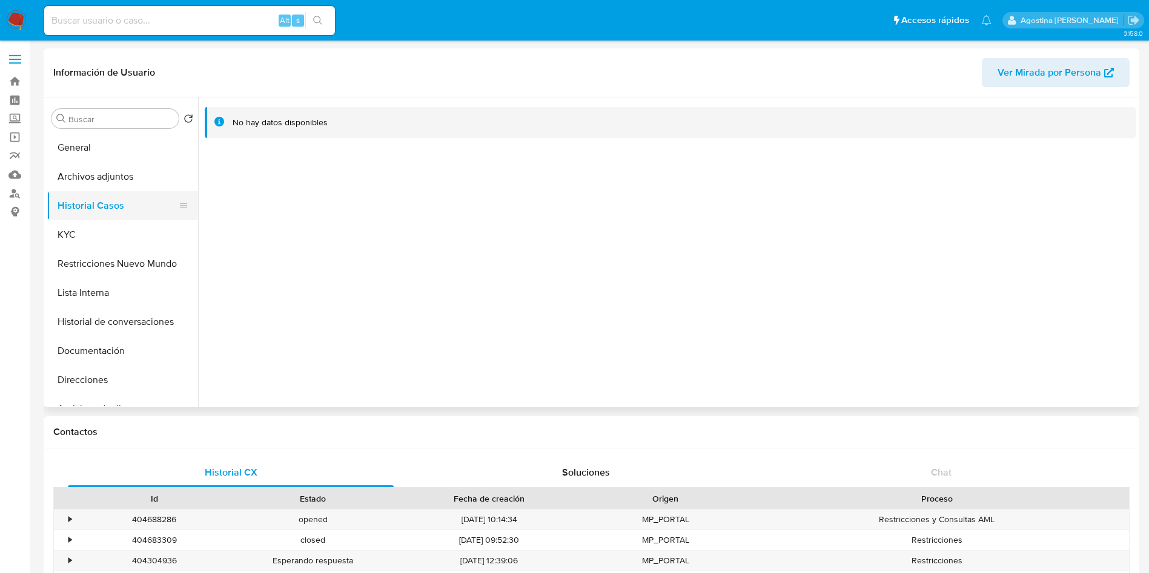
click at [122, 216] on button "Historial Casos" at bounding box center [118, 205] width 142 height 29
click at [122, 186] on button "Archivos adjuntos" at bounding box center [118, 176] width 142 height 29
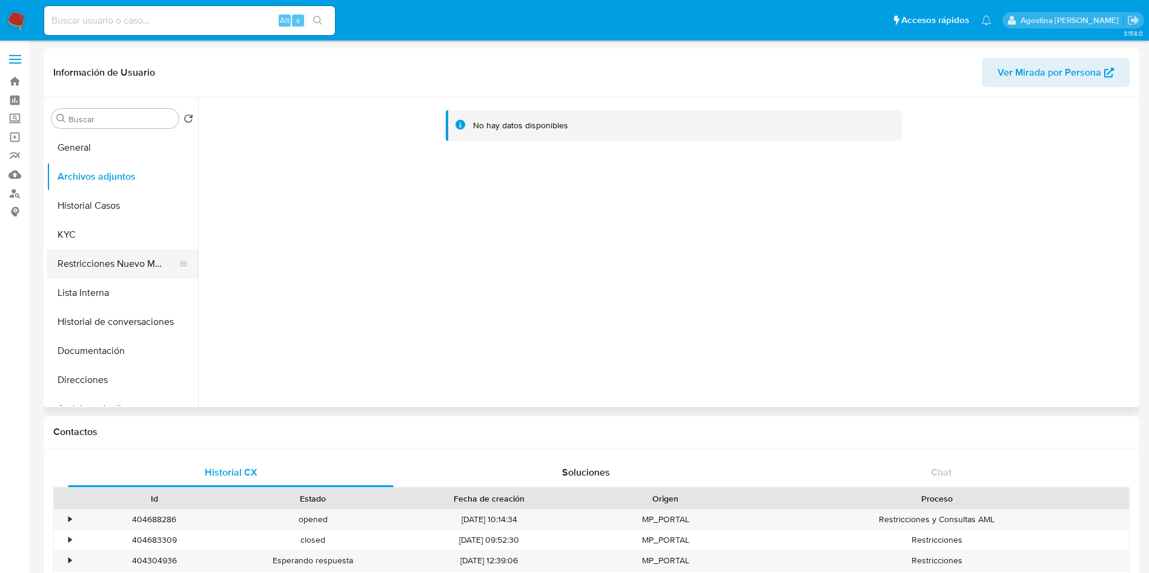
click at [123, 259] on button "Restricciones Nuevo Mundo" at bounding box center [118, 263] width 142 height 29
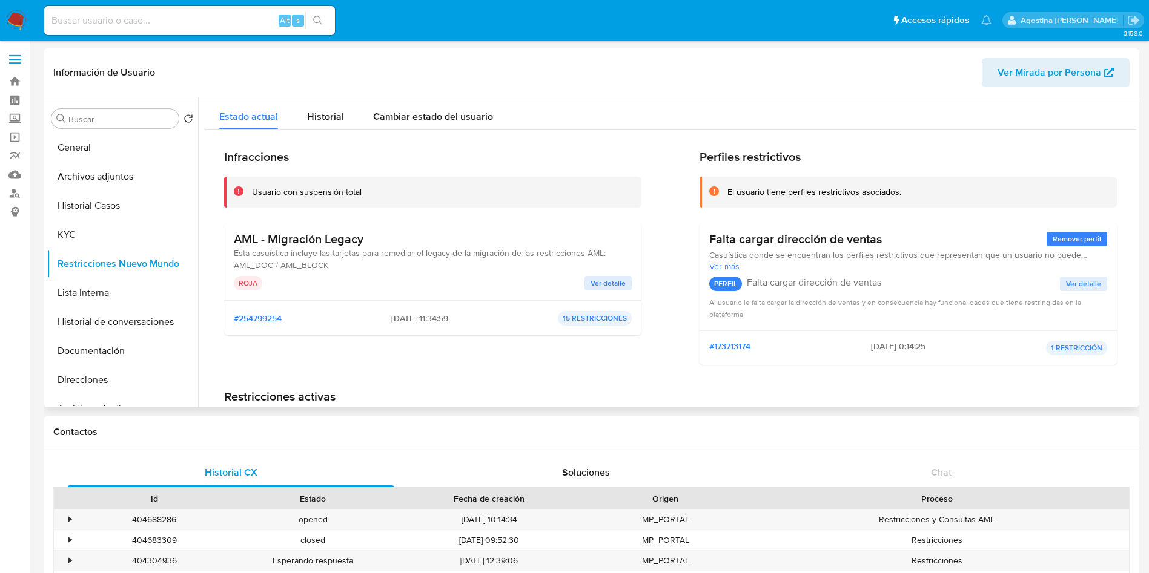
click at [619, 279] on span "Ver detalle" at bounding box center [607, 283] width 35 height 12
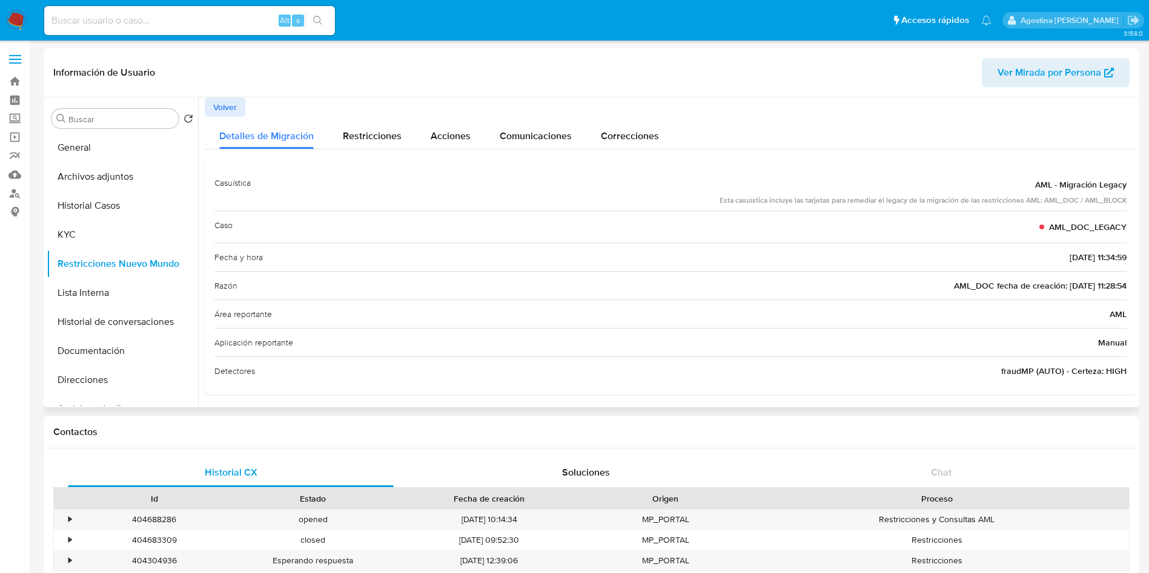
click at [246, 107] on div "Volver" at bounding box center [670, 106] width 931 height 19
click at [233, 105] on span "Volver" at bounding box center [225, 107] width 24 height 17
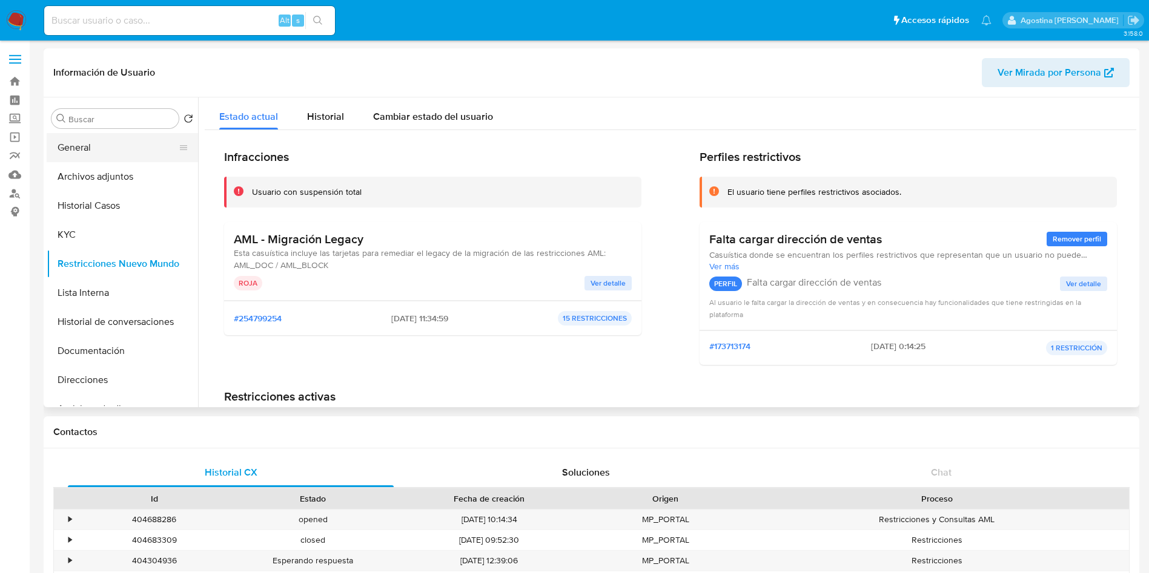
click at [125, 139] on button "General" at bounding box center [118, 147] width 142 height 29
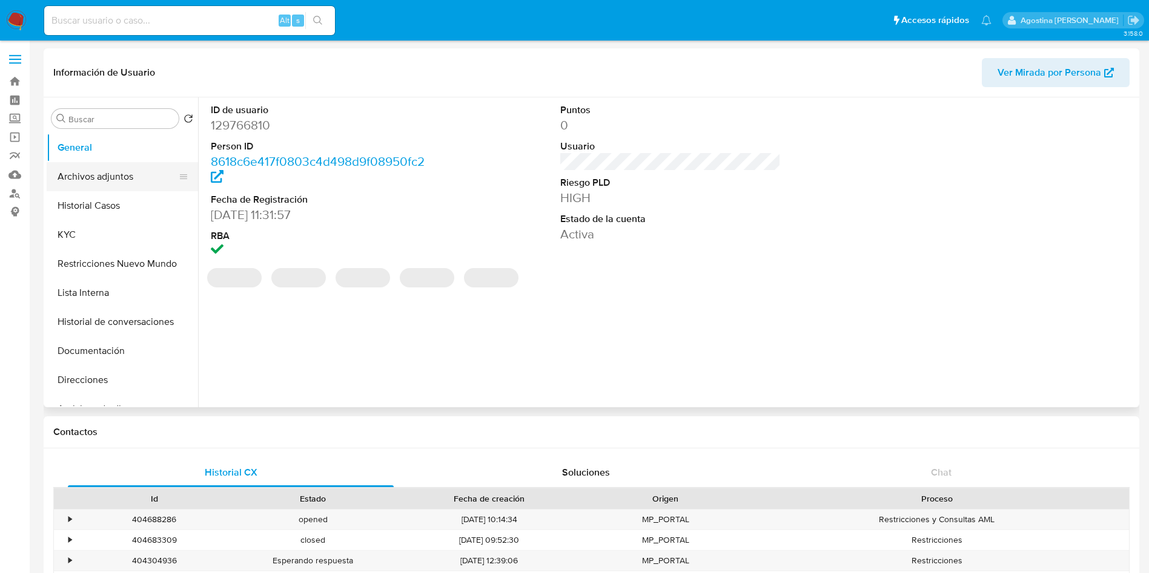
click at [113, 176] on button "Archivos adjuntos" at bounding box center [118, 176] width 142 height 29
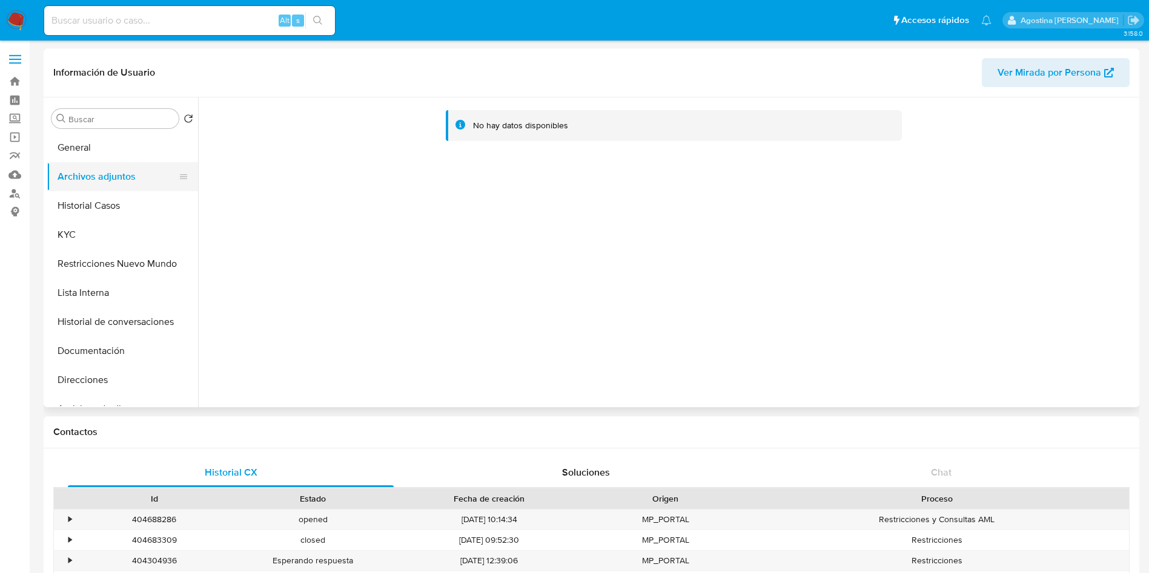
click at [125, 190] on button "Archivos adjuntos" at bounding box center [118, 176] width 142 height 29
click at [130, 197] on button "Historial Casos" at bounding box center [118, 205] width 142 height 29
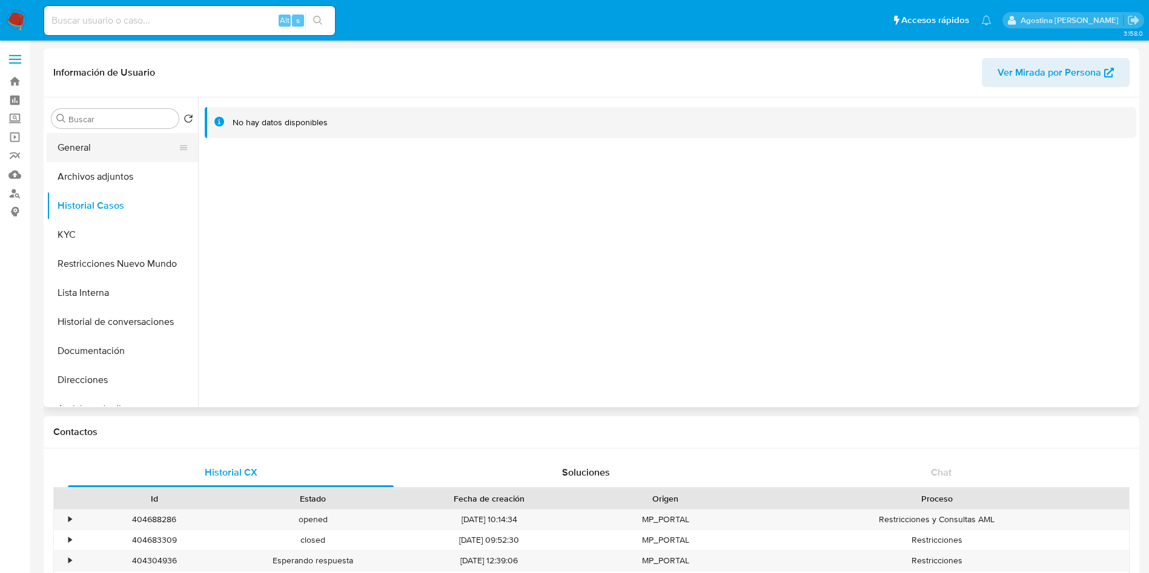
click at [102, 160] on button "General" at bounding box center [118, 147] width 142 height 29
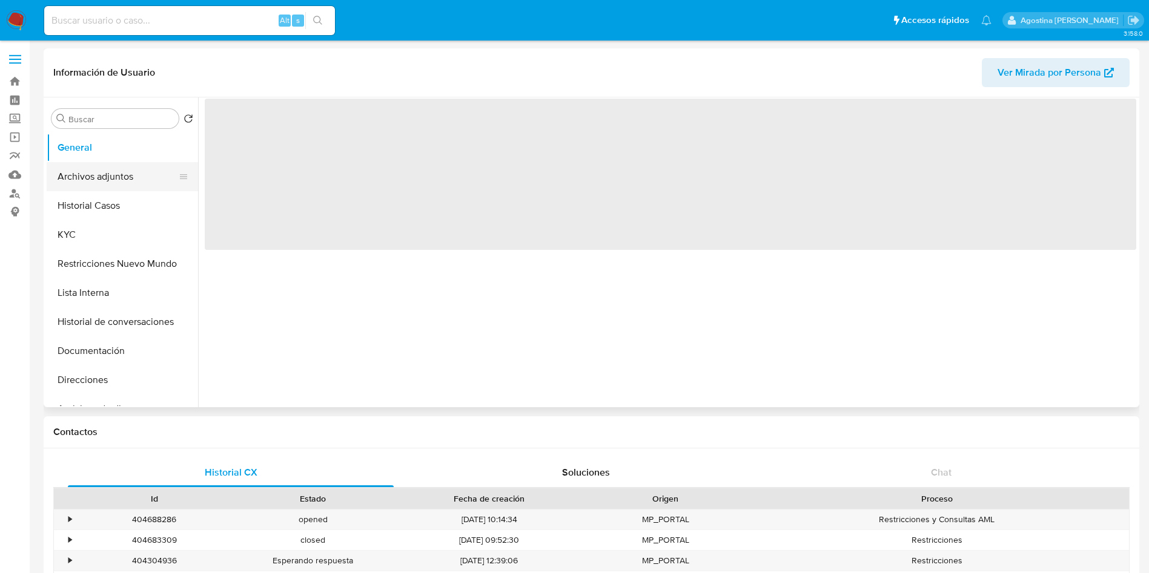
click at [111, 173] on button "Archivos adjuntos" at bounding box center [118, 176] width 142 height 29
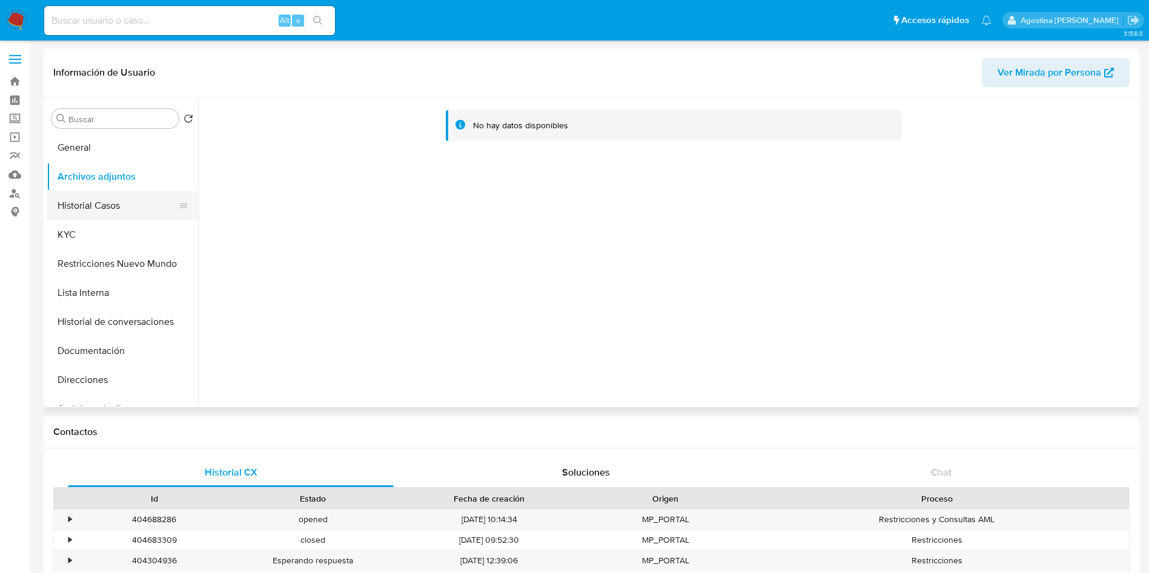
click at [111, 199] on button "Historial Casos" at bounding box center [118, 205] width 142 height 29
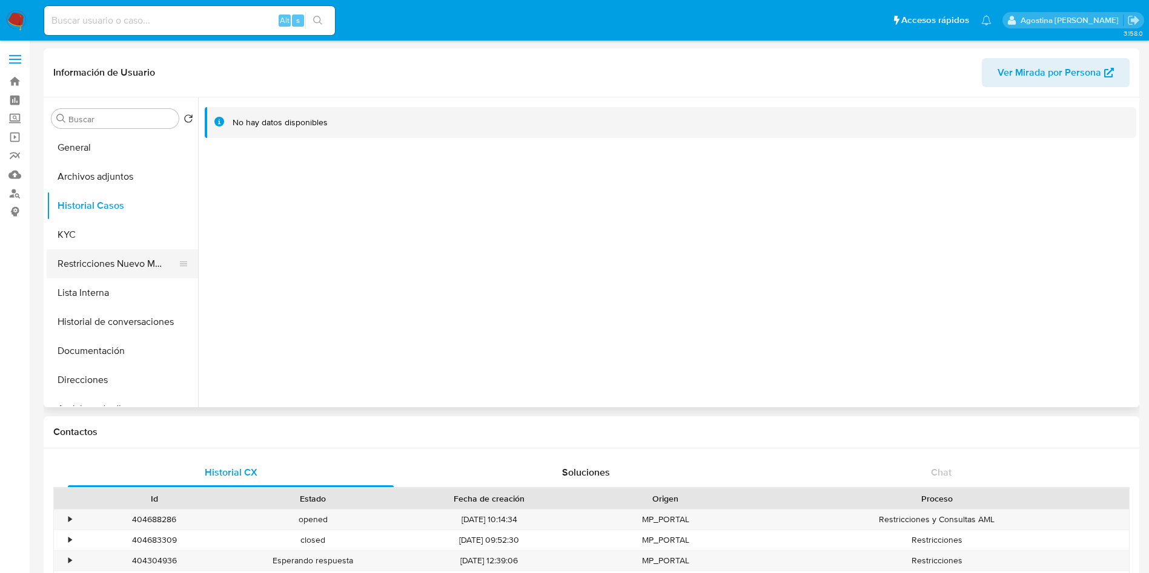
click at [104, 257] on button "Restricciones Nuevo Mundo" at bounding box center [118, 263] width 142 height 29
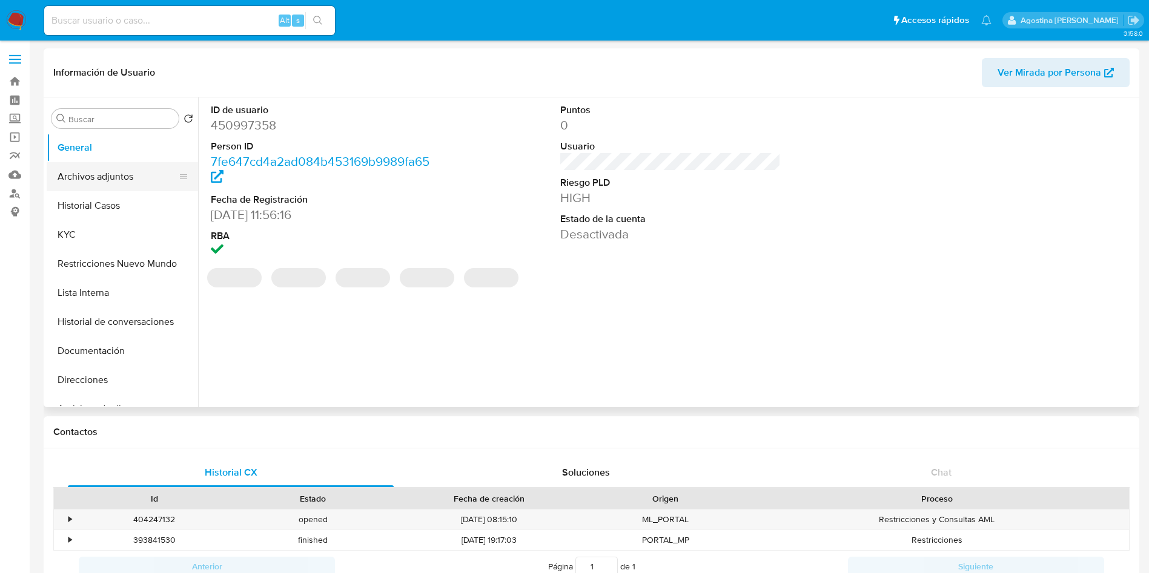
click at [111, 185] on button "Archivos adjuntos" at bounding box center [118, 176] width 142 height 29
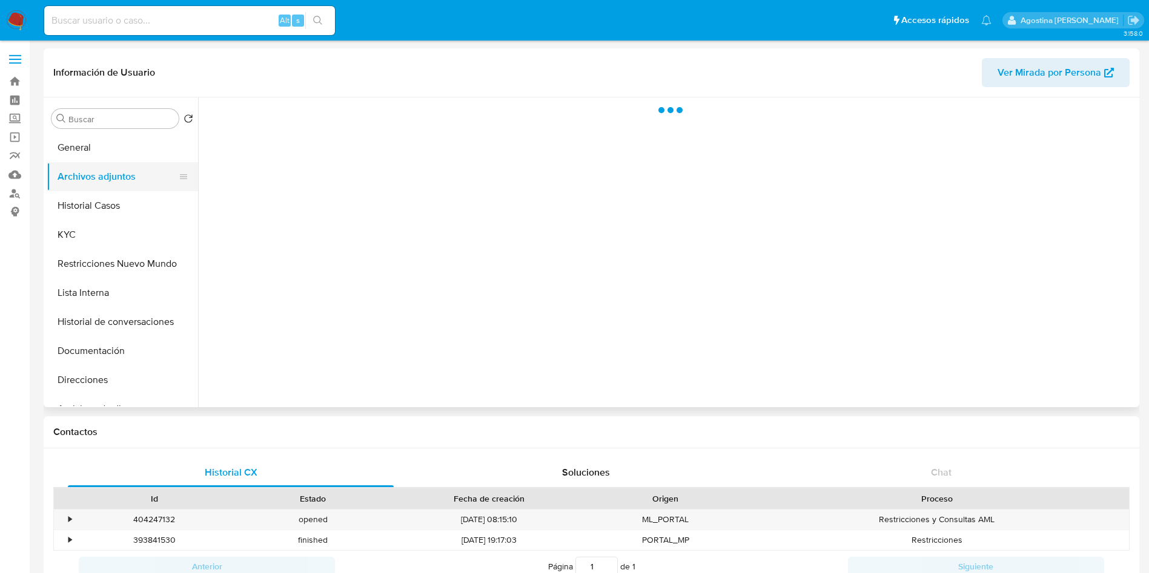
select select "10"
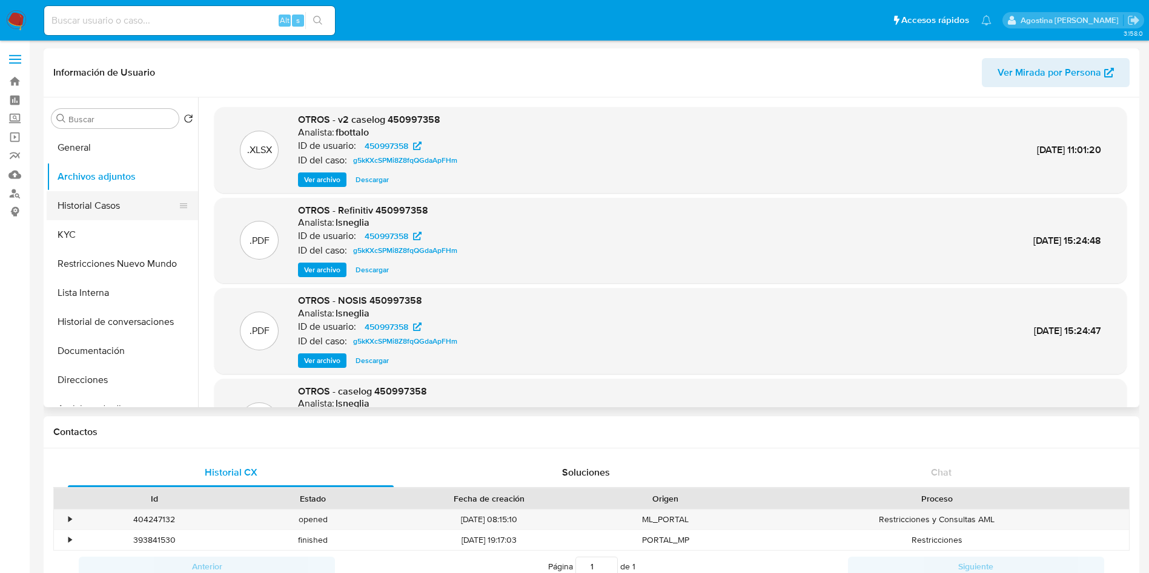
click at [120, 206] on button "Historial Casos" at bounding box center [118, 205] width 142 height 29
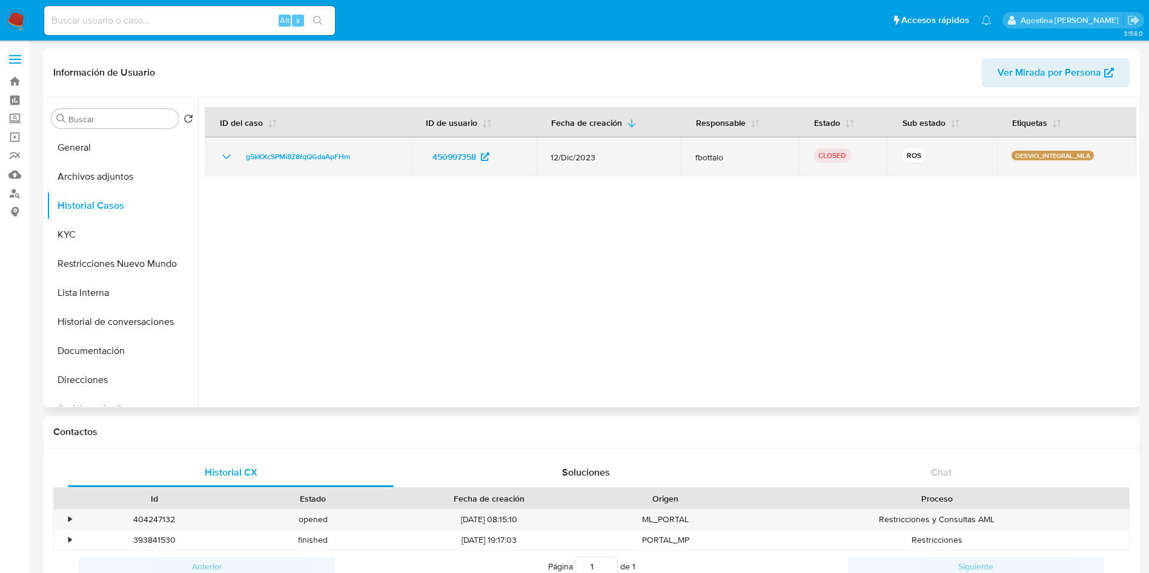
click at [220, 154] on icon "Mostrar/Ocultar" at bounding box center [226, 157] width 15 height 15
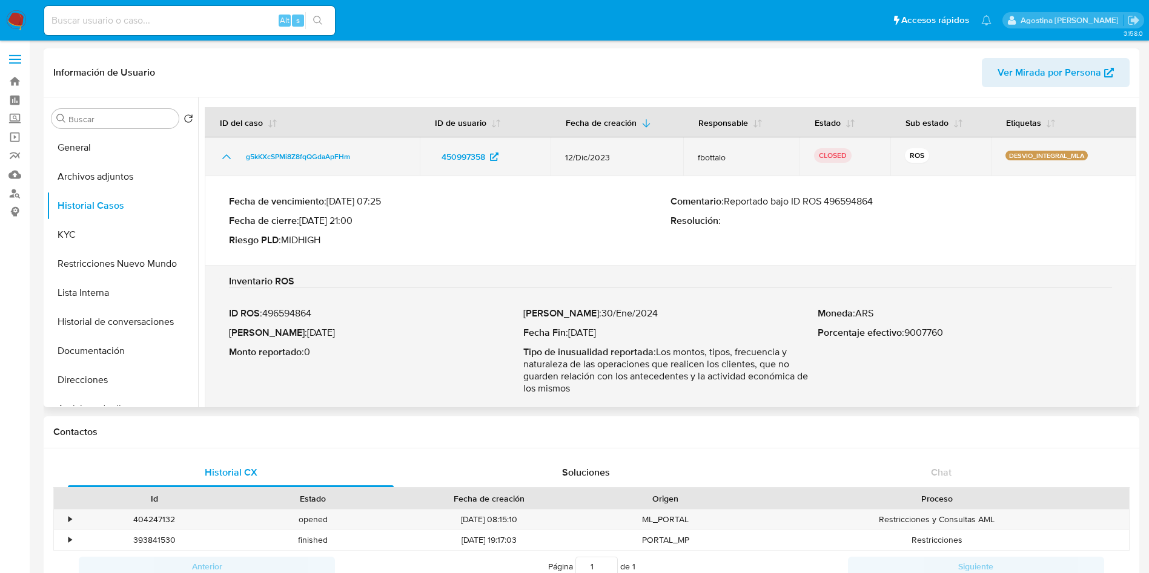
click at [220, 154] on icon "Mostrar/Ocultar" at bounding box center [226, 157] width 15 height 15
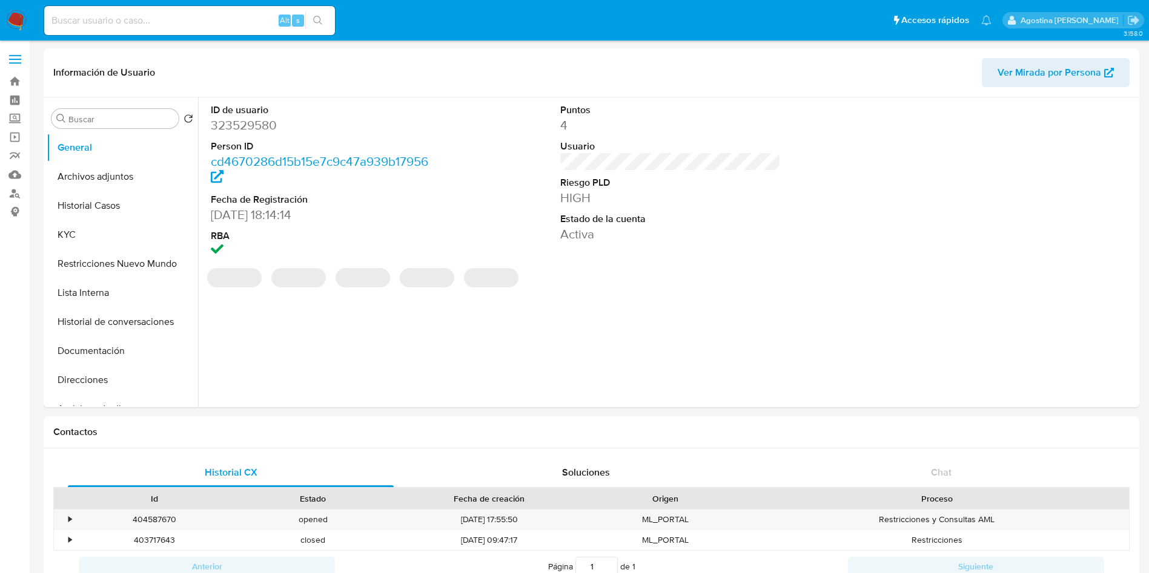
select select "10"
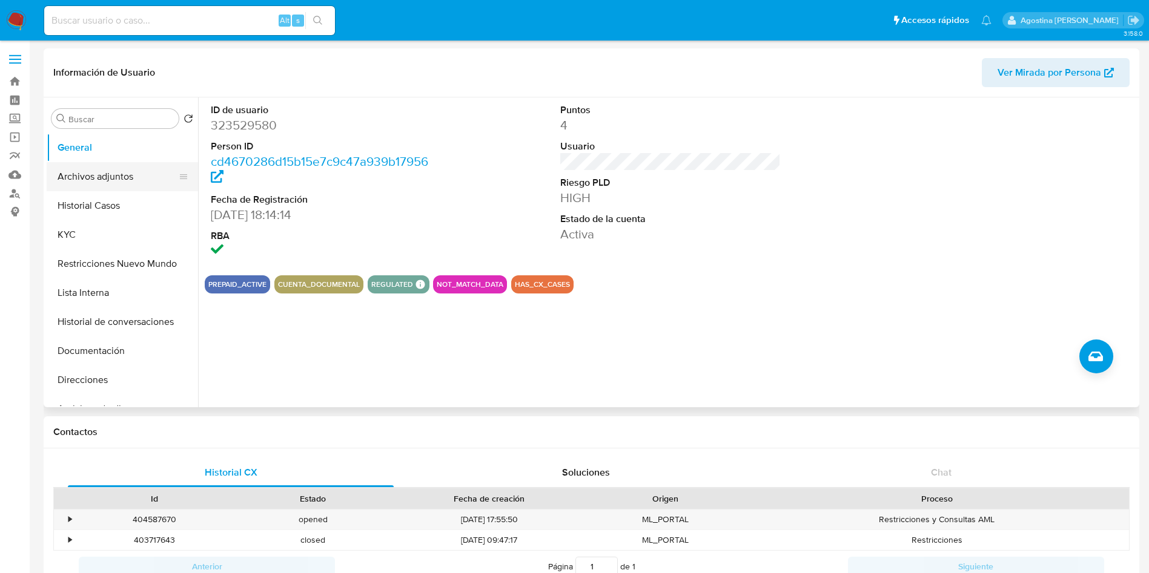
click at [133, 169] on button "Archivos adjuntos" at bounding box center [118, 176] width 142 height 29
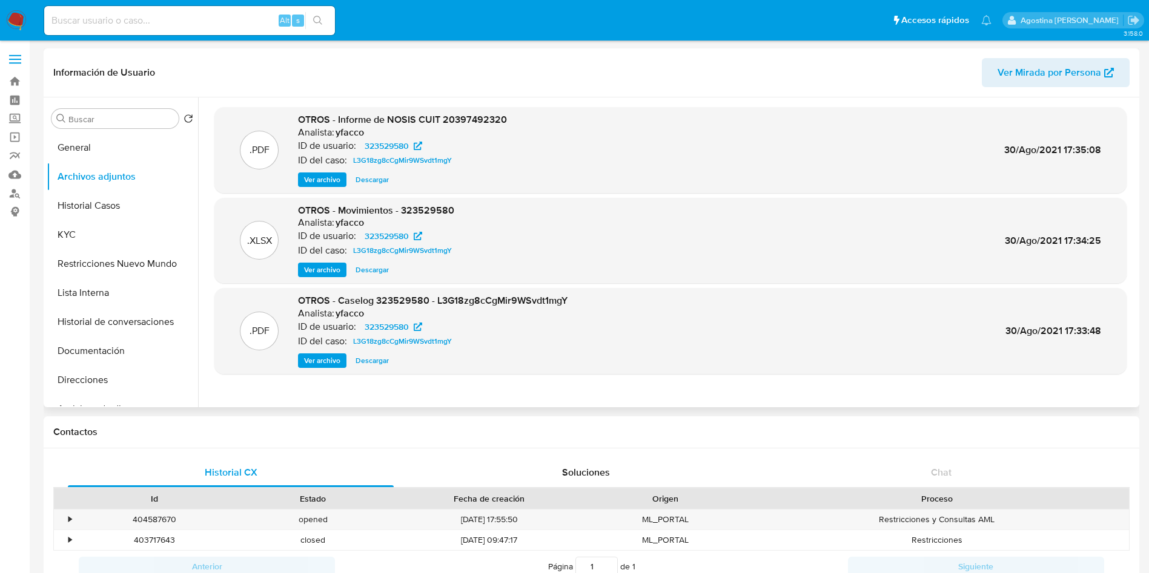
click at [334, 358] on span "Ver archivo" at bounding box center [322, 361] width 36 height 12
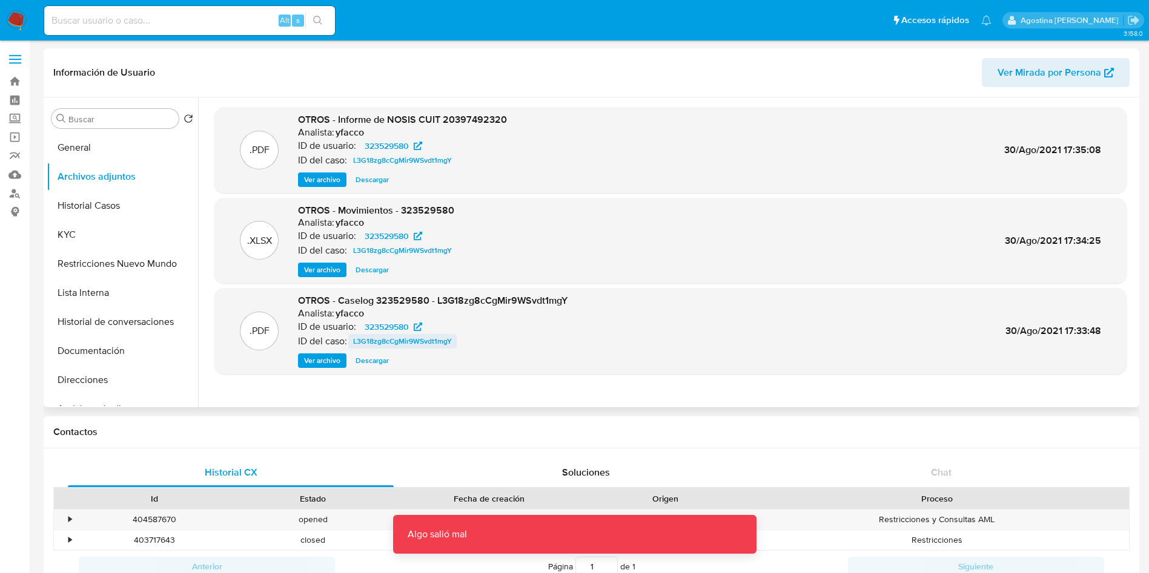
click at [420, 342] on span "L3G18zg8cCgMir9WSvdt1mgY" at bounding box center [402, 341] width 99 height 15
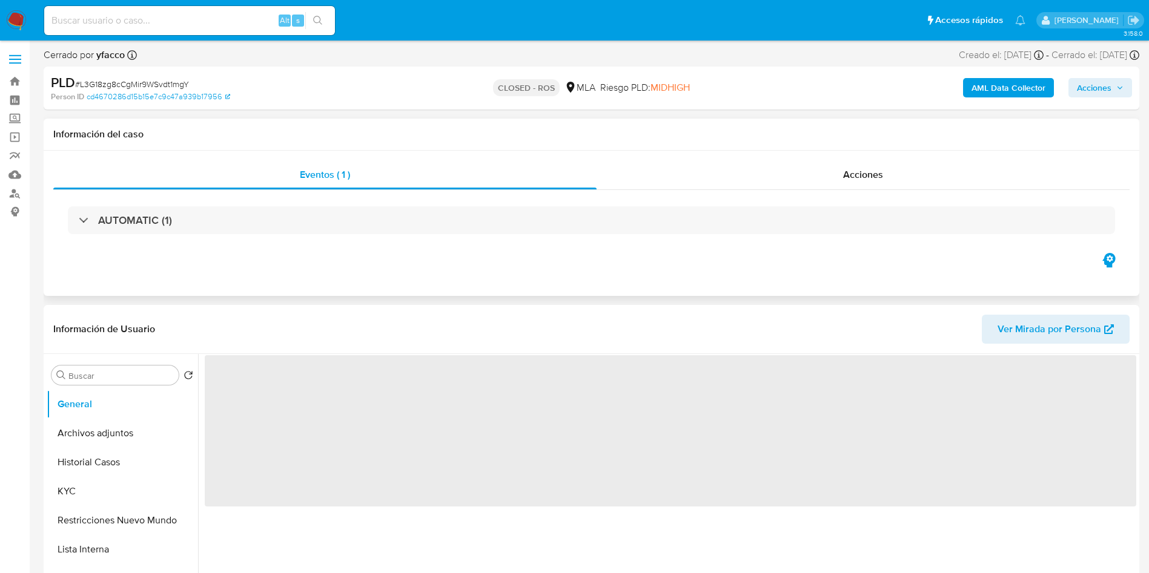
drag, startPoint x: 798, startPoint y: 161, endPoint x: 800, endPoint y: 154, distance: 7.1
click at [799, 160] on div "Acciones" at bounding box center [862, 174] width 533 height 29
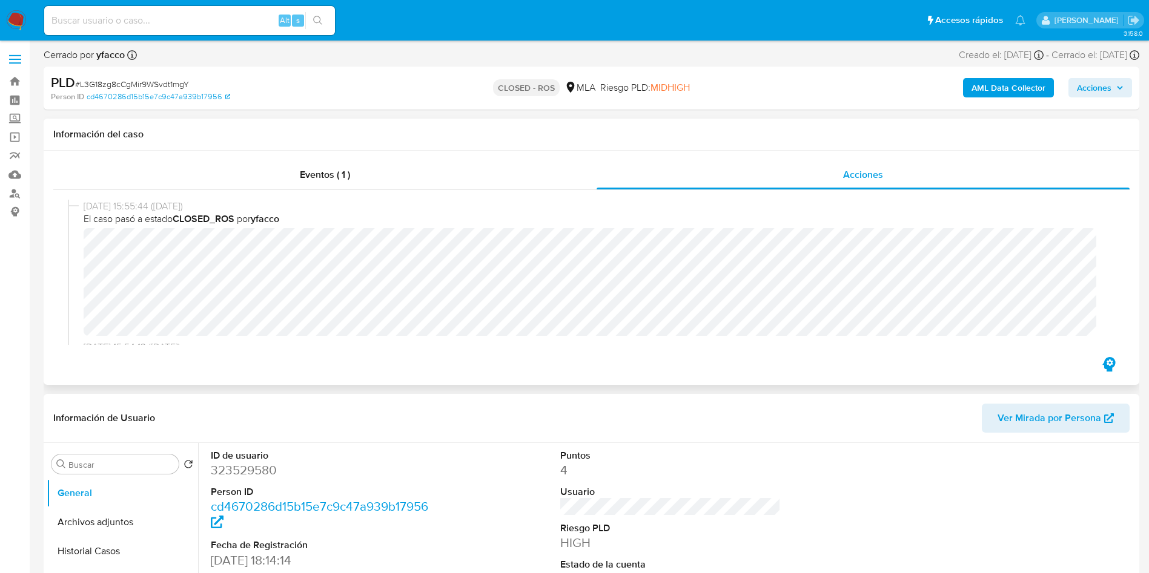
select select "10"
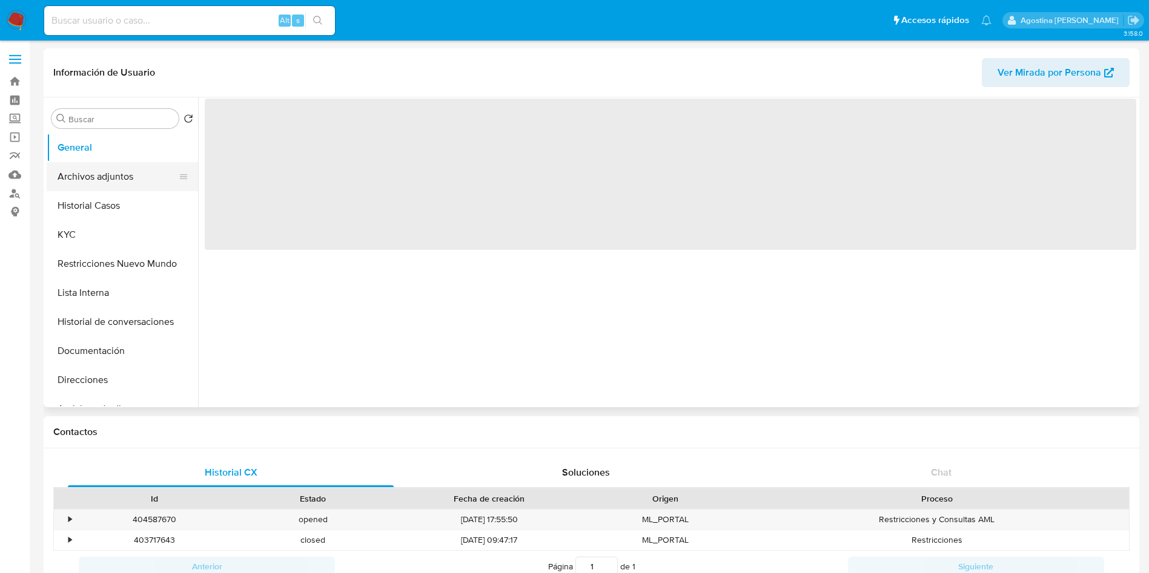
click at [121, 162] on button "Archivos adjuntos" at bounding box center [118, 176] width 142 height 29
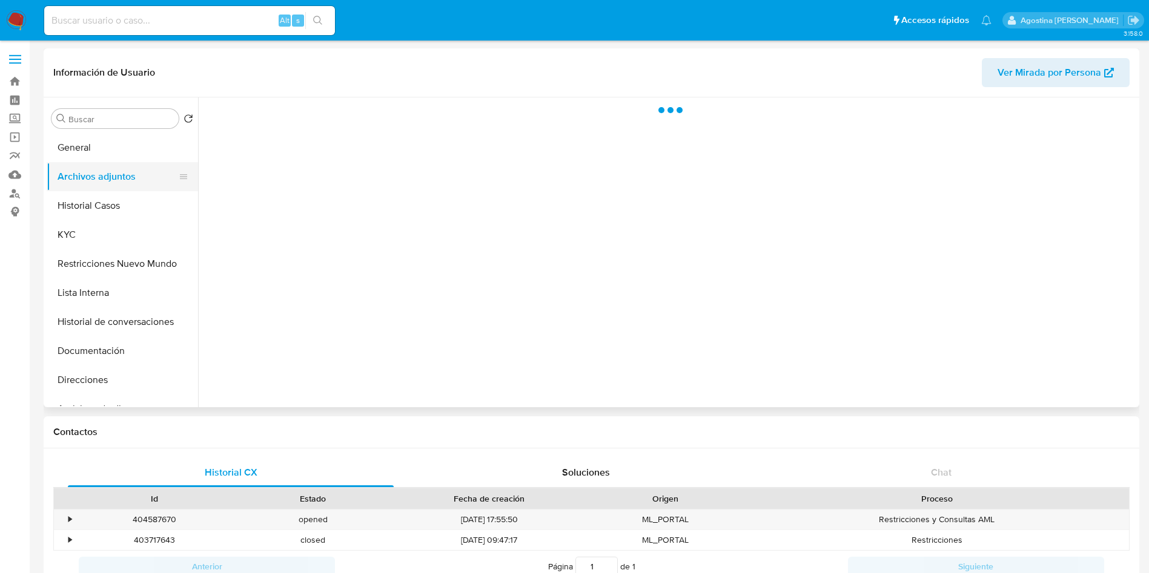
select select "10"
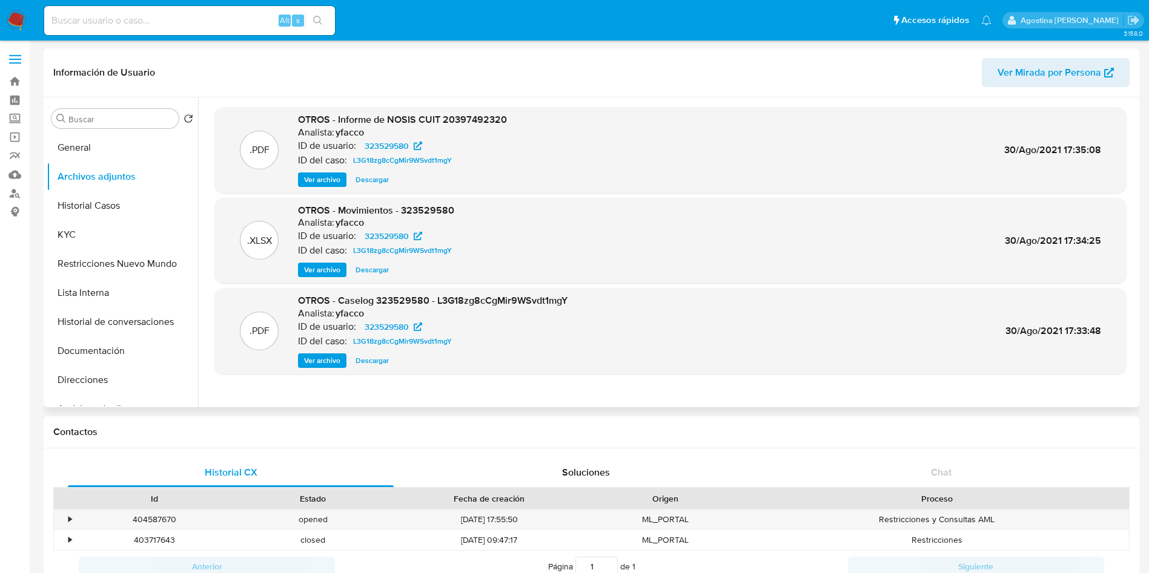
click at [335, 355] on span "Ver archivo" at bounding box center [322, 361] width 36 height 12
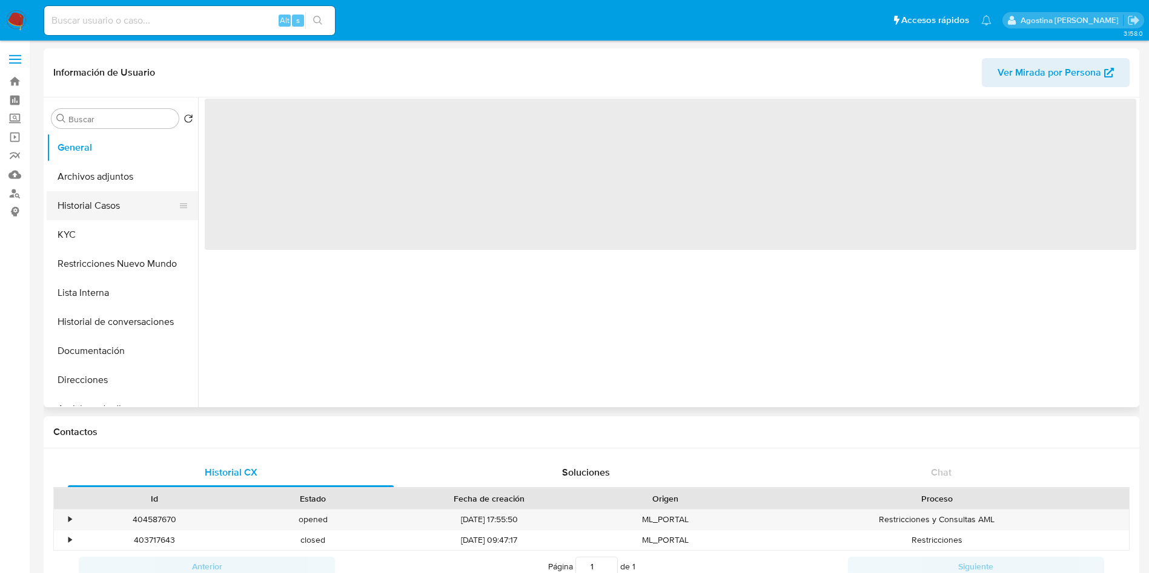
click at [127, 192] on button "Historial Casos" at bounding box center [118, 205] width 142 height 29
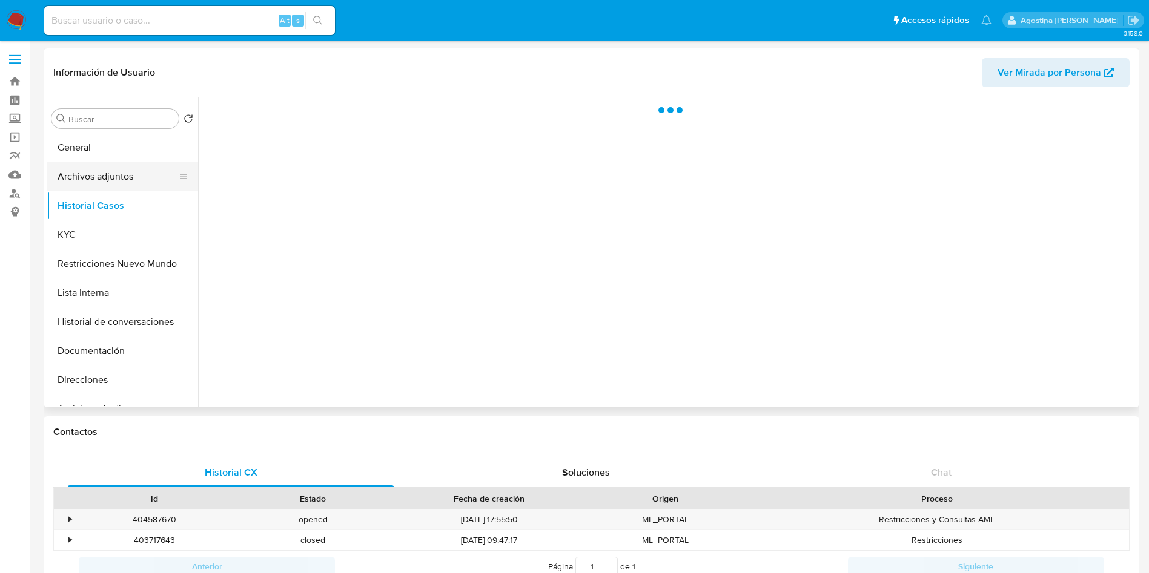
click at [122, 183] on button "Archivos adjuntos" at bounding box center [118, 176] width 142 height 29
select select "10"
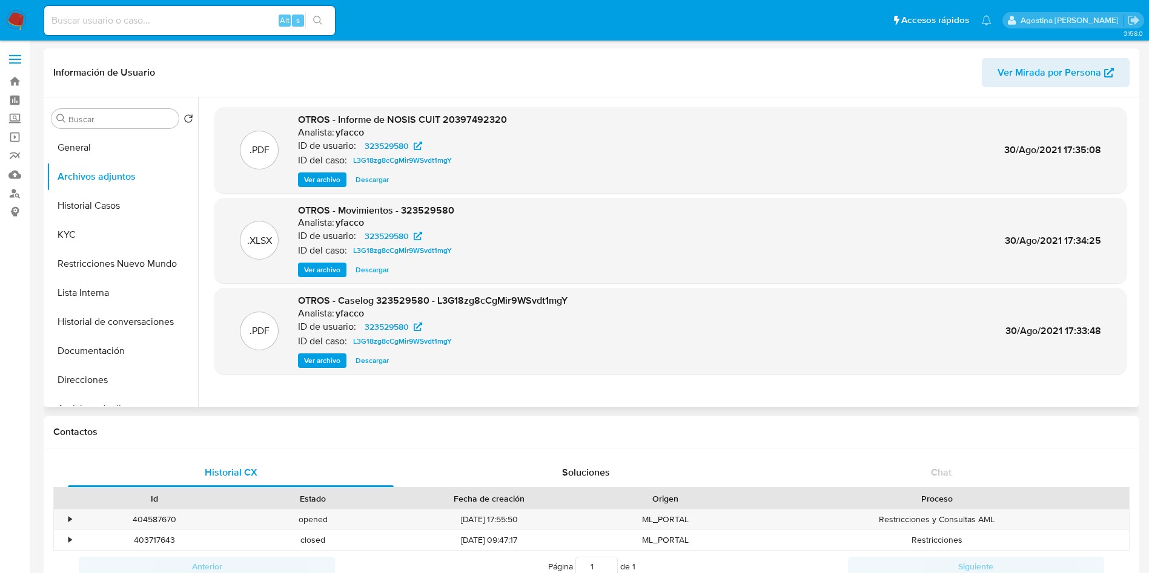
click at [333, 358] on span "Ver archivo" at bounding box center [322, 361] width 36 height 12
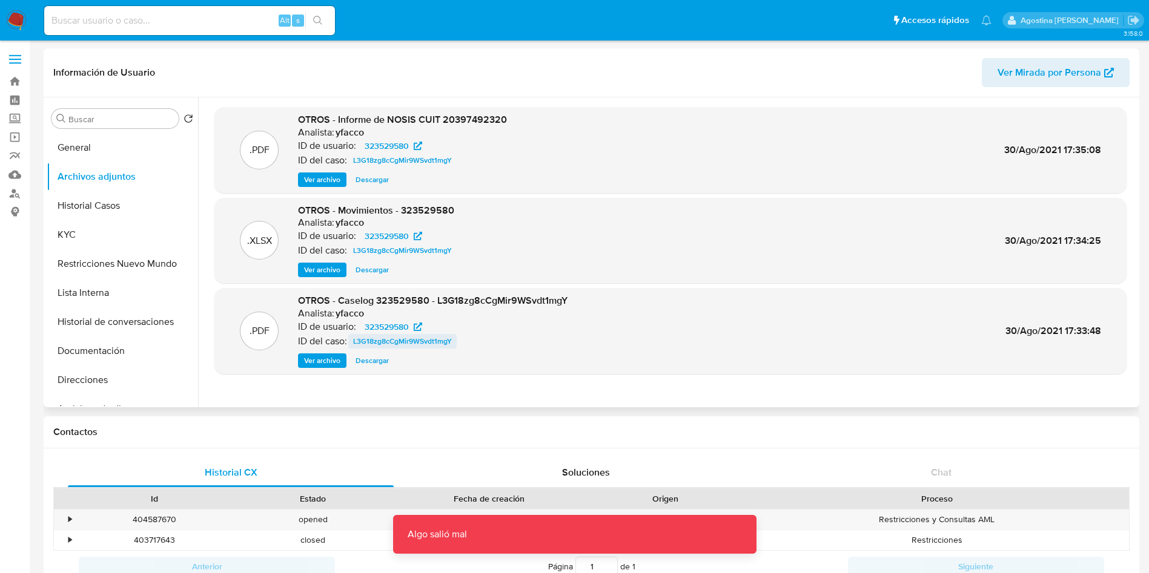
click at [413, 341] on span "L3G18zg8cCgMir9WSvdt1mgY" at bounding box center [402, 341] width 99 height 15
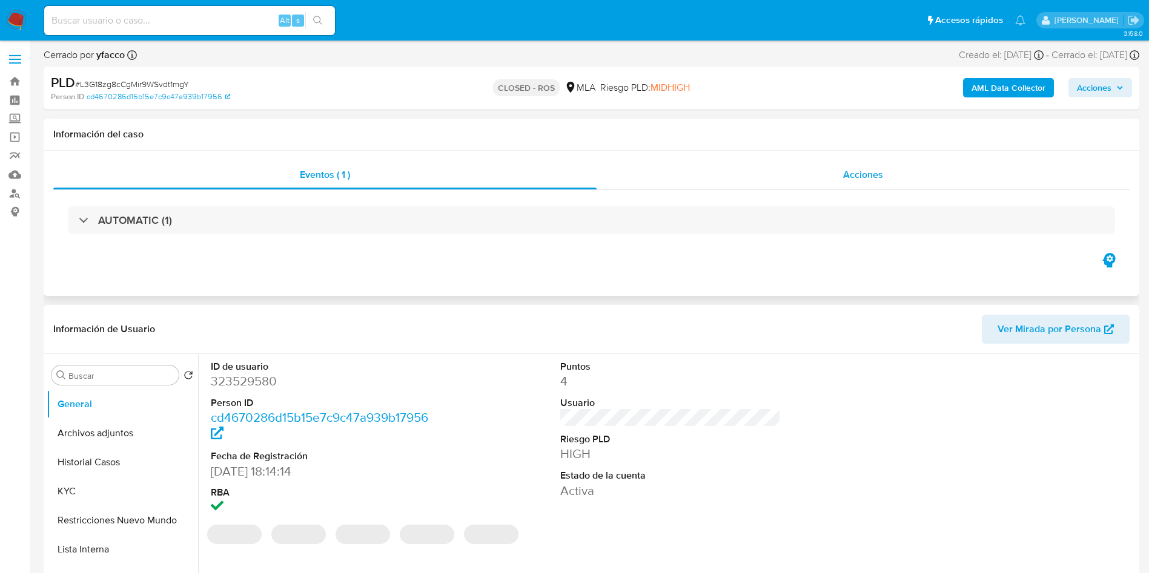
click at [767, 173] on div "Acciones" at bounding box center [862, 174] width 533 height 29
select select "10"
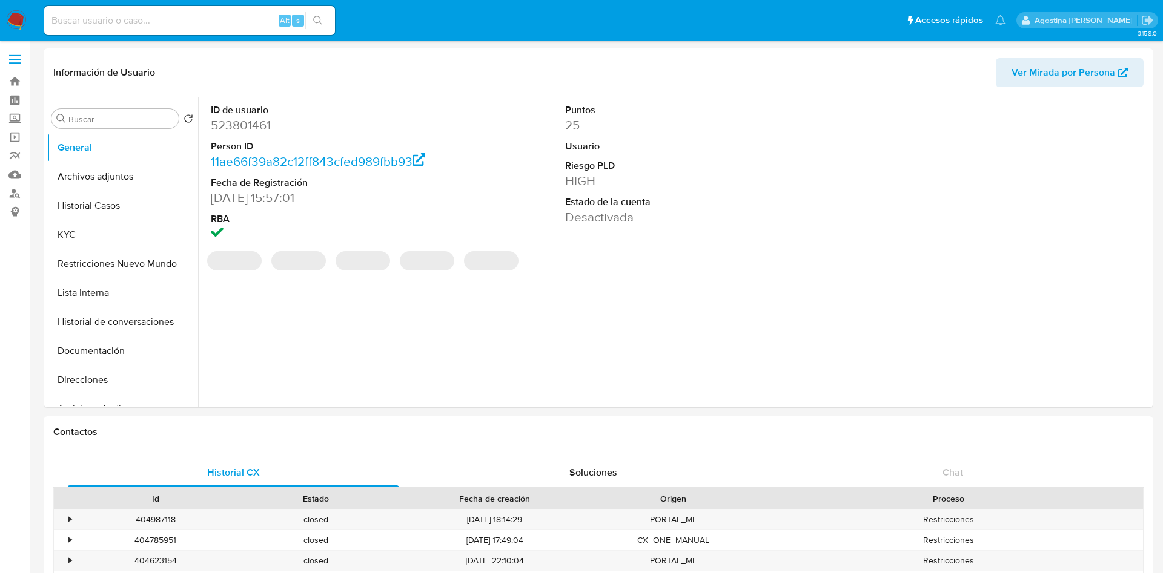
select select "10"
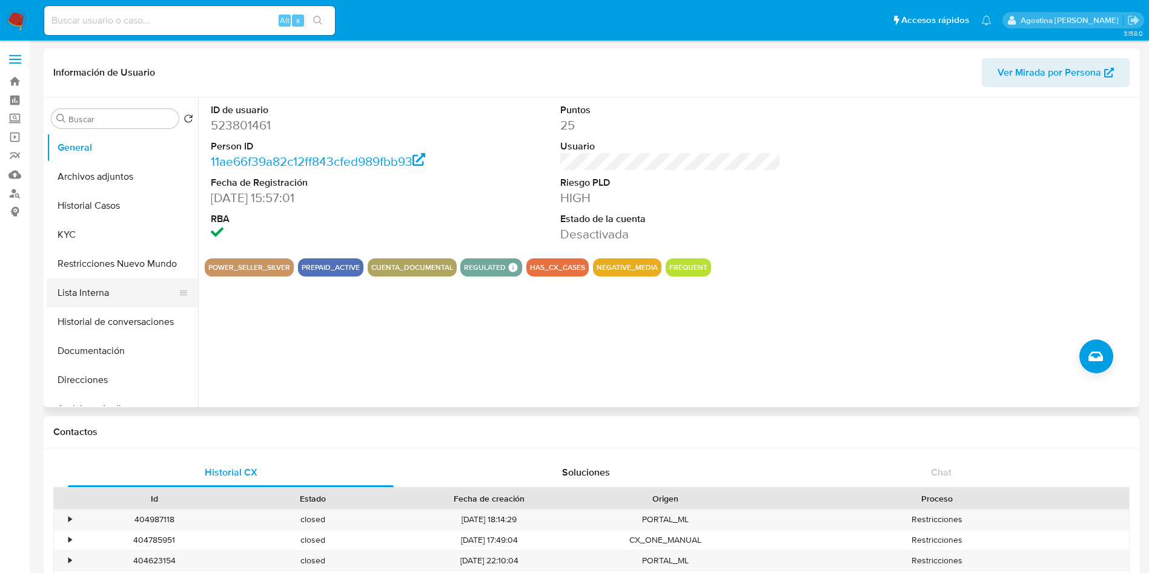
click at [111, 280] on button "Lista Interna" at bounding box center [118, 293] width 142 height 29
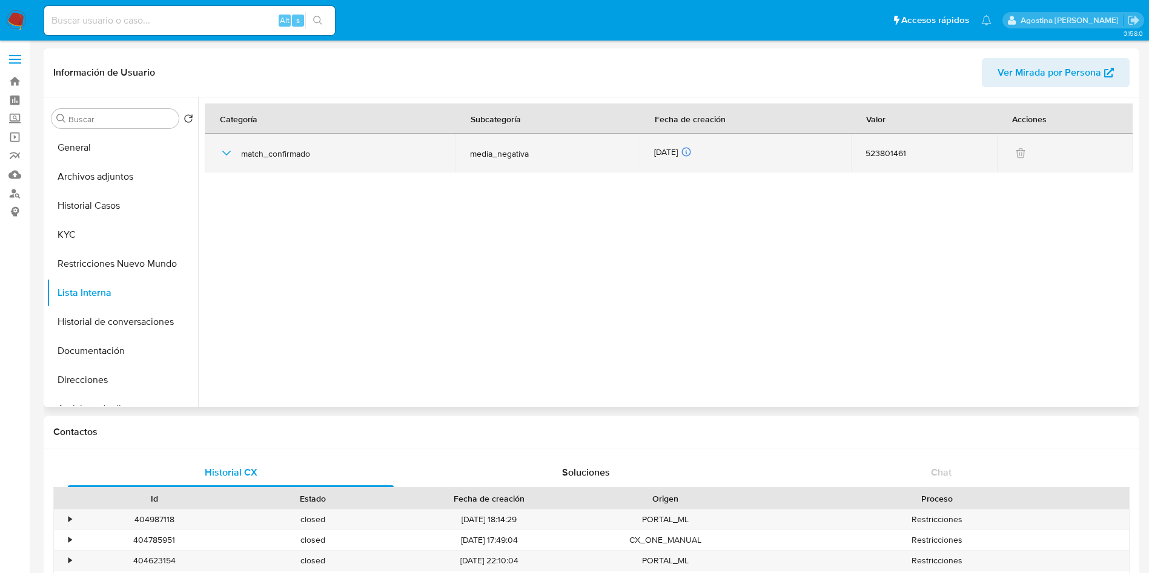
click at [227, 152] on icon "button" at bounding box center [226, 153] width 15 height 15
click at [227, 152] on icon "button" at bounding box center [226, 153] width 8 height 5
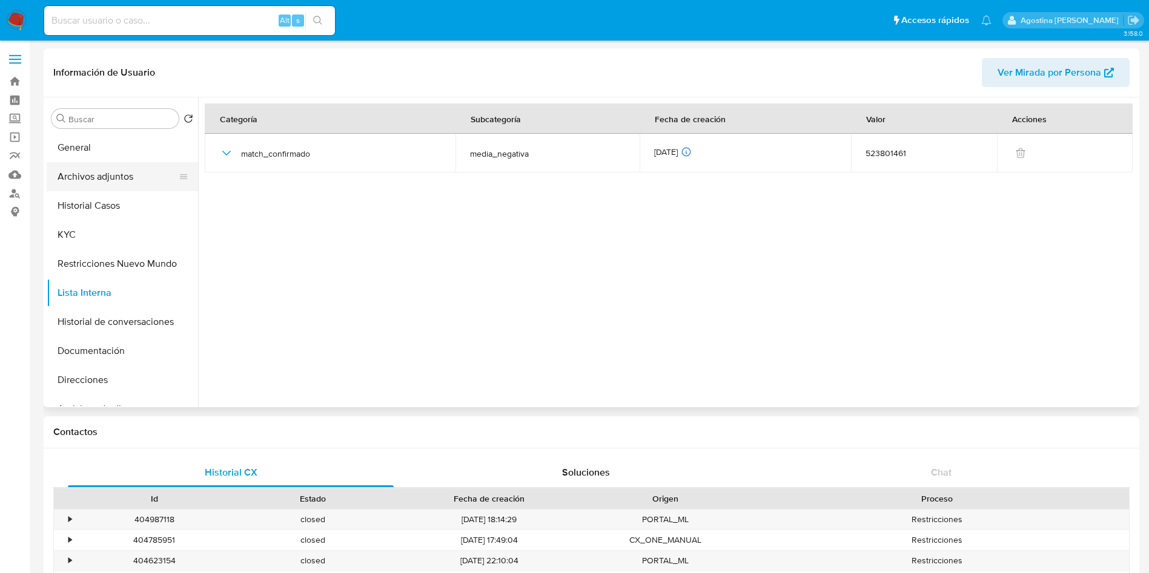
click at [98, 184] on button "Archivos adjuntos" at bounding box center [118, 176] width 142 height 29
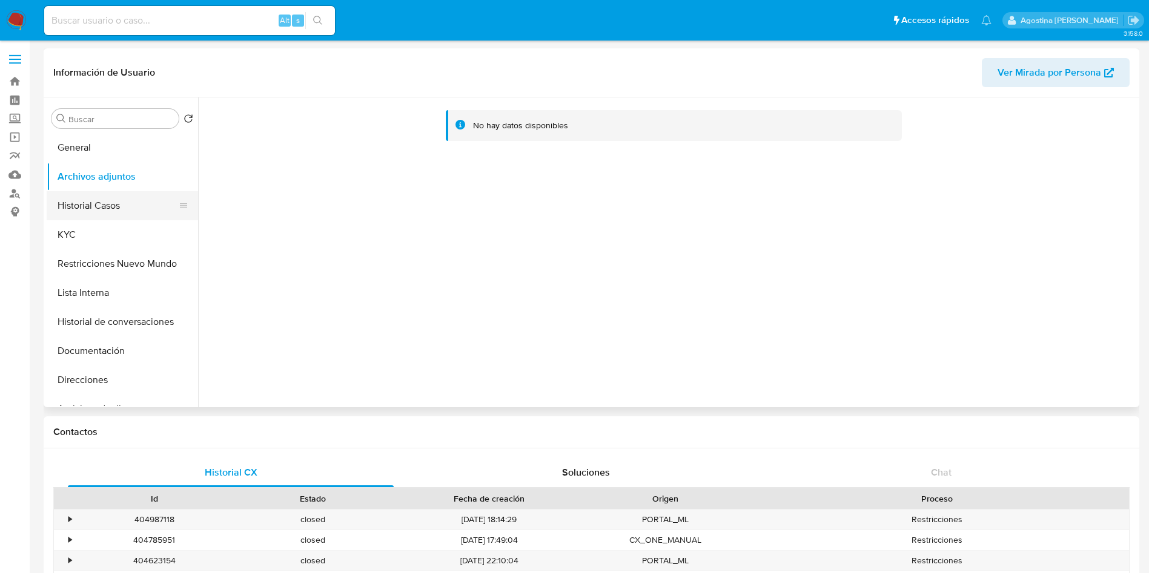
click at [131, 205] on button "Historial Casos" at bounding box center [118, 205] width 142 height 29
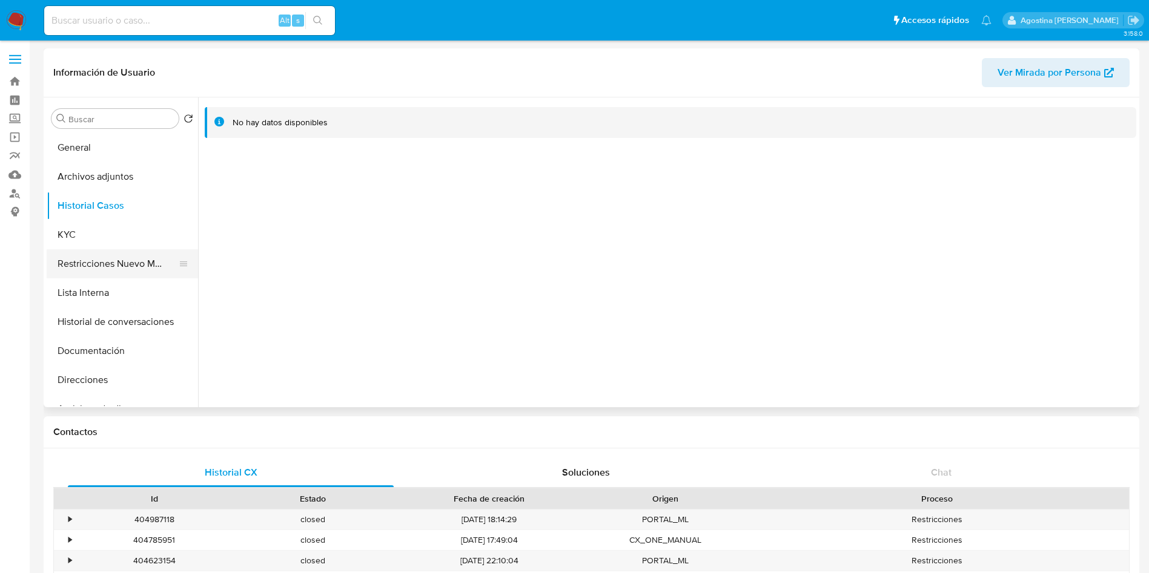
click at [125, 259] on button "Restricciones Nuevo Mundo" at bounding box center [118, 263] width 142 height 29
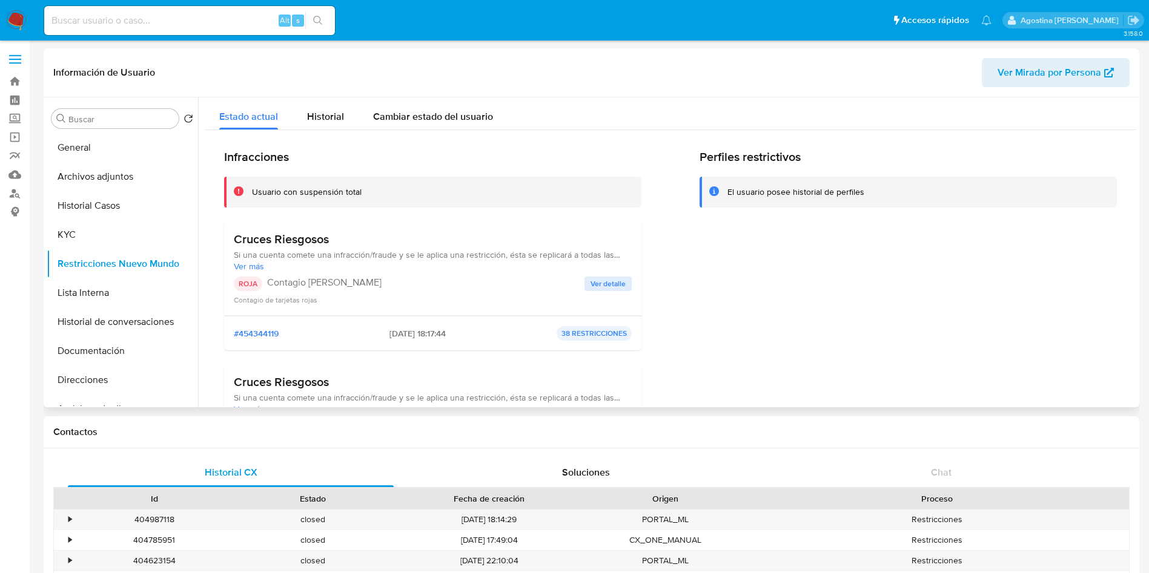
click at [601, 283] on span "Ver detalle" at bounding box center [607, 284] width 35 height 12
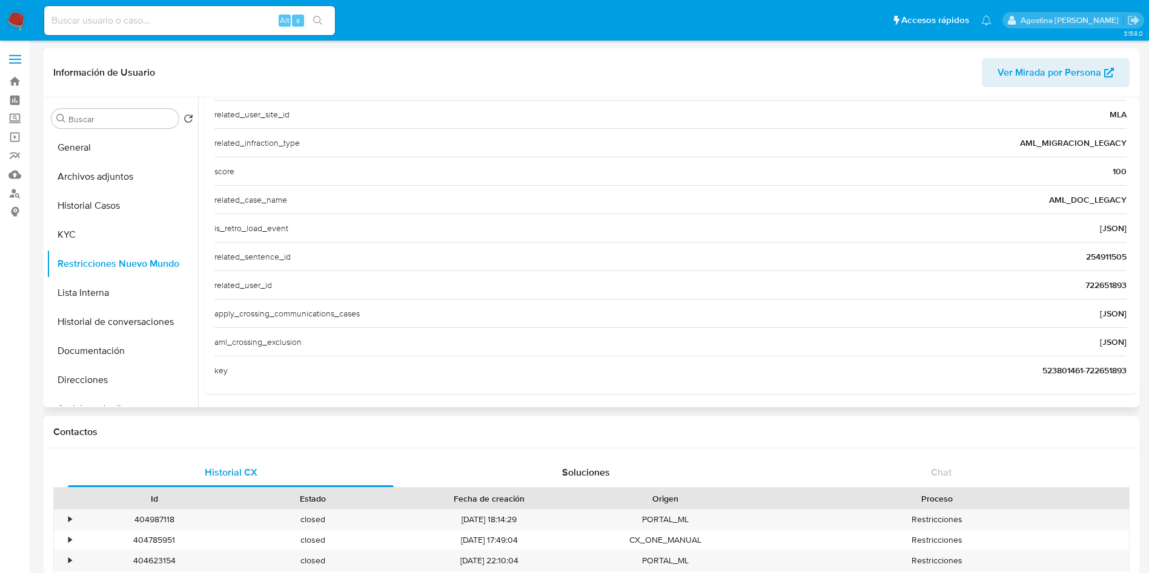
scroll to position [468, 0]
click at [1104, 280] on span "722651893" at bounding box center [1105, 283] width 41 height 12
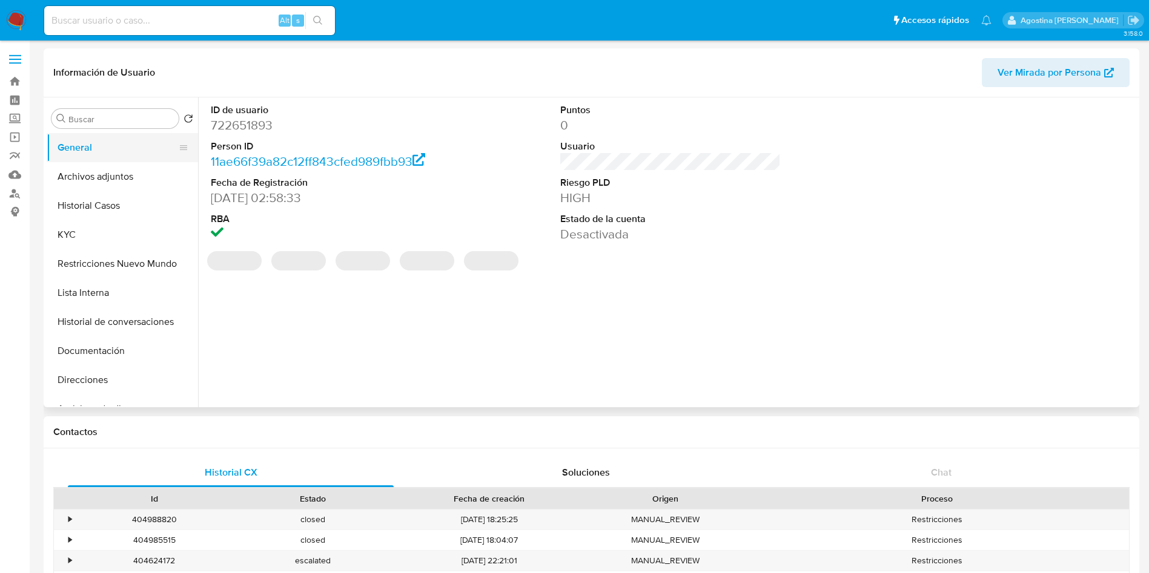
select select "10"
click at [104, 173] on button "Archivos adjuntos" at bounding box center [118, 176] width 142 height 29
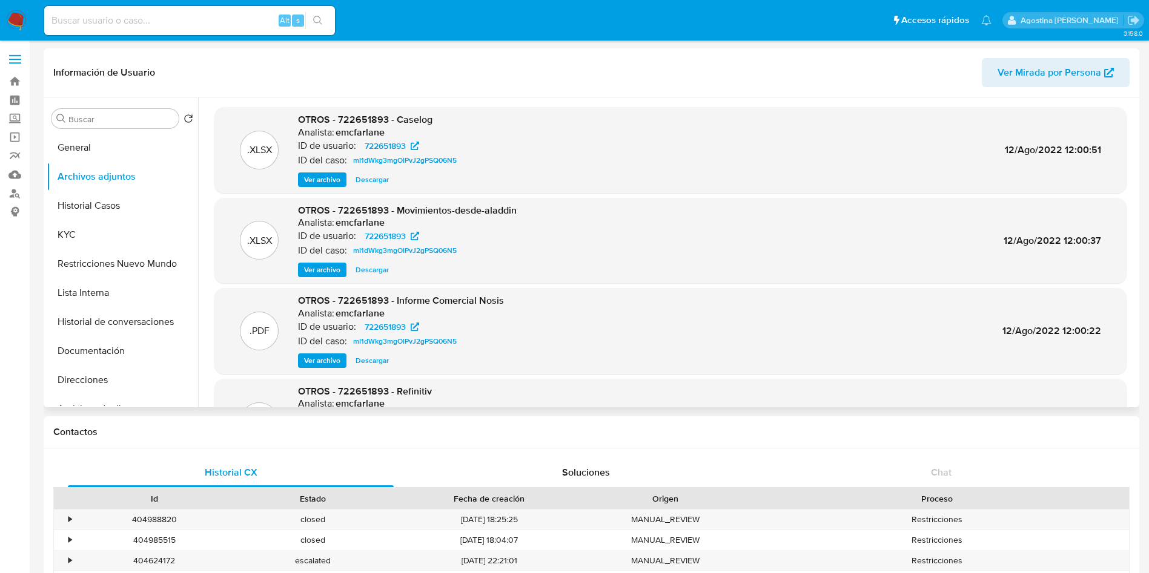
click at [337, 178] on span "Ver archivo" at bounding box center [322, 180] width 36 height 12
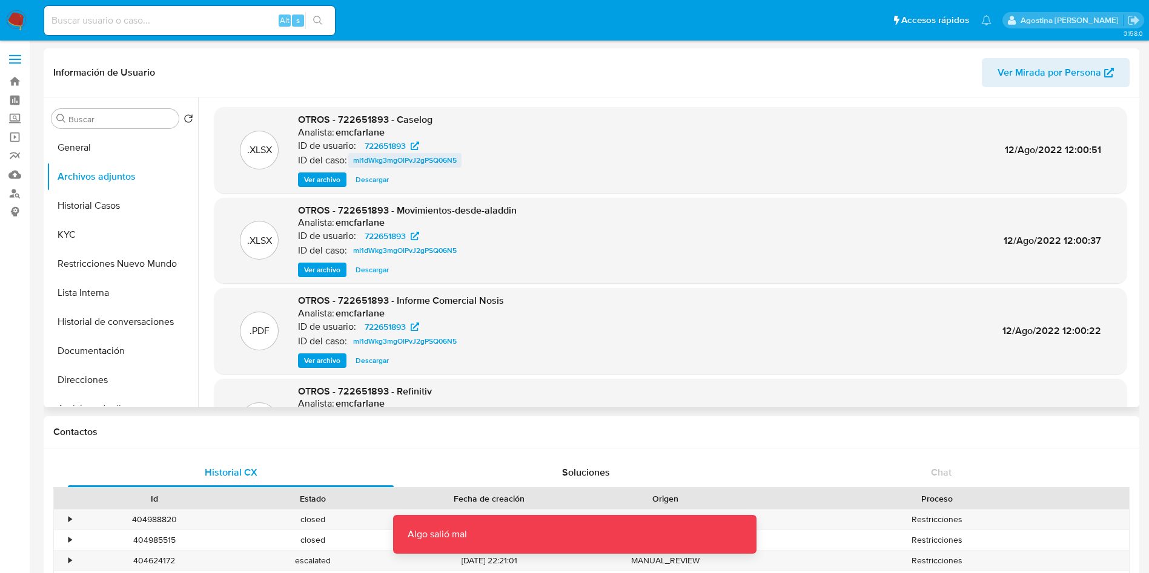
click at [386, 161] on span "mI1dWkg3mgOlPvJ2gPSQ06N5" at bounding box center [405, 160] width 104 height 15
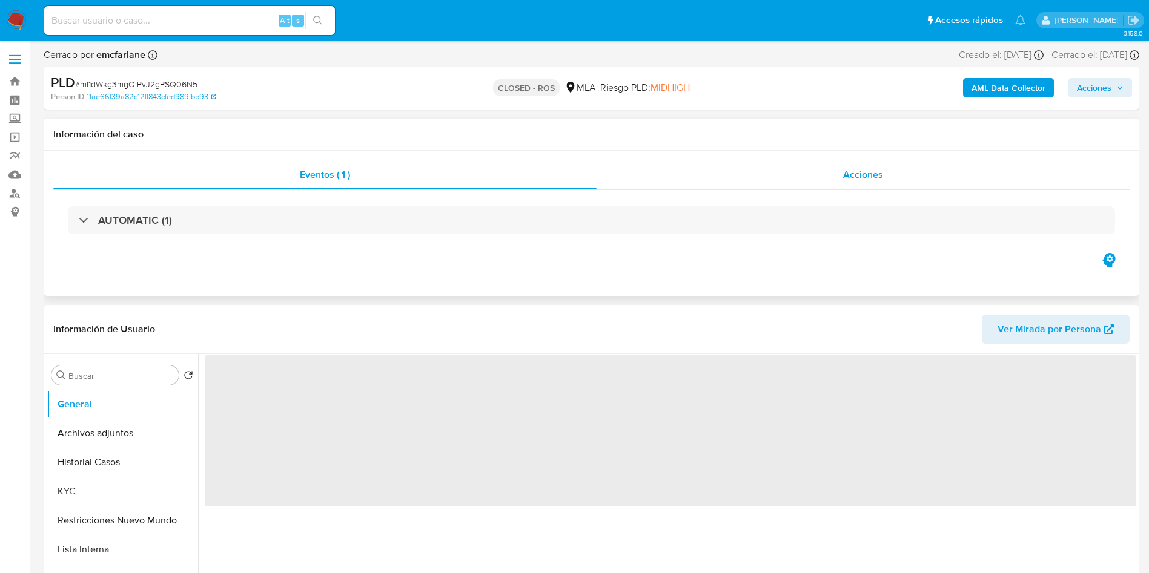
click at [744, 182] on div "Acciones" at bounding box center [862, 174] width 533 height 29
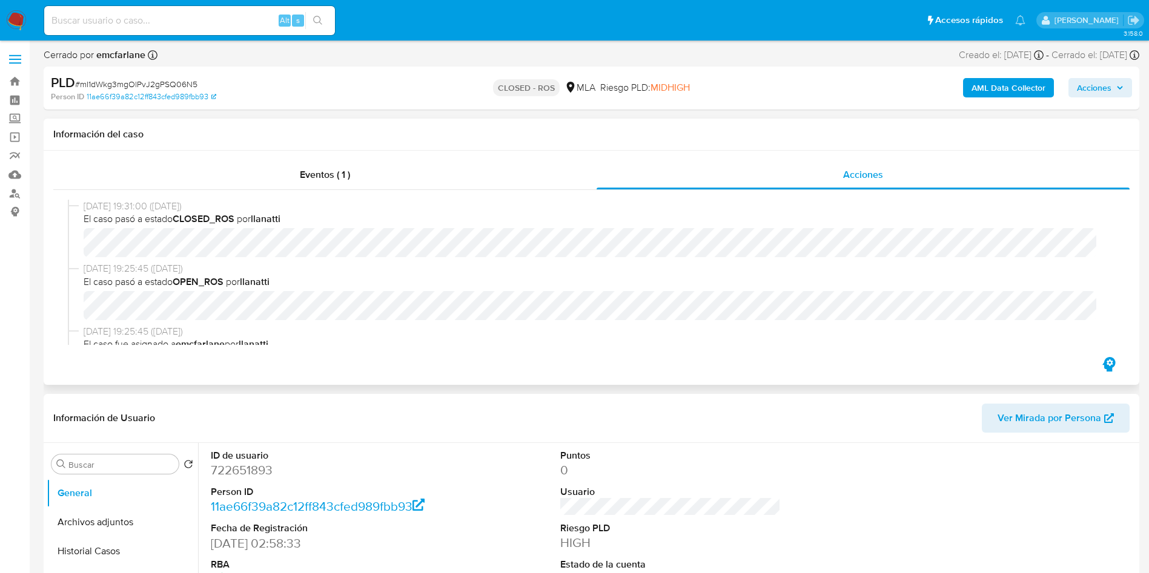
select select "10"
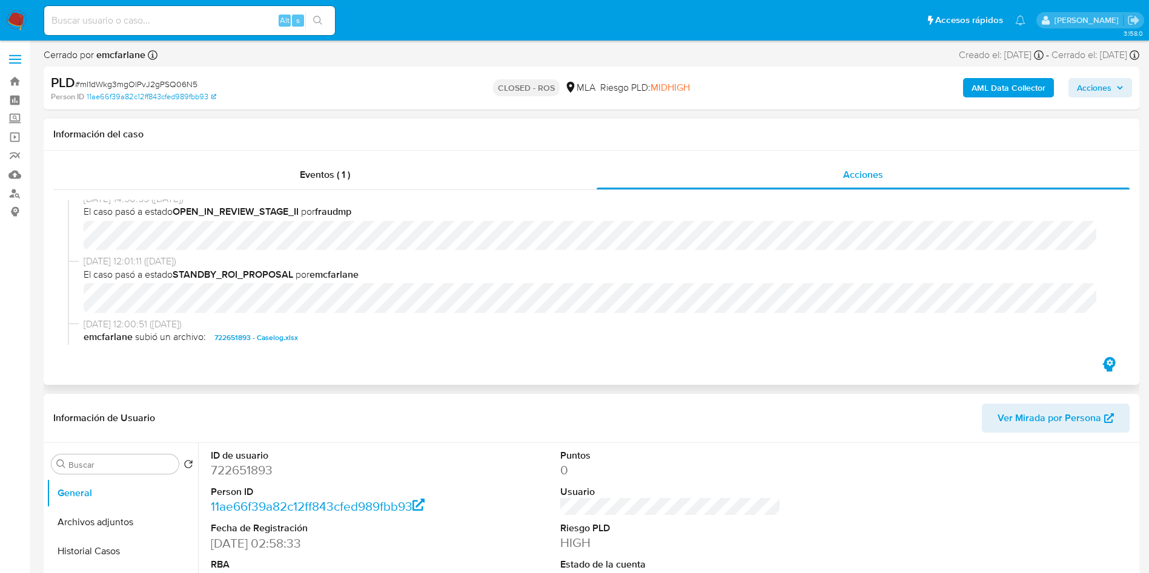
scroll to position [454, 0]
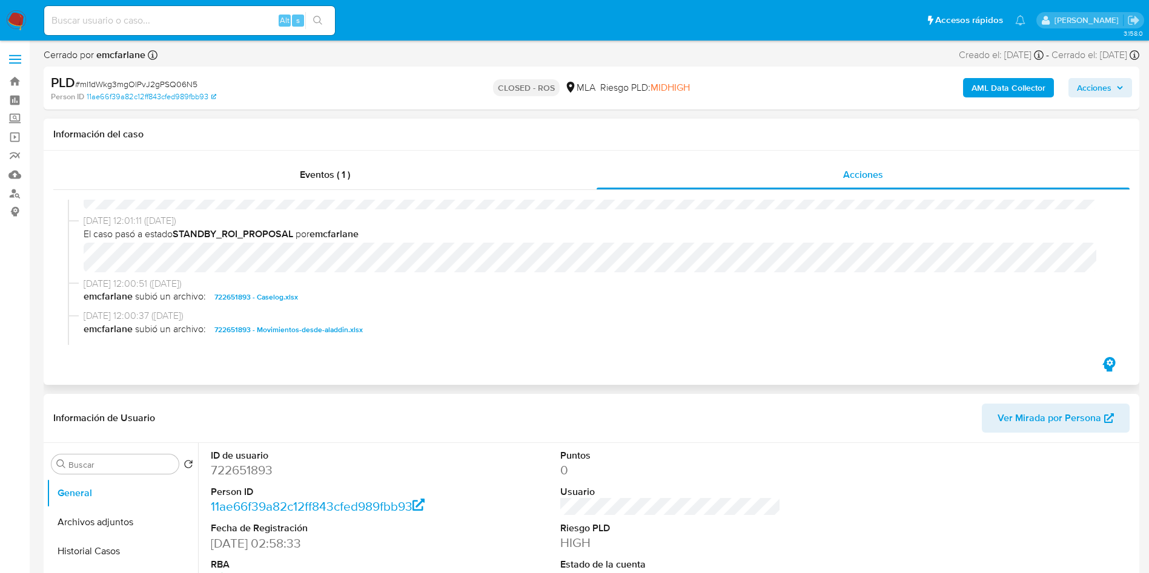
click at [240, 294] on span "722651893 - Caselog.xlsx" at bounding box center [256, 297] width 84 height 15
click at [248, 292] on span "722651893 - Caselog.xlsx" at bounding box center [256, 297] width 84 height 15
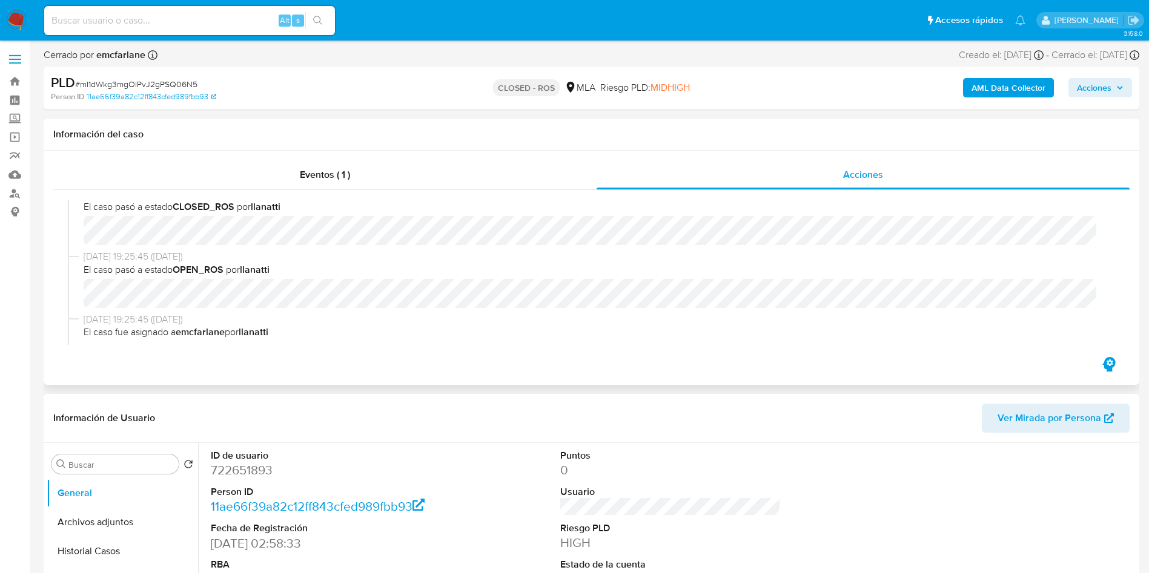
scroll to position [0, 0]
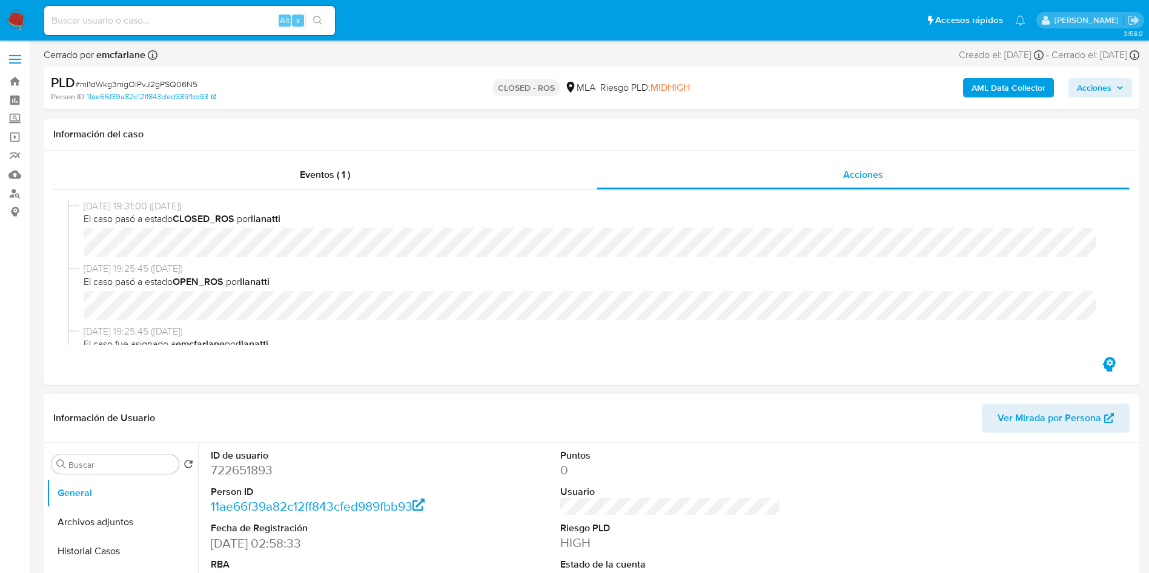
click at [238, 475] on dd "722651893" at bounding box center [321, 470] width 221 height 17
click at [238, 474] on dd "722651893" at bounding box center [321, 470] width 221 height 17
copy dd "722651893"
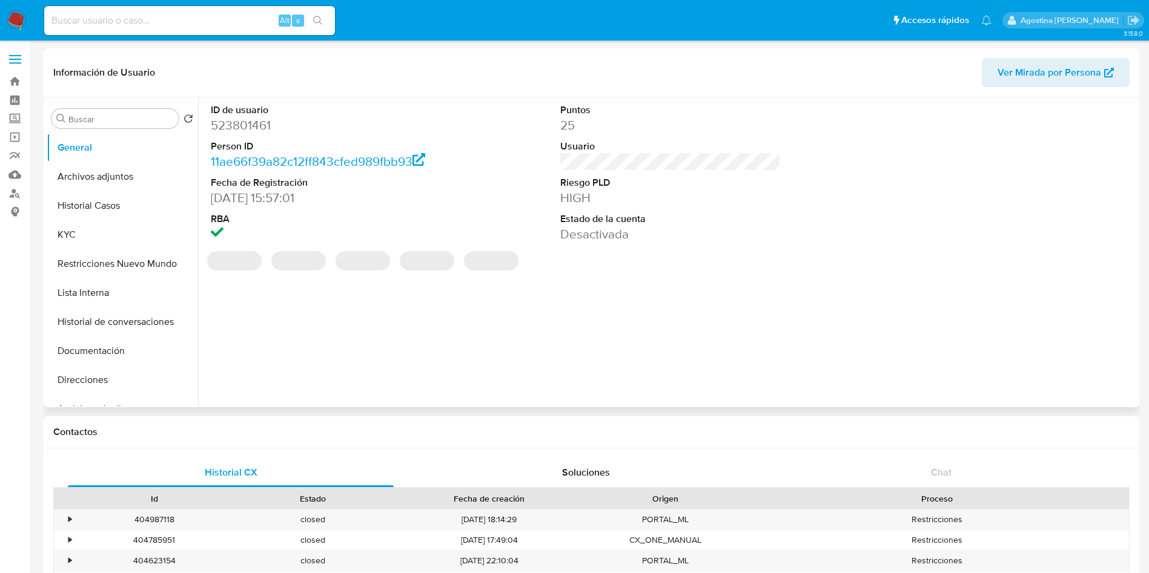
select select "10"
click at [139, 179] on button "Archivos adjuntos" at bounding box center [118, 176] width 142 height 29
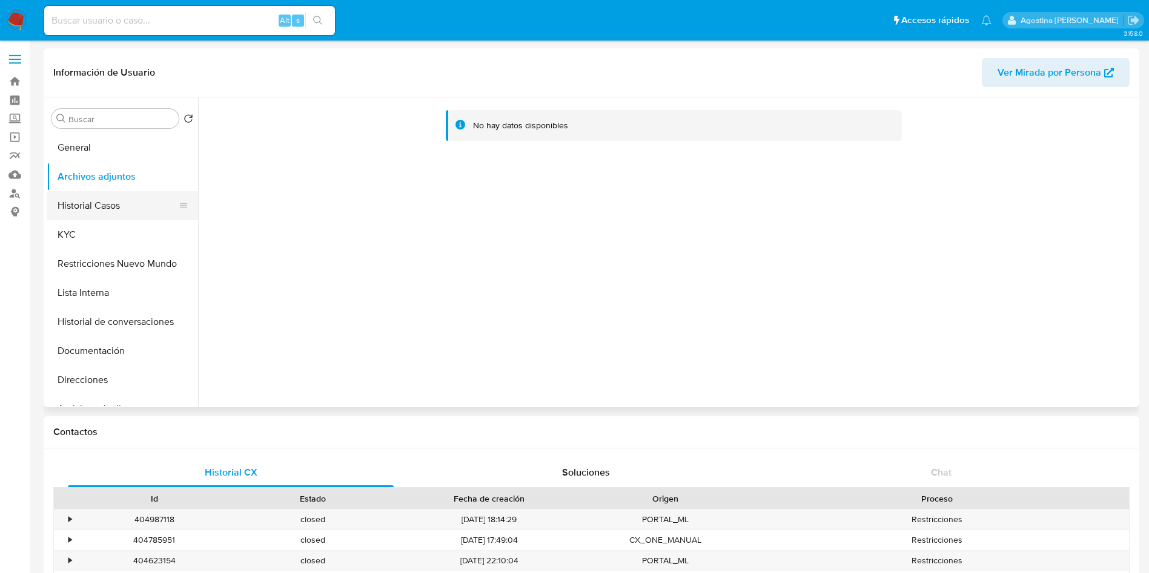
click at [128, 206] on button "Historial Casos" at bounding box center [118, 205] width 142 height 29
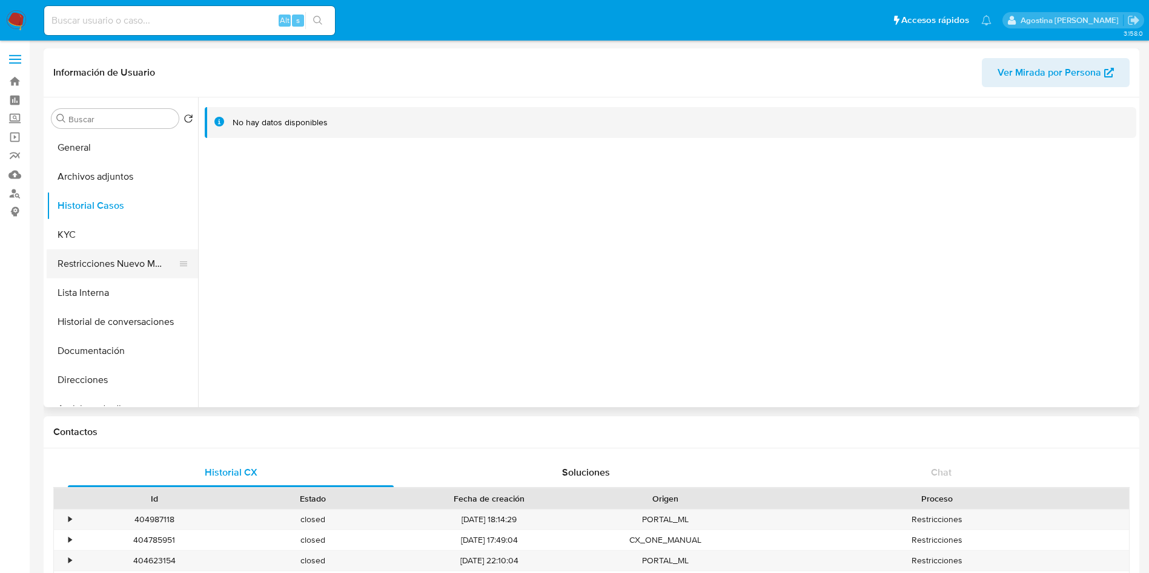
click at [132, 275] on button "Restricciones Nuevo Mundo" at bounding box center [118, 263] width 142 height 29
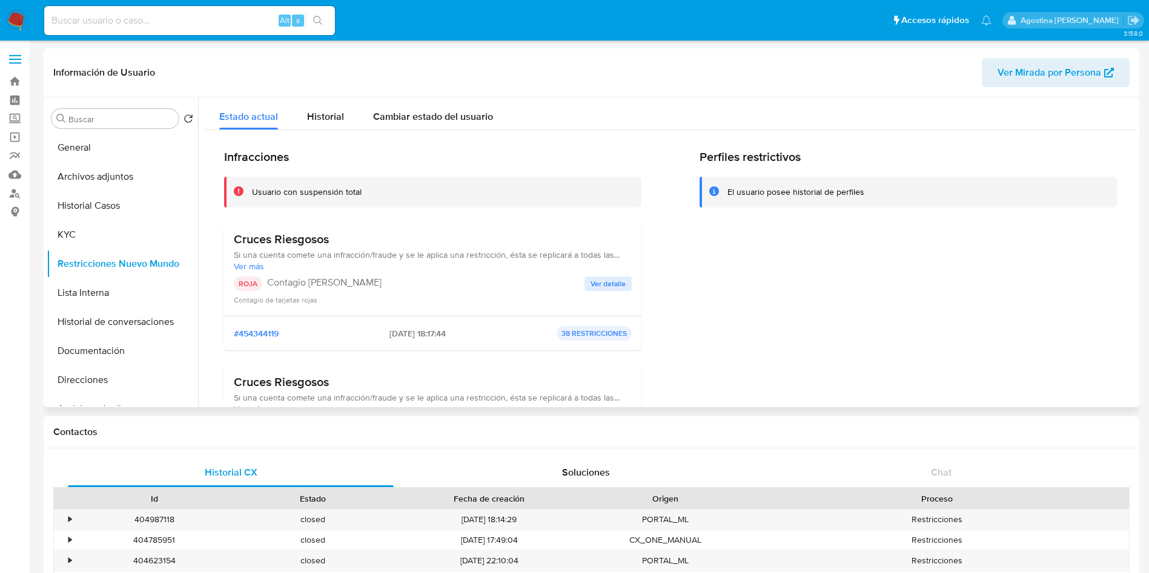
click at [615, 286] on span "Ver detalle" at bounding box center [607, 284] width 35 height 12
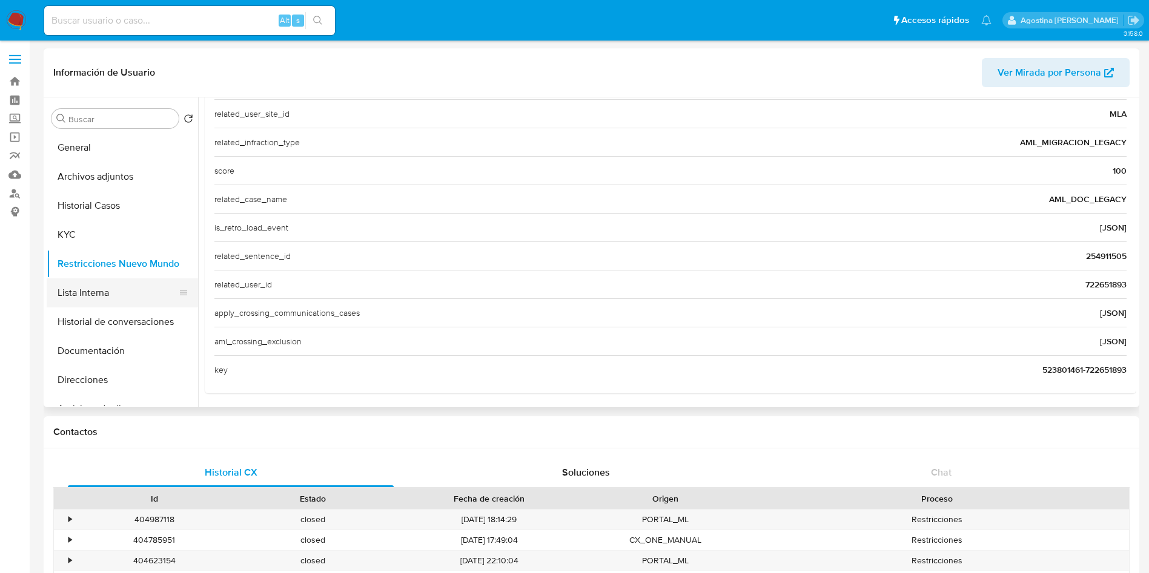
click at [115, 289] on button "Lista Interna" at bounding box center [118, 293] width 142 height 29
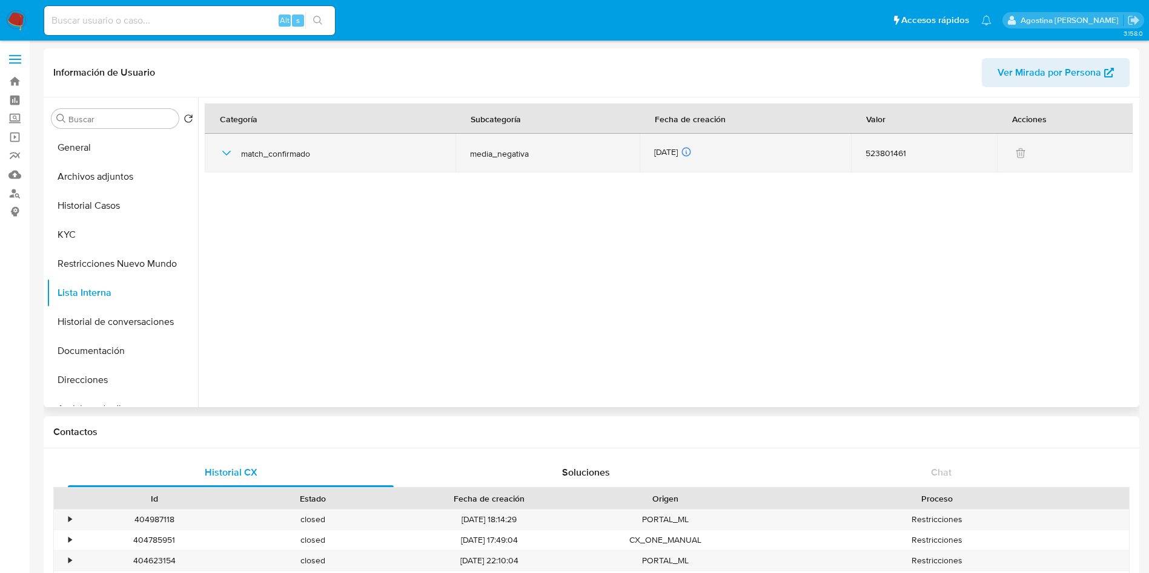
click at [228, 151] on icon "button" at bounding box center [226, 153] width 15 height 15
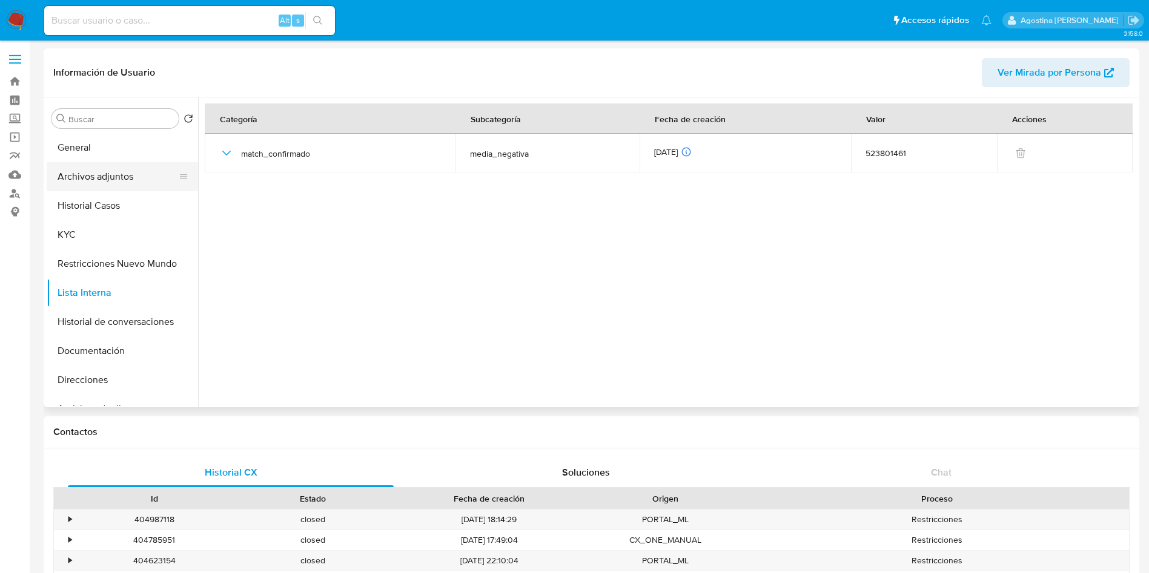
click at [126, 185] on button "Archivos adjuntos" at bounding box center [118, 176] width 142 height 29
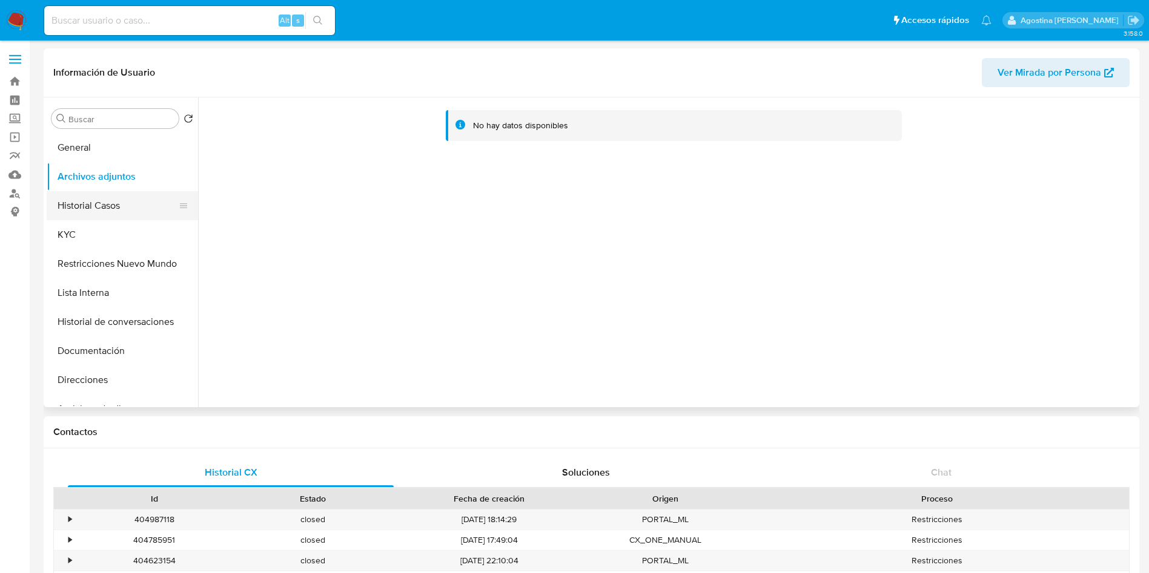
click at [105, 199] on button "Historial Casos" at bounding box center [118, 205] width 142 height 29
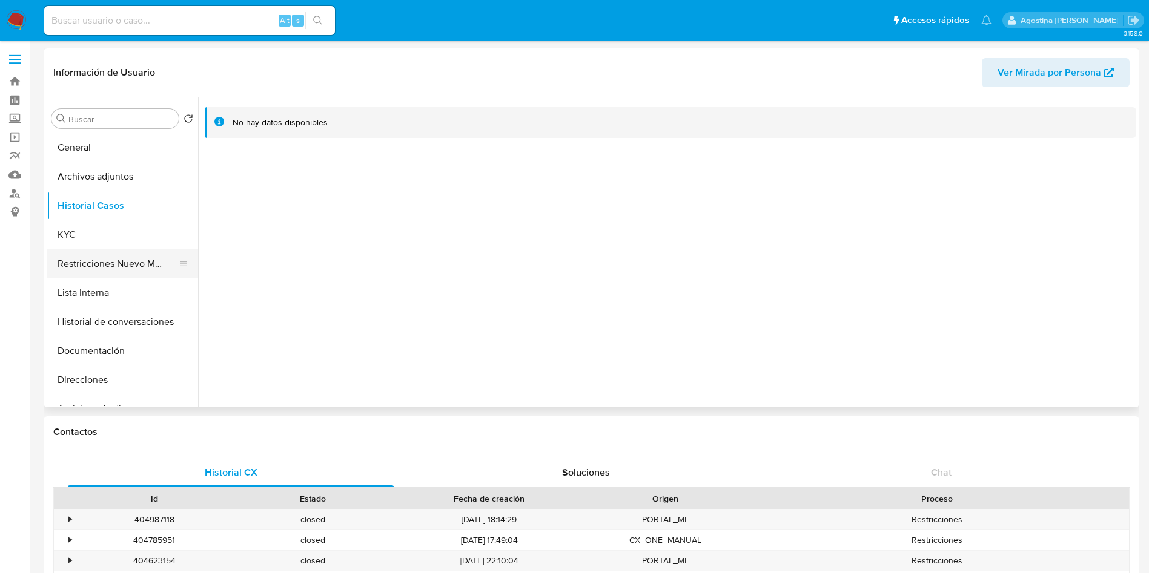
click at [125, 255] on button "Restricciones Nuevo Mundo" at bounding box center [118, 263] width 142 height 29
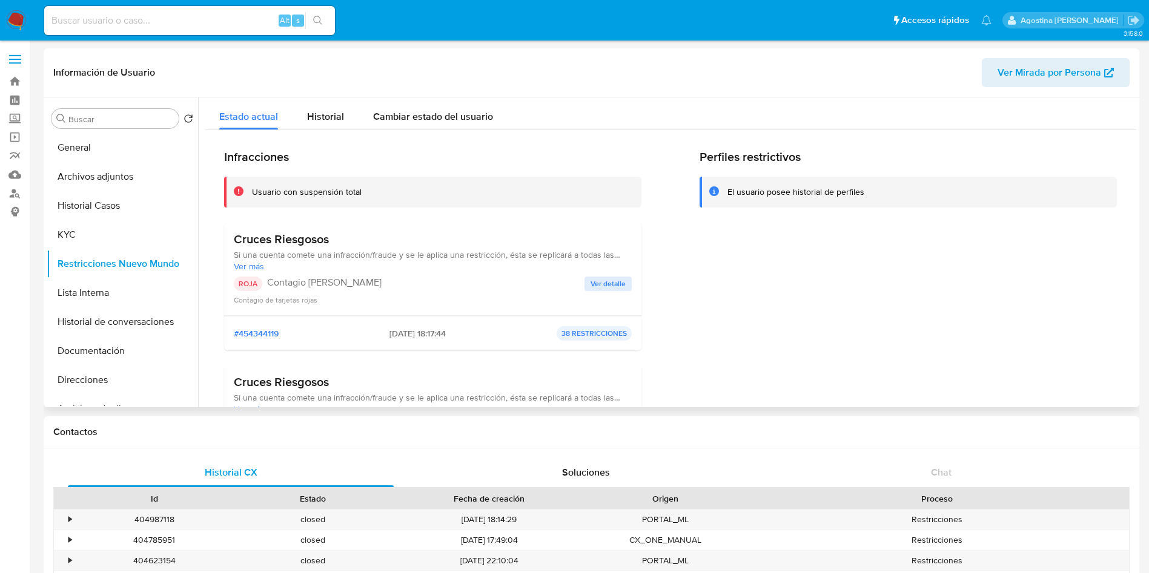
click at [587, 277] on button "Ver detalle" at bounding box center [607, 284] width 47 height 15
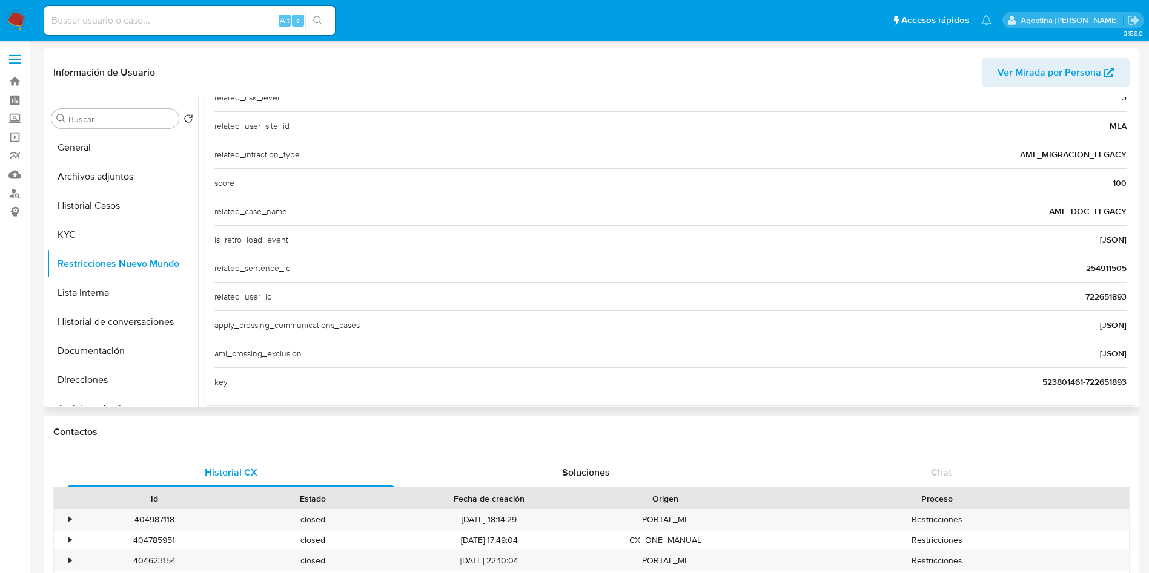
scroll to position [468, 0]
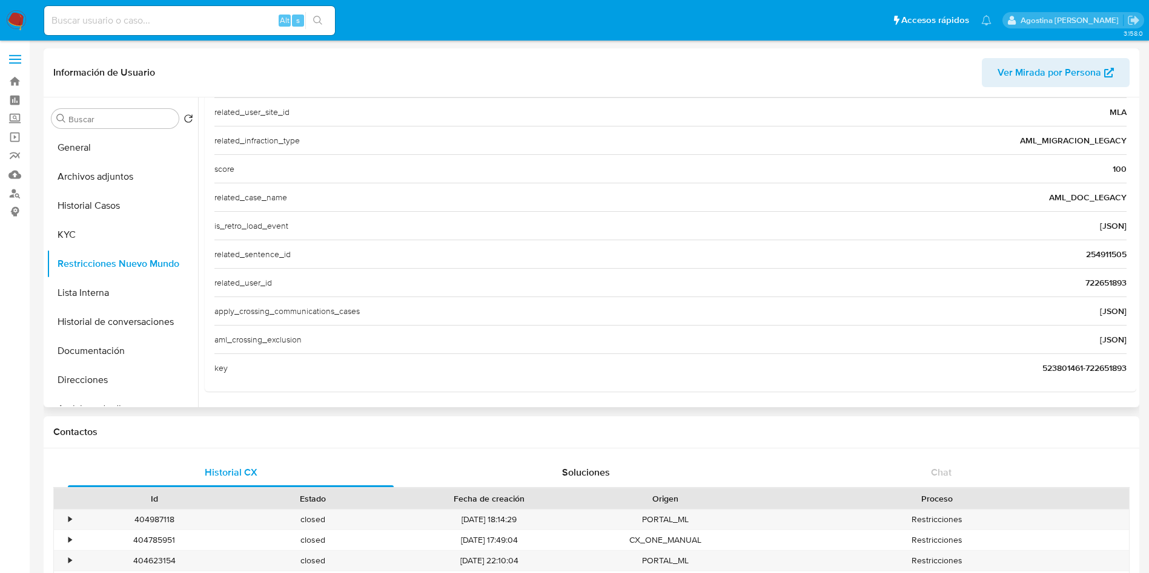
click at [1087, 280] on span "722651893" at bounding box center [1105, 283] width 41 height 12
click at [313, 70] on header "Información de Usuario Ver Mirada por Persona" at bounding box center [591, 72] width 1076 height 29
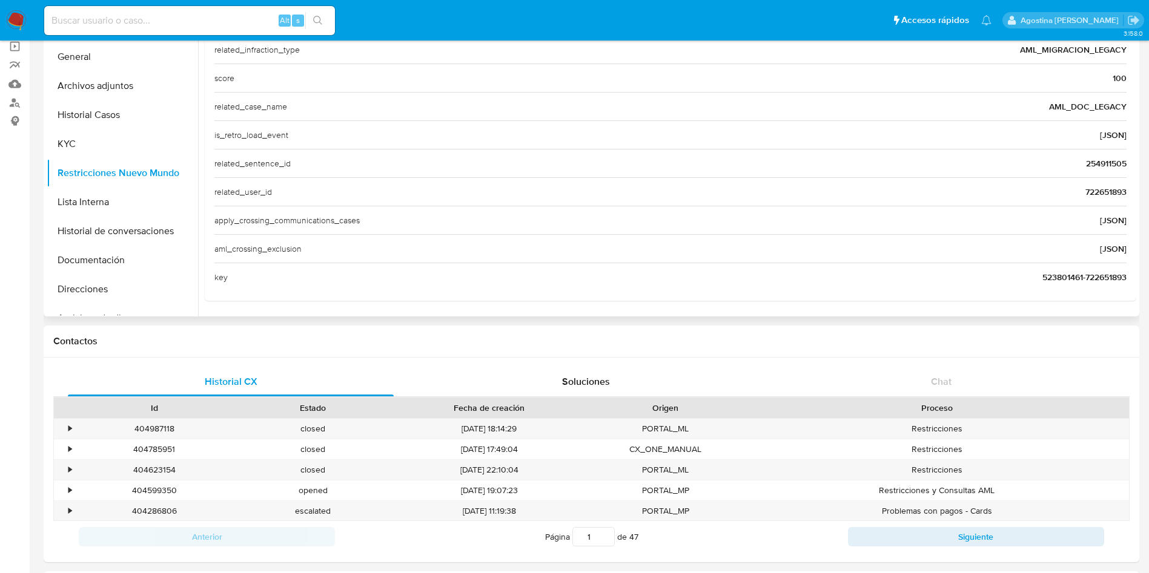
click at [1100, 196] on span "722651893" at bounding box center [1105, 192] width 41 height 12
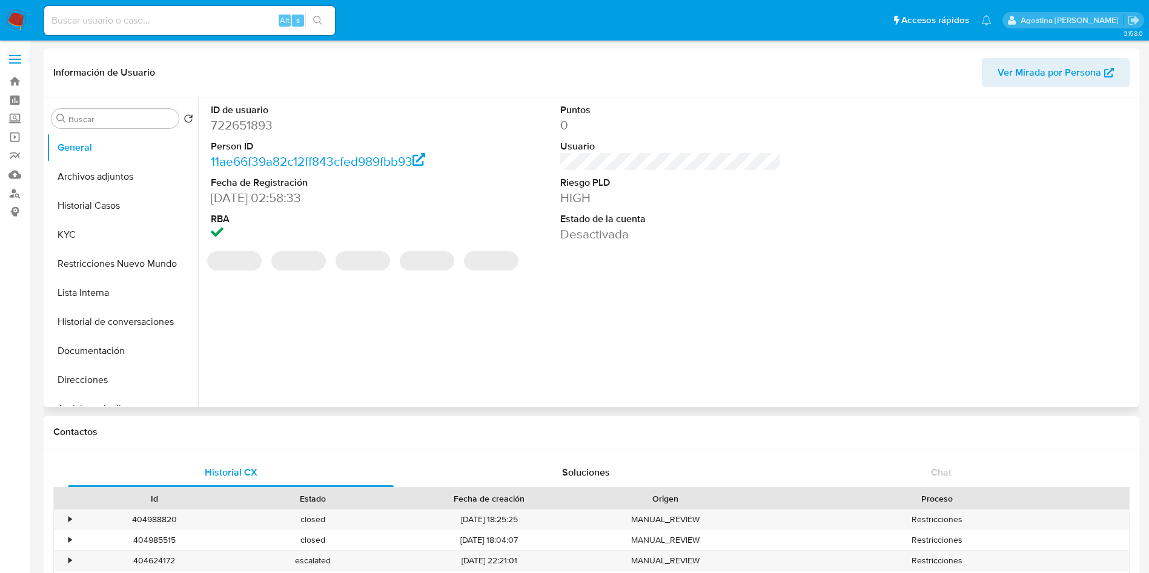
select select "10"
click at [109, 182] on button "Archivos adjuntos" at bounding box center [118, 176] width 142 height 29
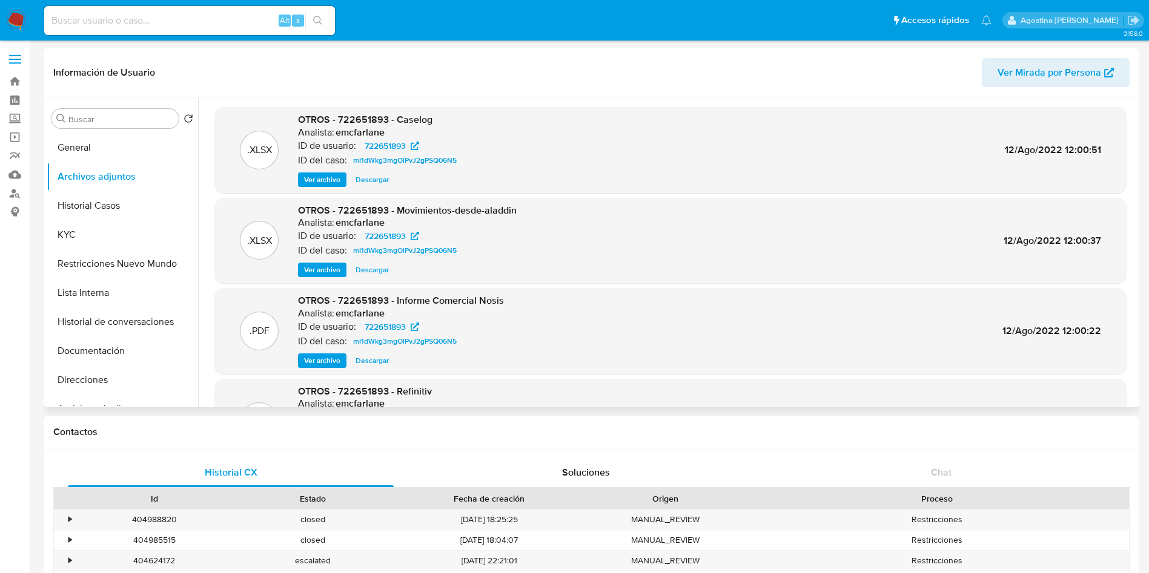
click at [305, 183] on span "Ver archivo" at bounding box center [322, 180] width 36 height 12
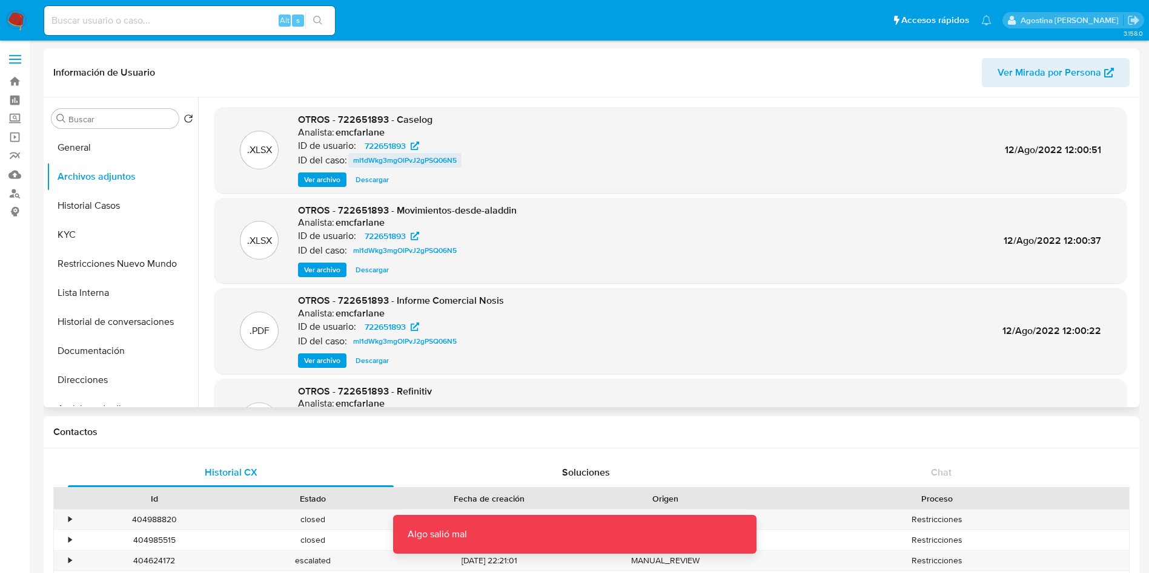
click at [440, 154] on span "mI1dWkg3mgOlPvJ2gPSQ06N5" at bounding box center [405, 160] width 104 height 15
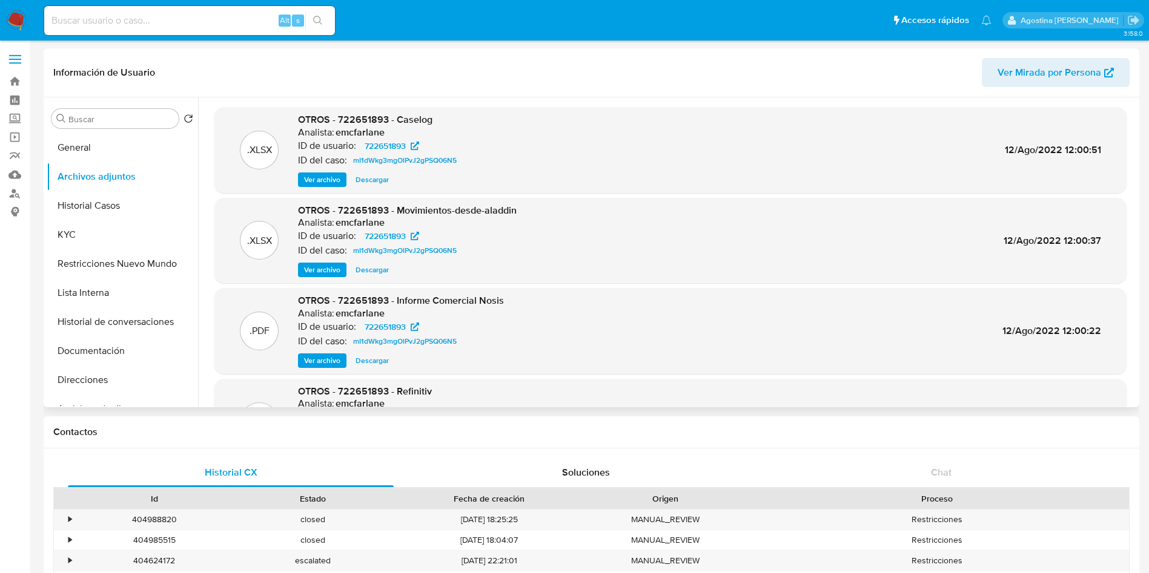
click at [322, 178] on span "Ver archivo" at bounding box center [322, 180] width 36 height 12
click at [511, 74] on header "Información de Usuario Ver Mirada por Persona" at bounding box center [591, 72] width 1076 height 29
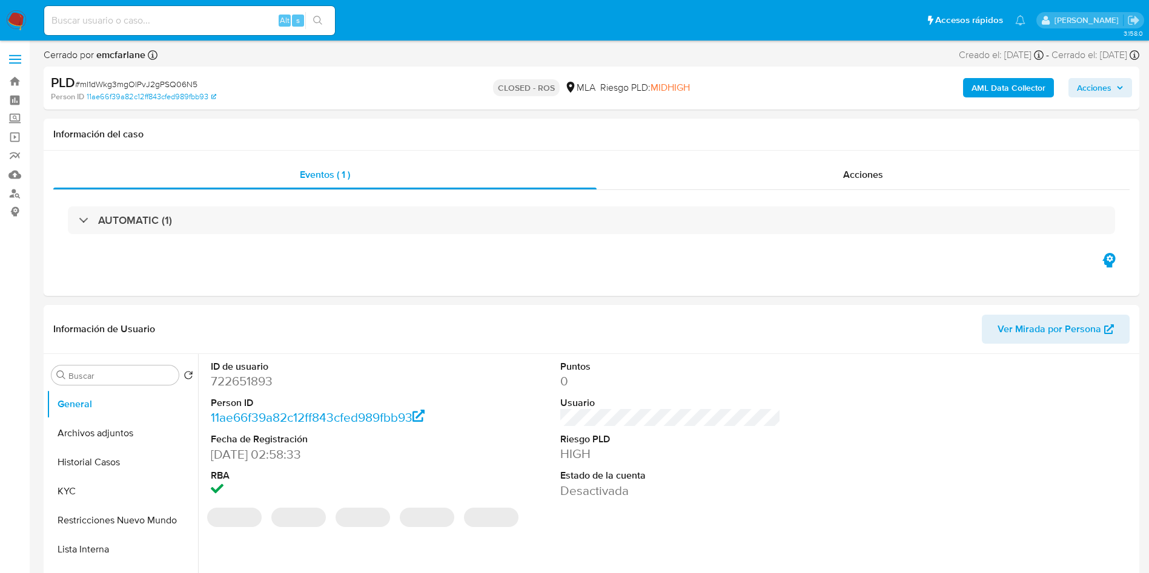
select select "10"
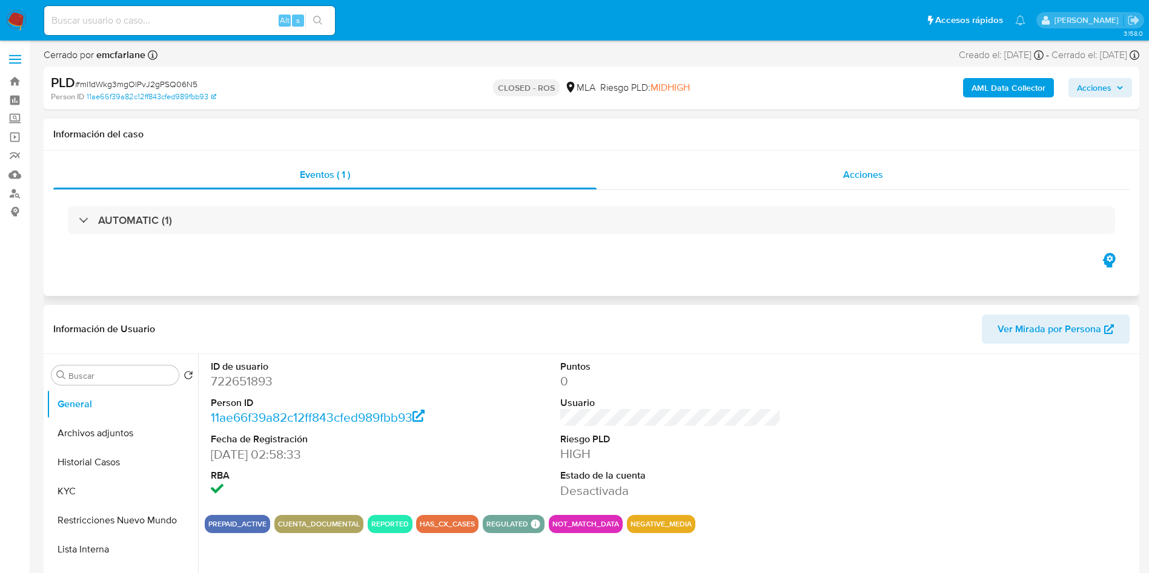
click at [799, 189] on div "Acciones" at bounding box center [862, 174] width 533 height 29
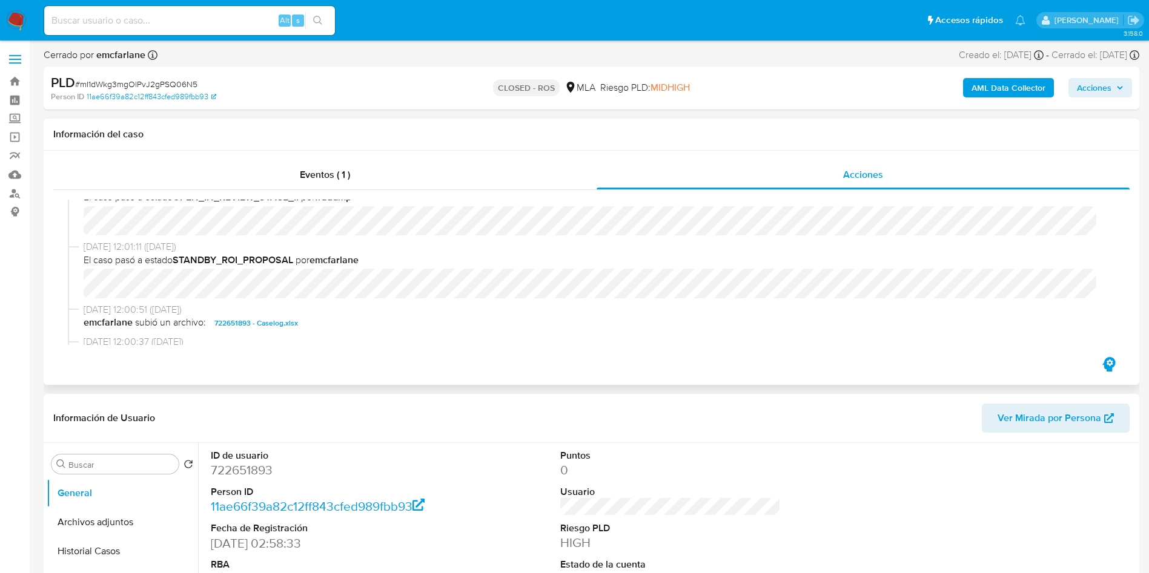
scroll to position [454, 0]
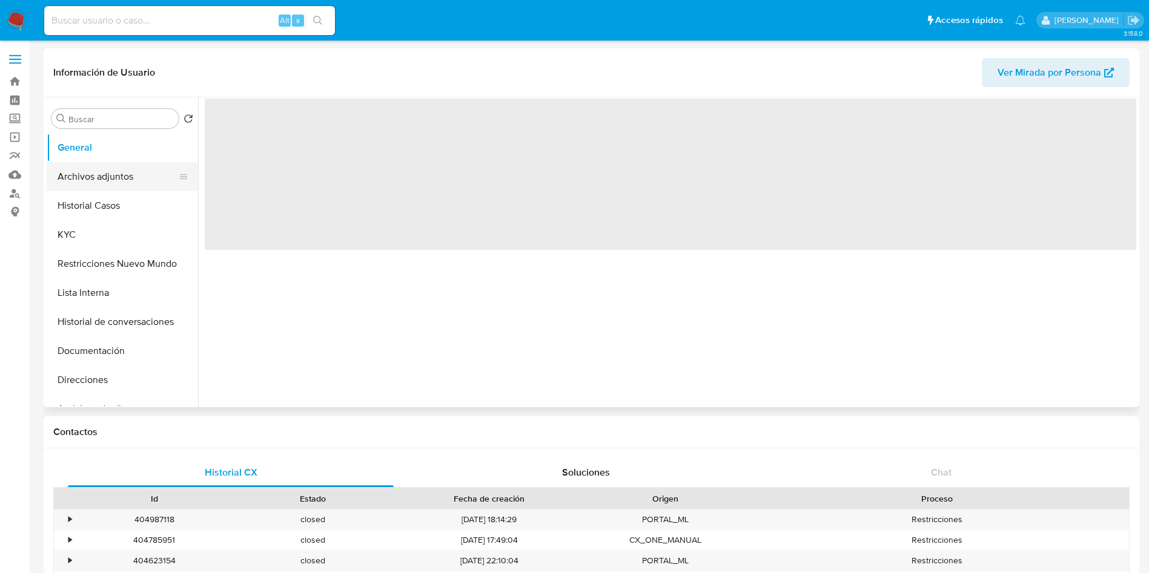
click at [90, 179] on button "Archivos adjuntos" at bounding box center [118, 176] width 142 height 29
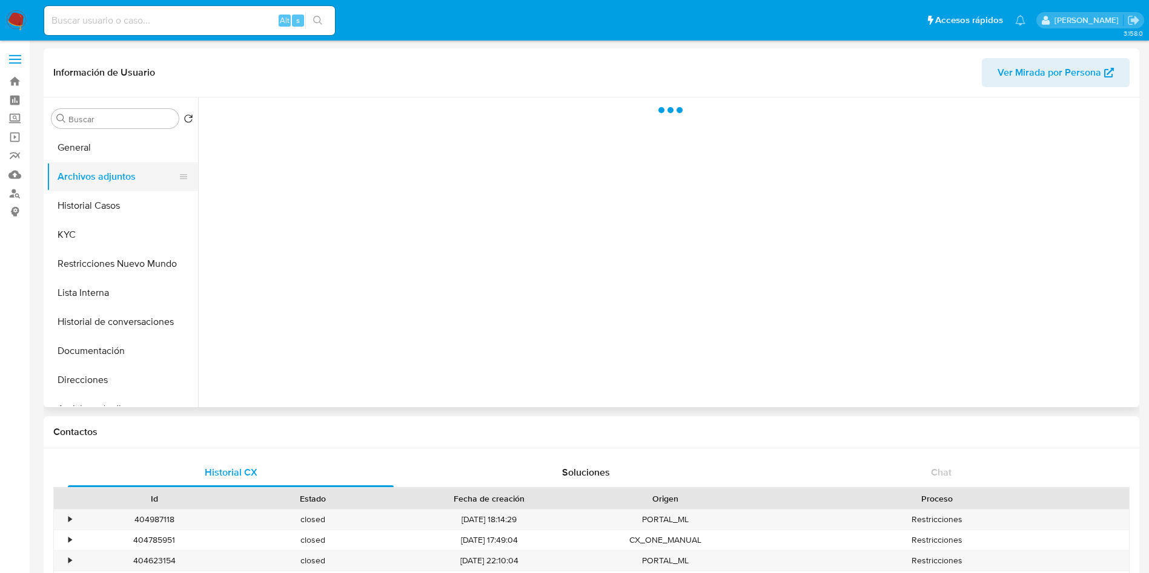
select select "10"
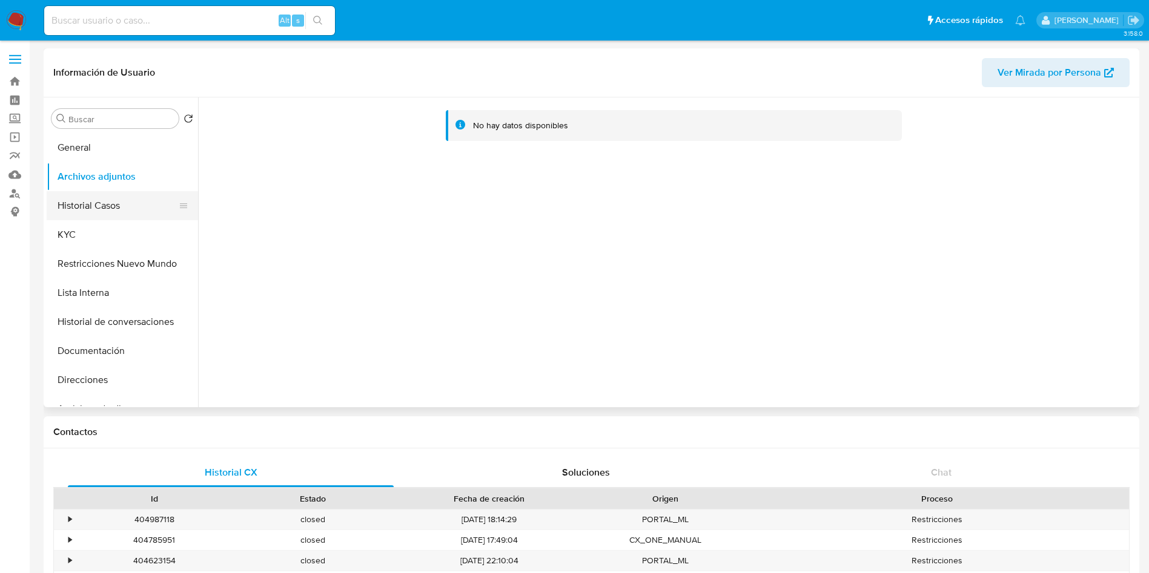
click at [94, 199] on button "Historial Casos" at bounding box center [118, 205] width 142 height 29
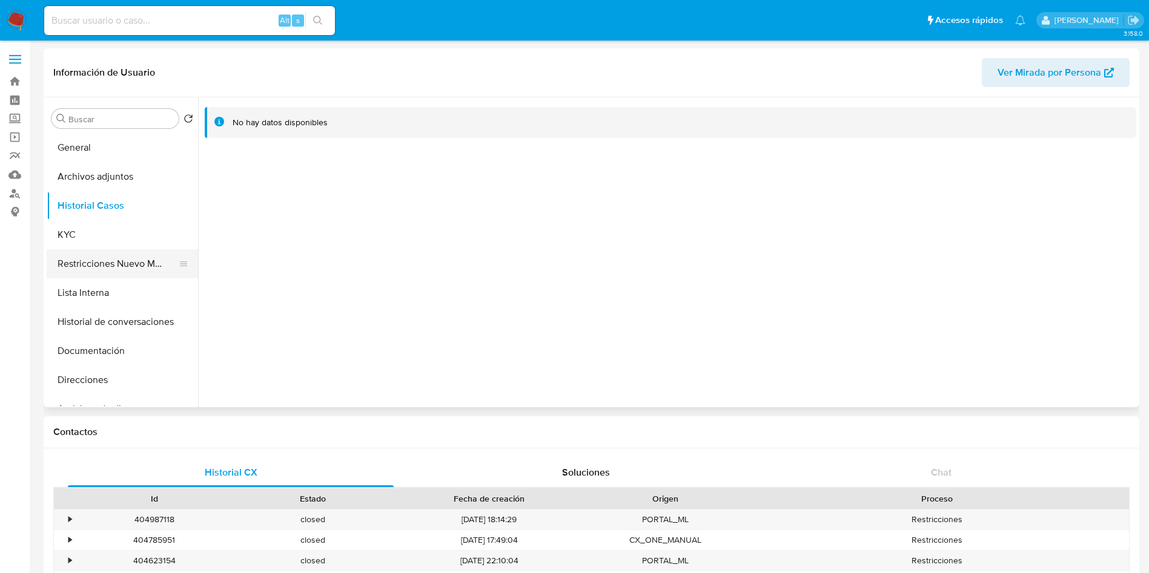
click at [80, 267] on button "Restricciones Nuevo Mundo" at bounding box center [118, 263] width 142 height 29
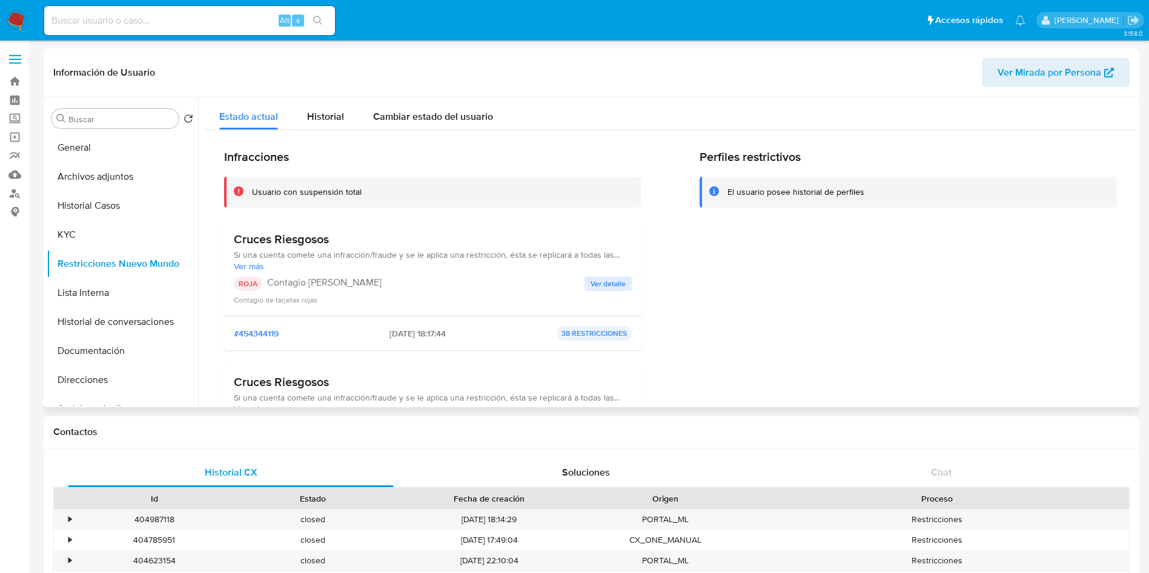
click at [610, 288] on span "Ver detalle" at bounding box center [607, 284] width 35 height 12
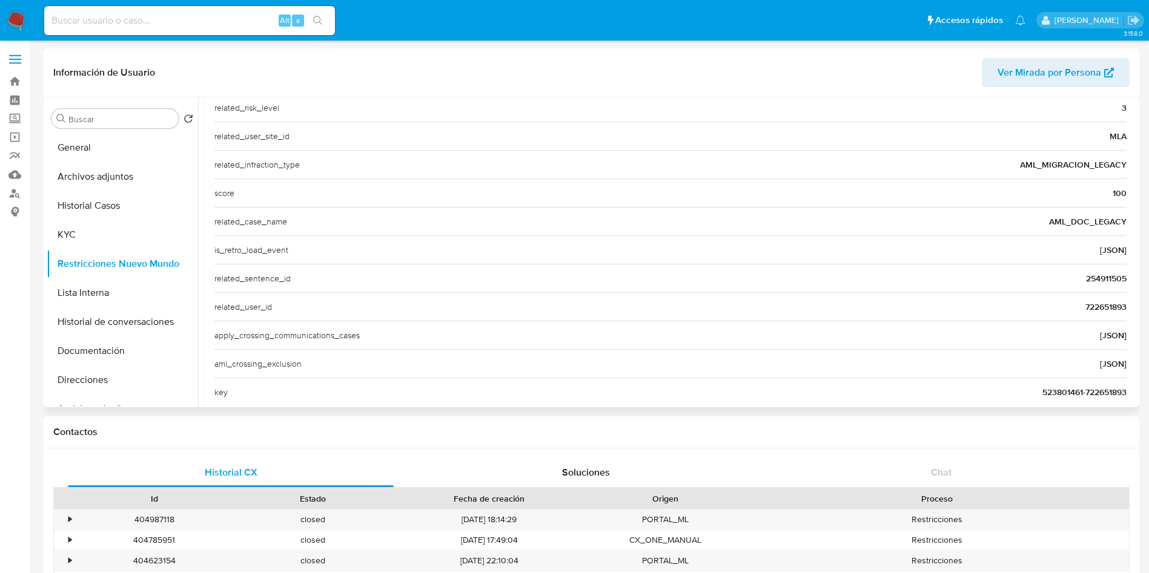
scroll to position [468, 0]
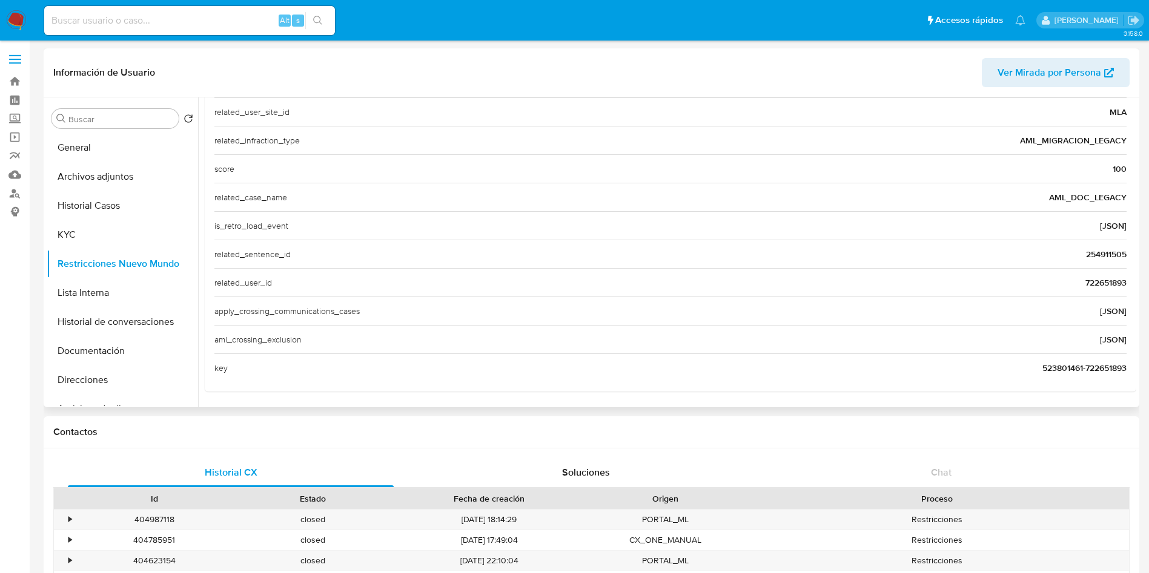
click at [1098, 285] on span "722651893" at bounding box center [1105, 283] width 41 height 12
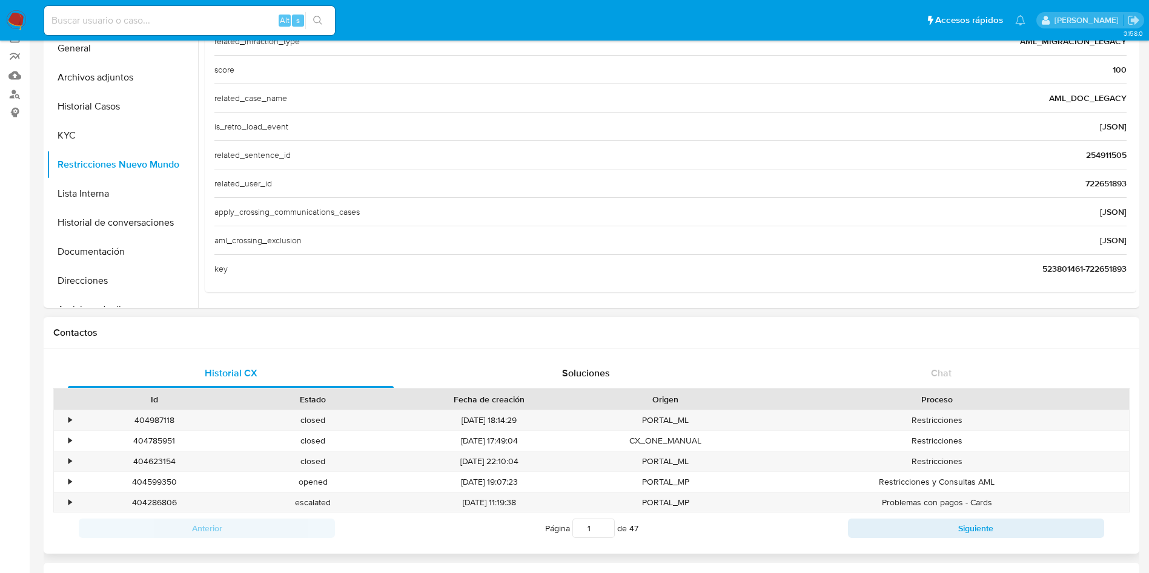
scroll to position [272, 0]
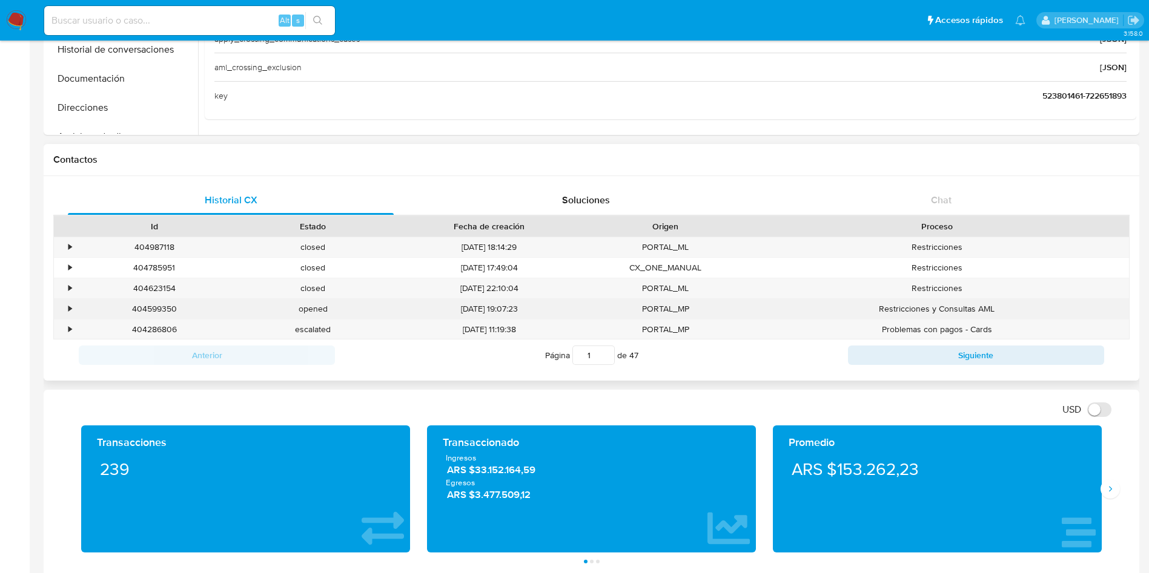
click at [153, 311] on div "404599350" at bounding box center [154, 309] width 159 height 20
copy div "404599350"
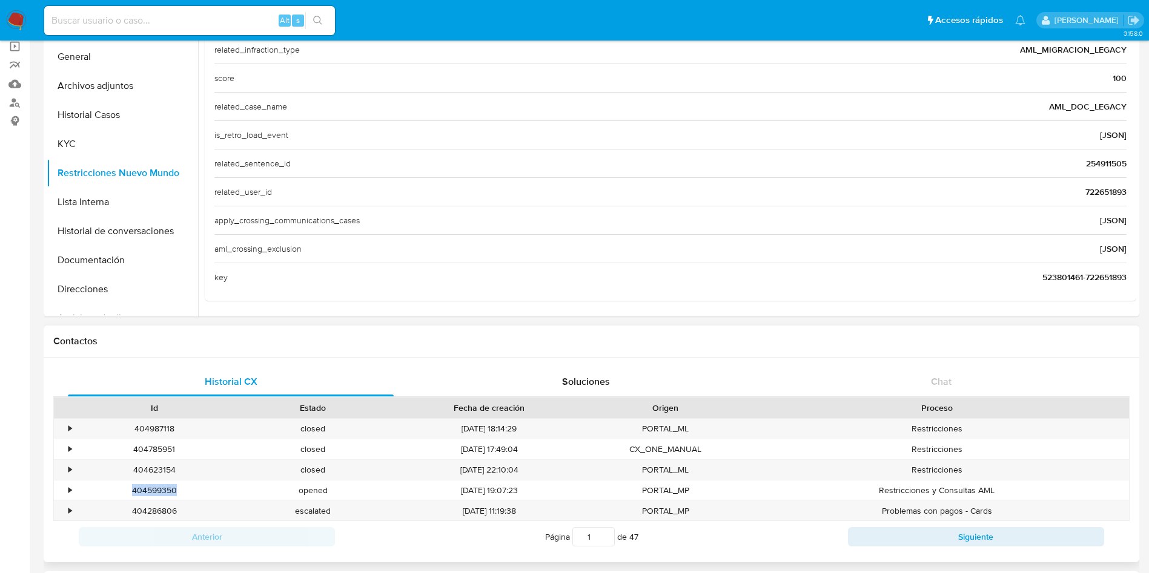
scroll to position [0, 0]
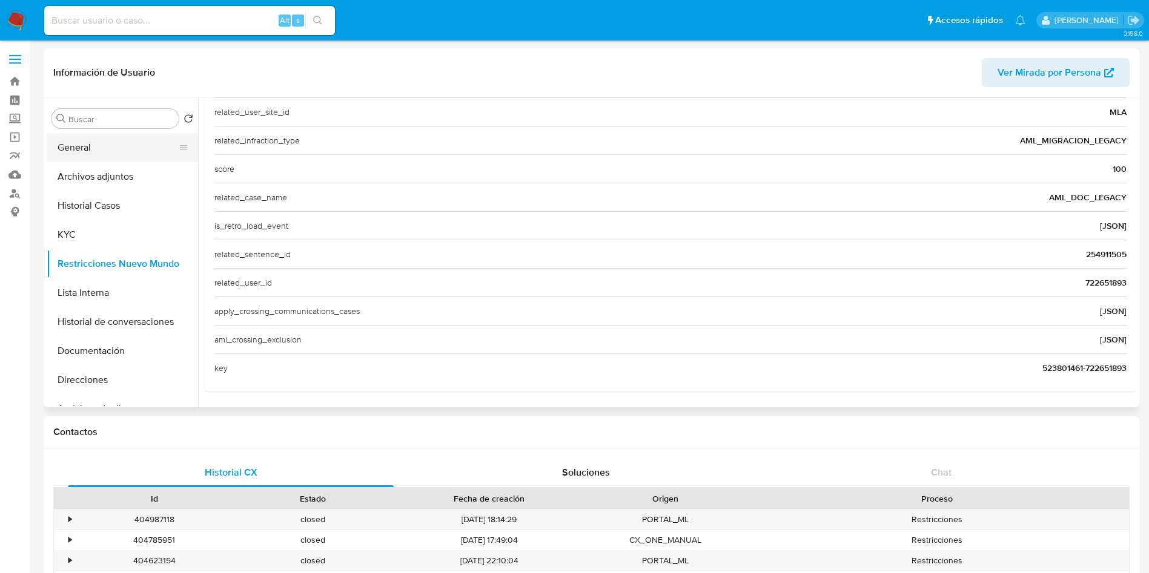
click at [129, 145] on button "General" at bounding box center [118, 147] width 142 height 29
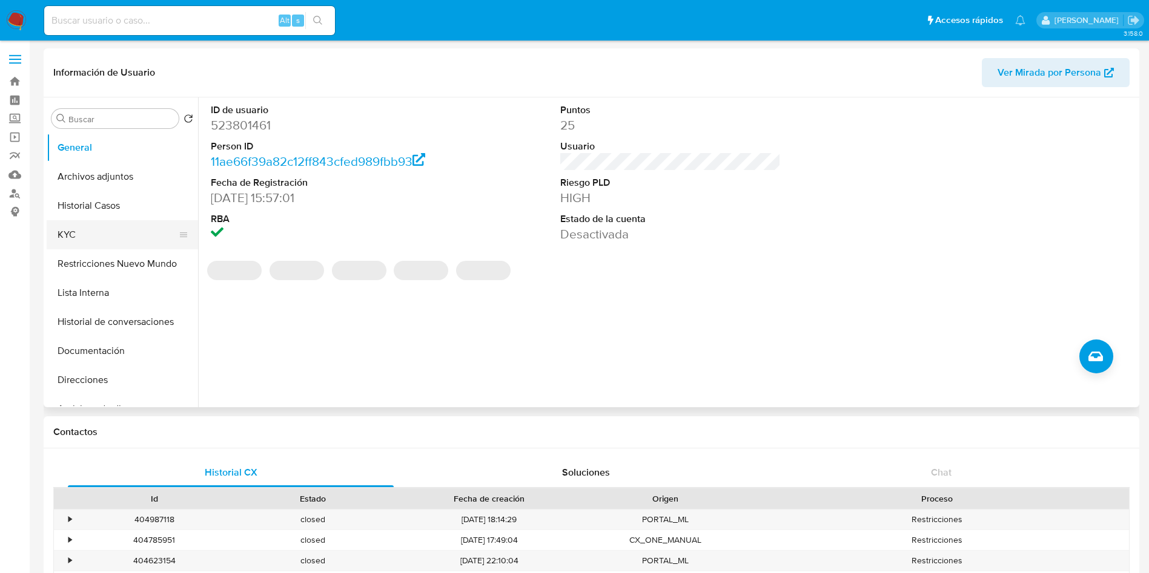
click at [145, 237] on button "KYC" at bounding box center [118, 234] width 142 height 29
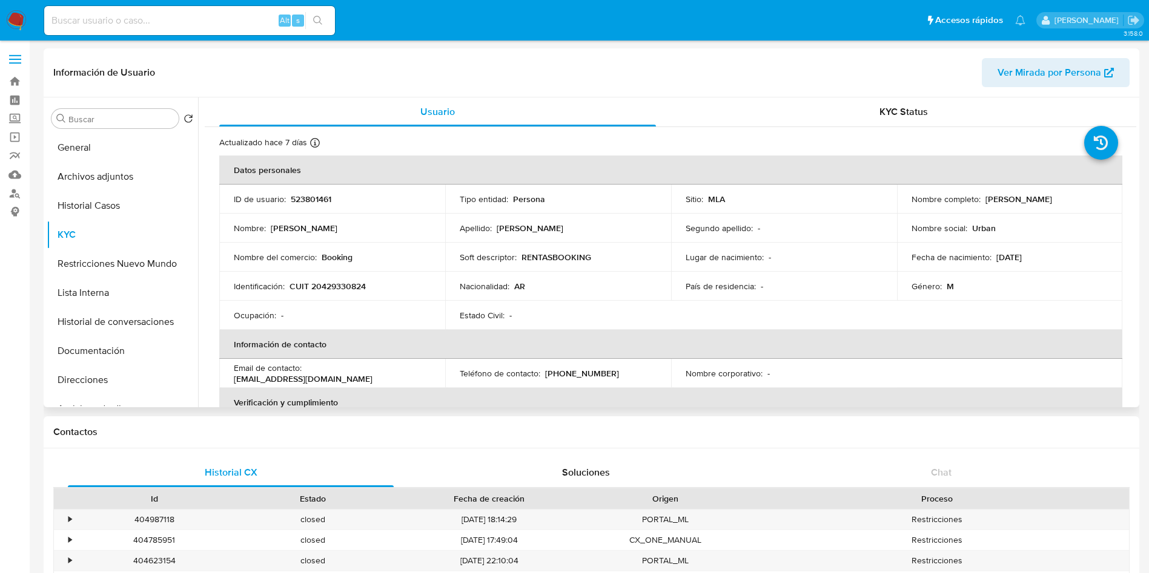
click at [317, 198] on p "523801461" at bounding box center [311, 199] width 41 height 11
copy p "523801461"
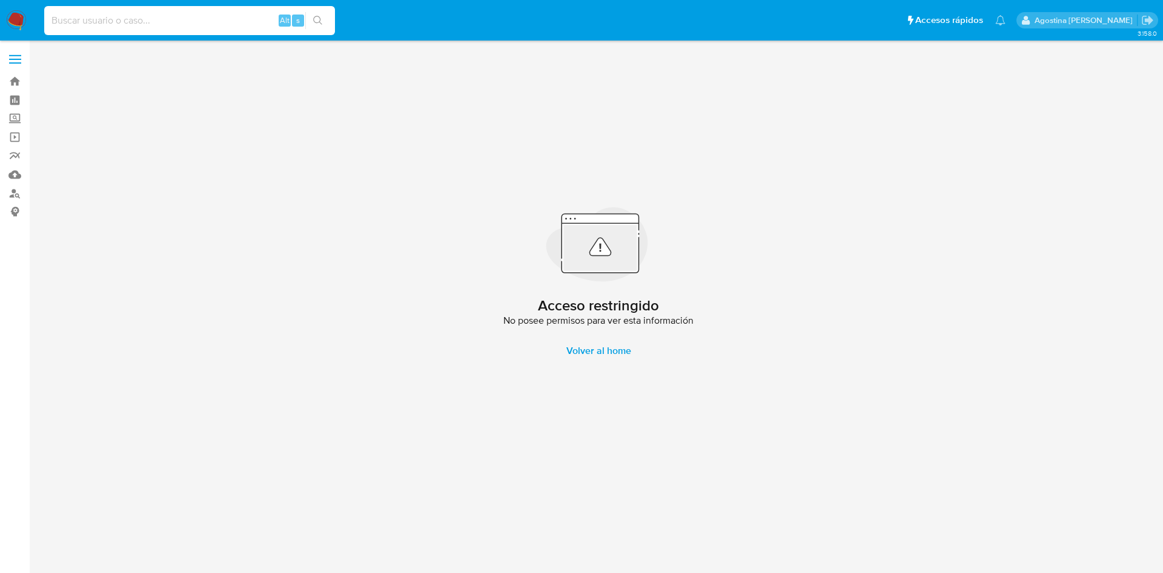
click at [212, 25] on input at bounding box center [189, 21] width 291 height 16
paste input "722651893"
type input "722651893"
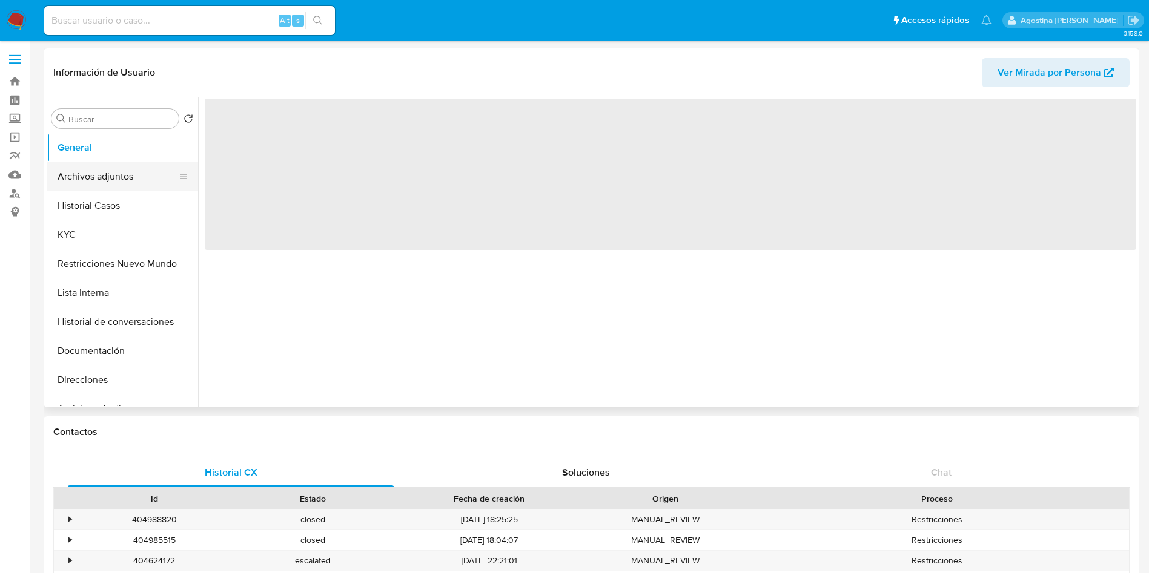
click at [113, 175] on button "Archivos adjuntos" at bounding box center [118, 176] width 142 height 29
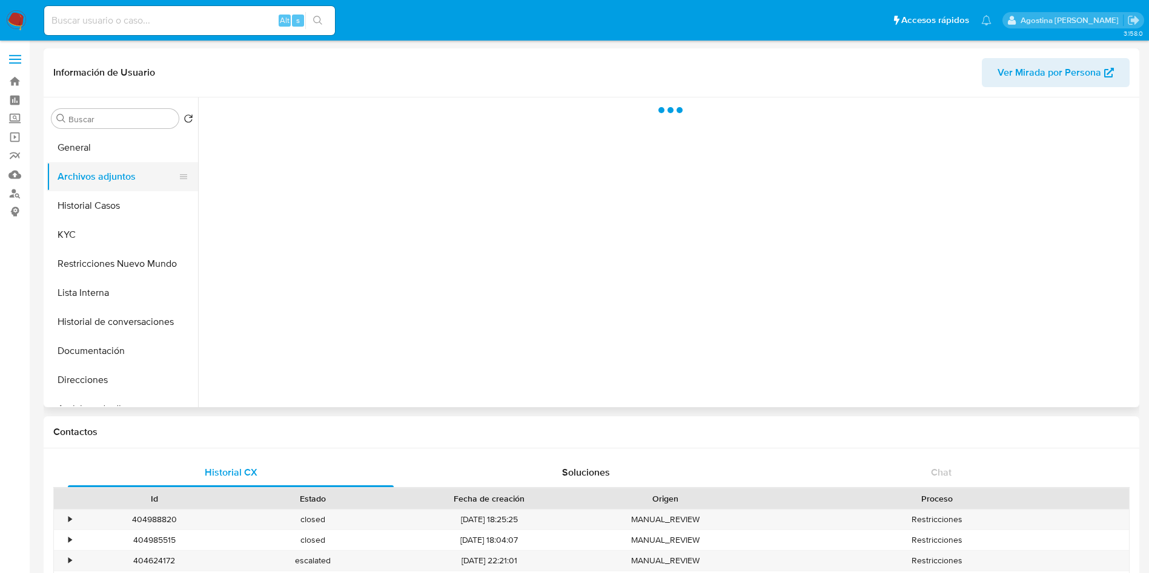
select select "10"
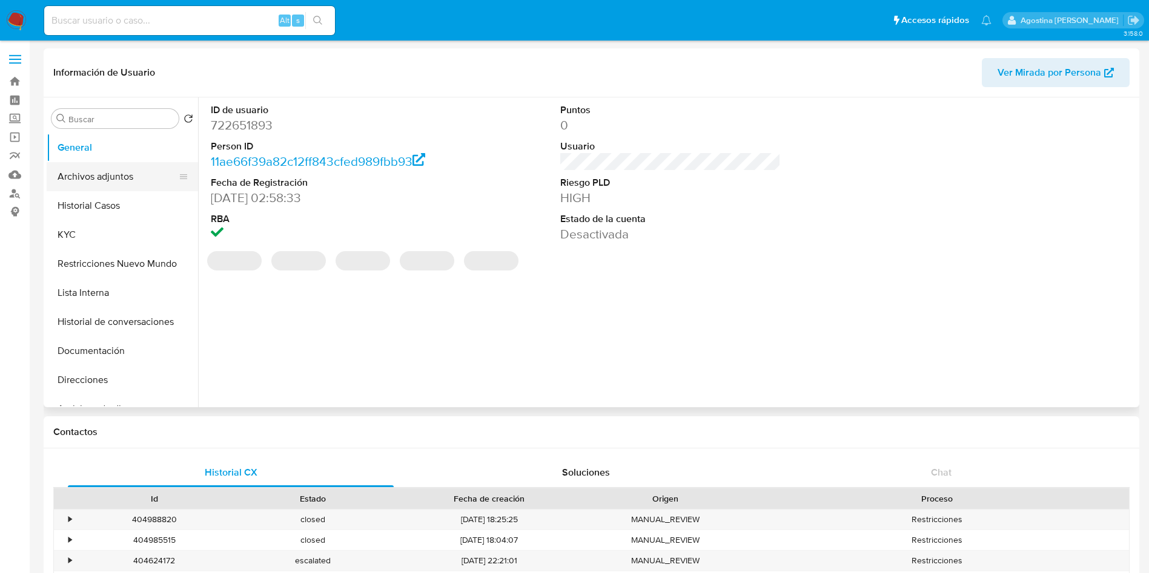
select select "10"
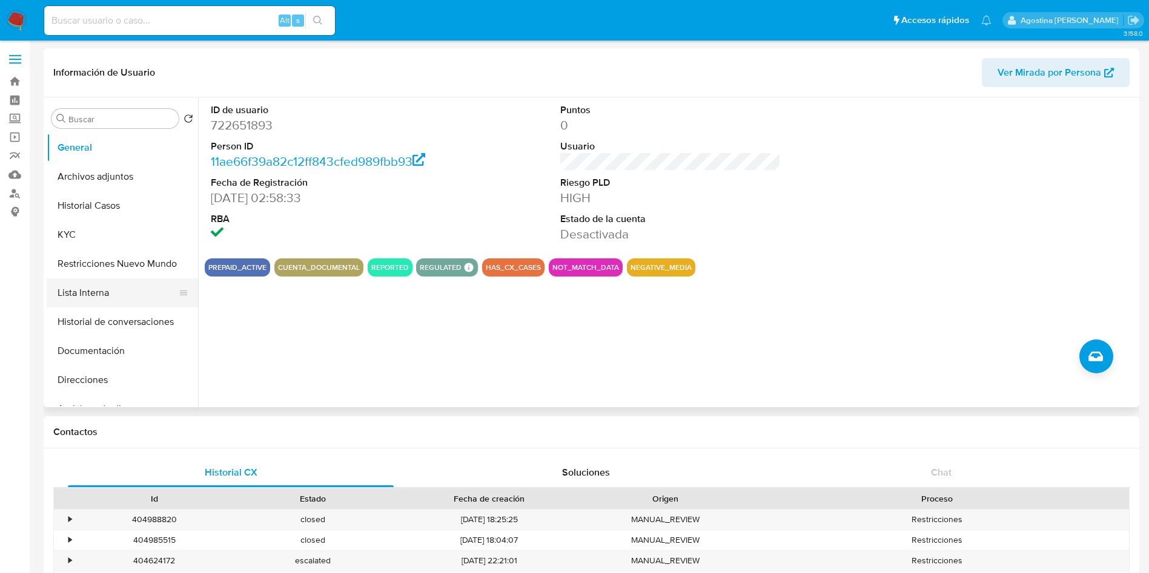
click at [103, 283] on button "Lista Interna" at bounding box center [118, 293] width 142 height 29
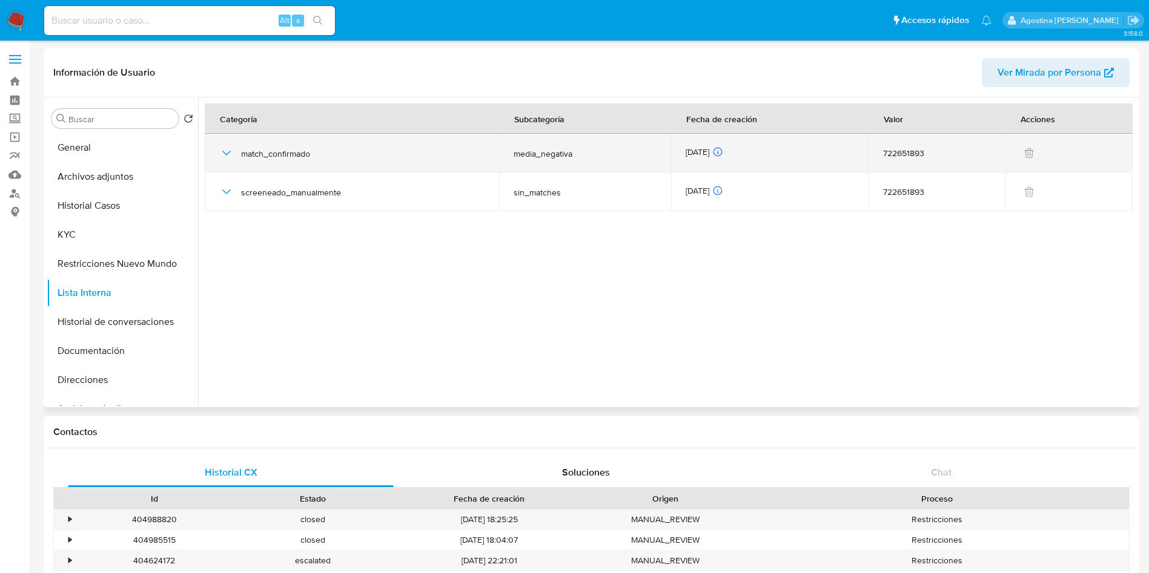
click at [223, 152] on icon "button" at bounding box center [226, 153] width 8 height 5
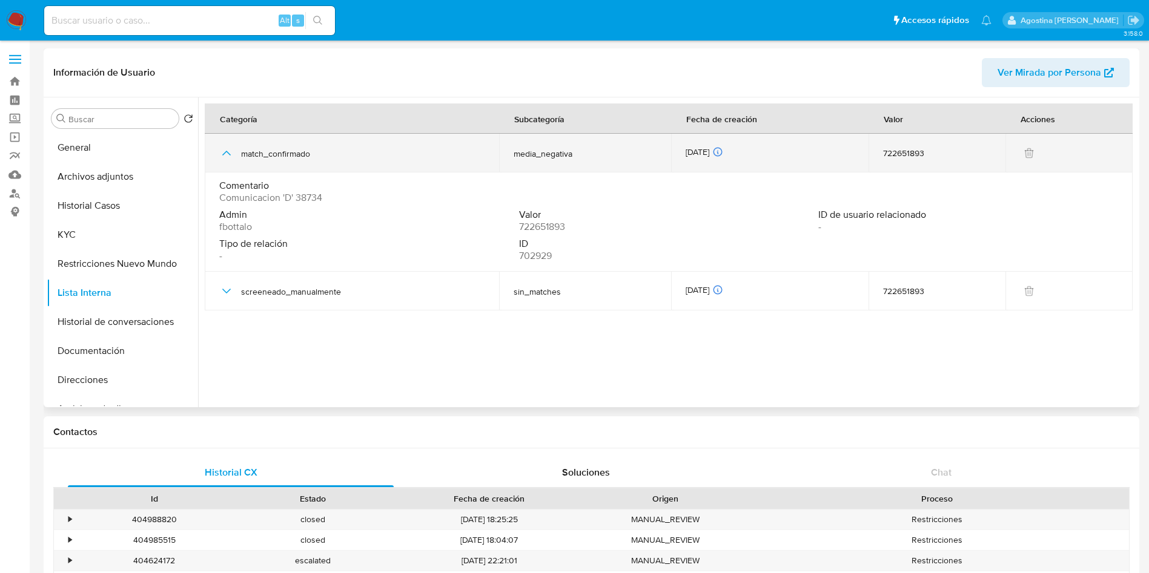
click at [223, 152] on icon "button" at bounding box center [226, 153] width 15 height 15
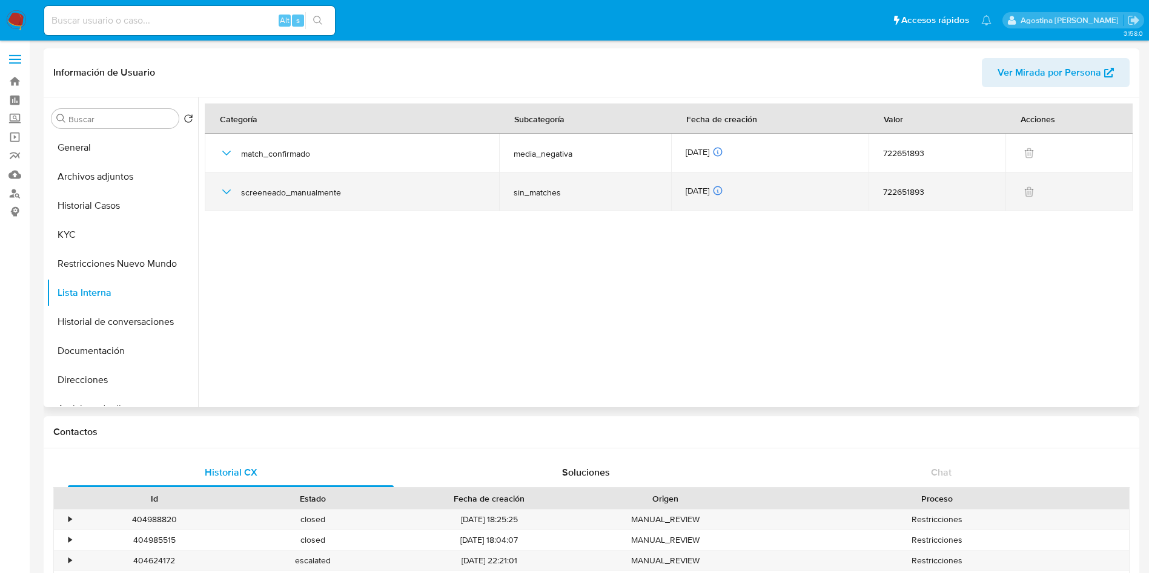
click at [231, 191] on icon "button" at bounding box center [226, 192] width 15 height 15
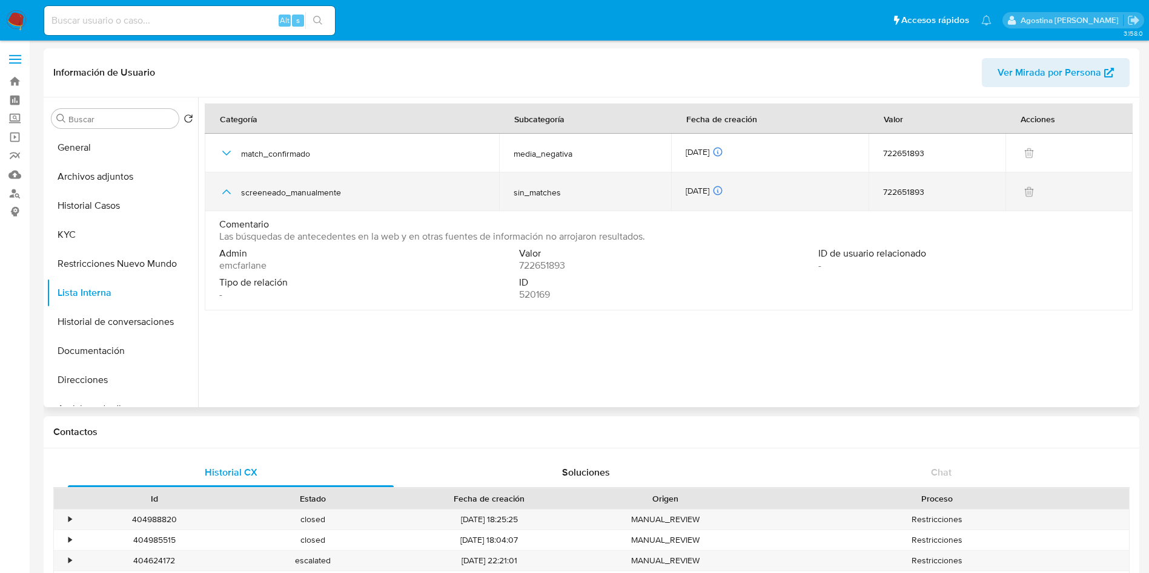
click at [226, 191] on icon "button" at bounding box center [226, 192] width 15 height 15
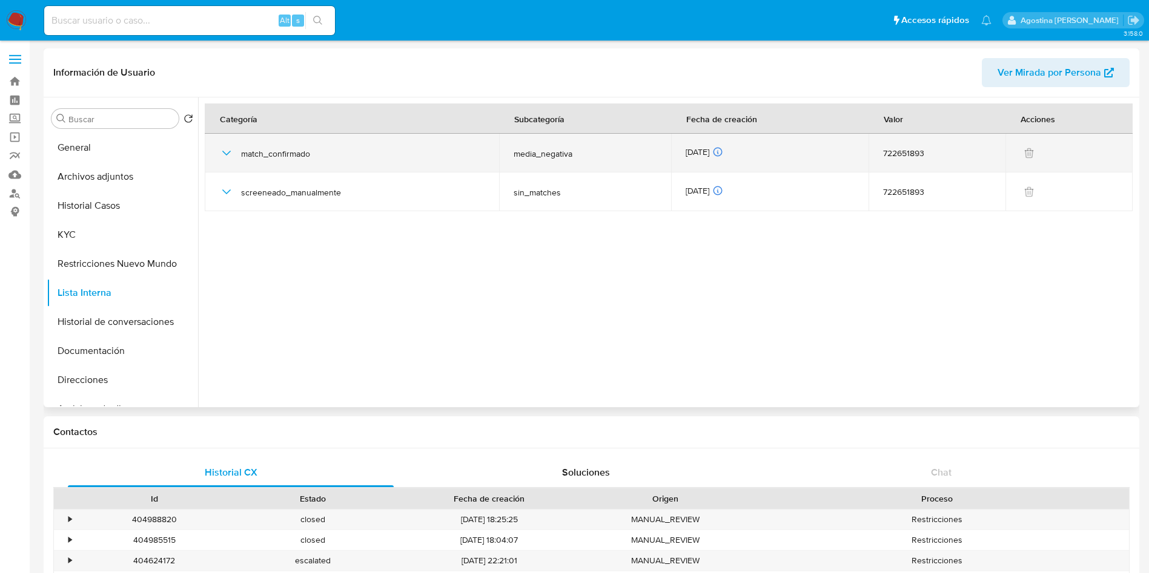
click at [230, 153] on icon "button" at bounding box center [226, 153] width 15 height 15
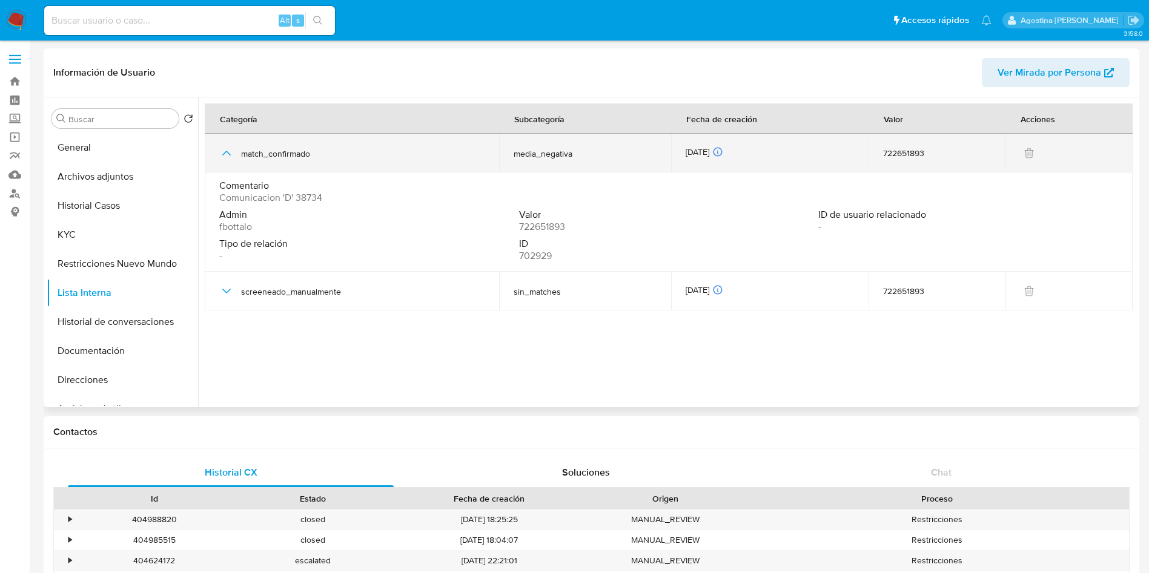
click at [230, 153] on icon "button" at bounding box center [226, 153] width 15 height 15
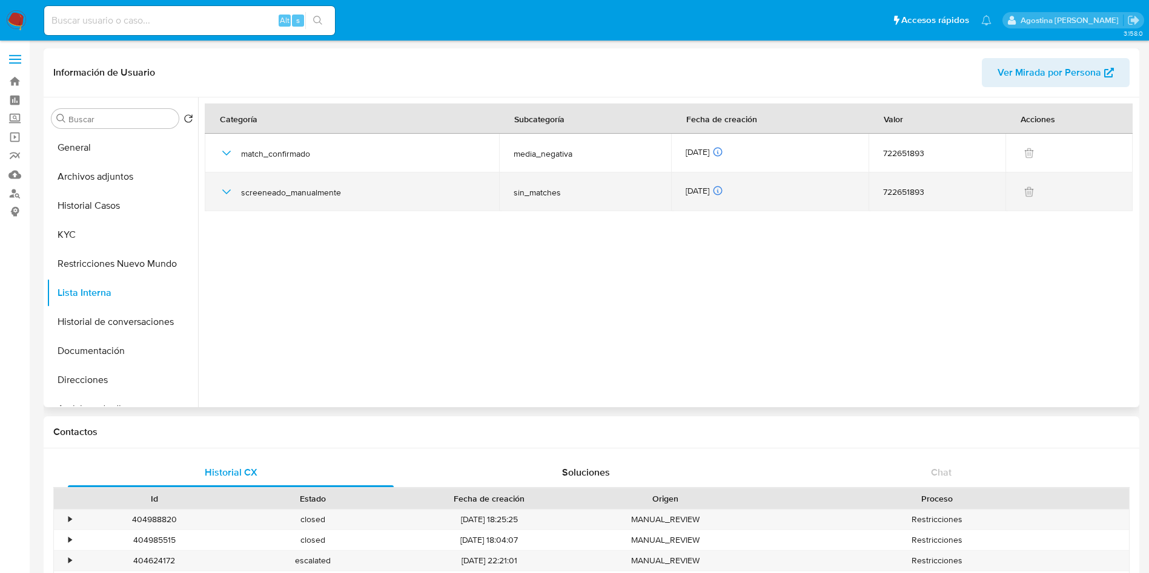
click at [225, 196] on icon "button" at bounding box center [226, 192] width 15 height 15
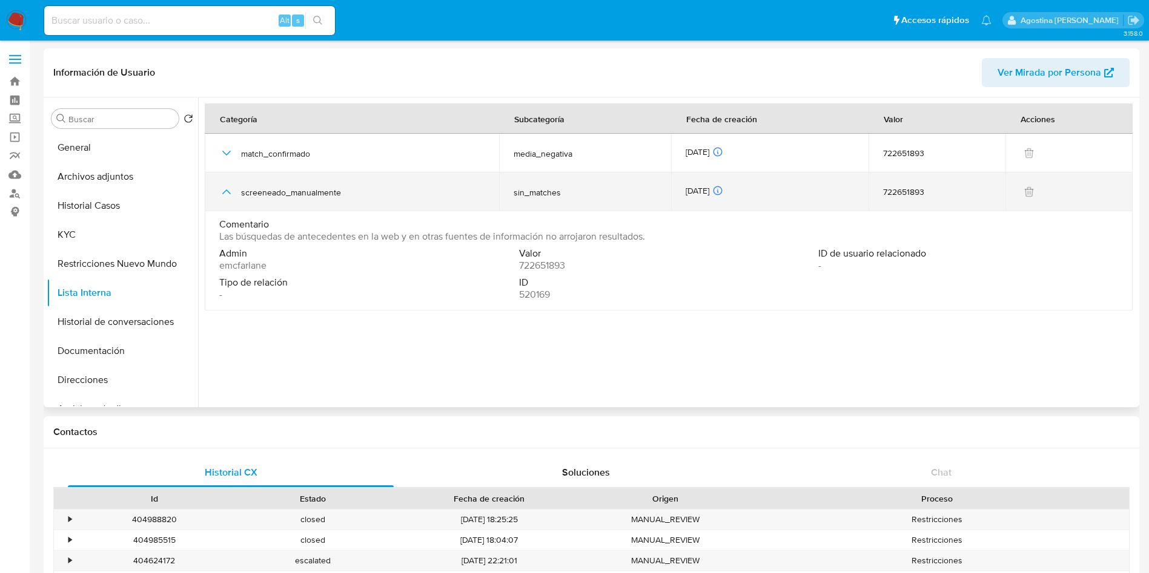
click at [225, 196] on icon "button" at bounding box center [226, 192] width 15 height 15
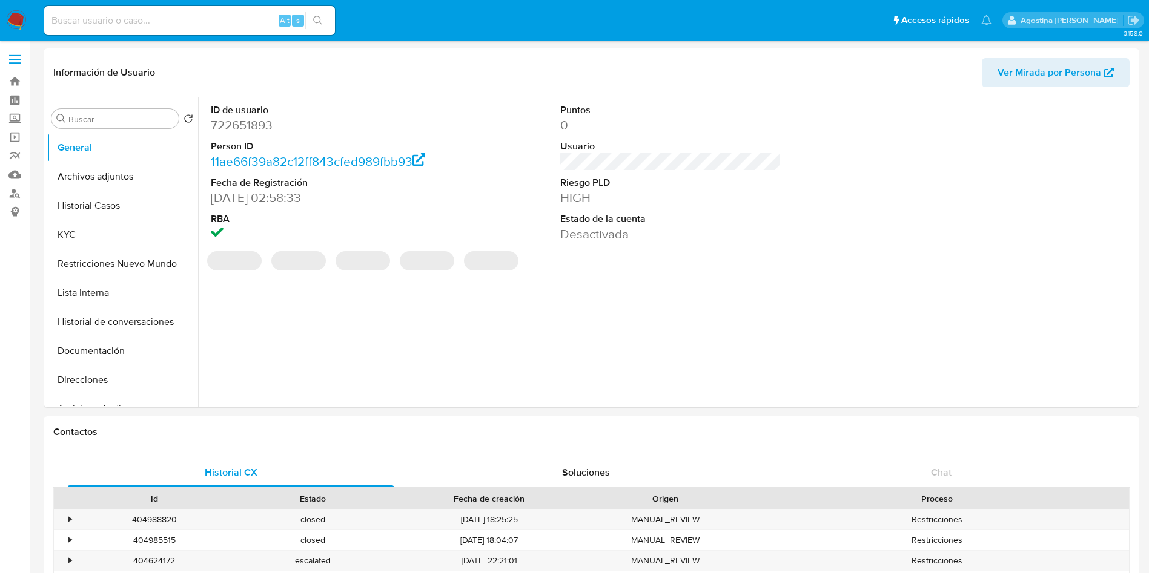
select select "10"
